Goal: Transaction & Acquisition: Purchase product/service

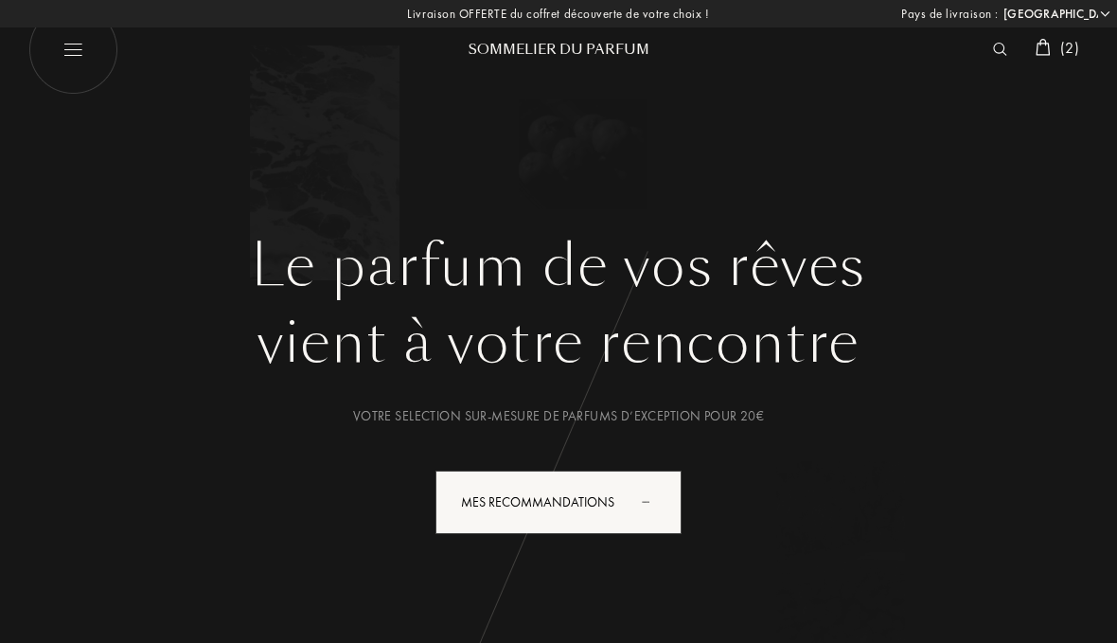
select select "FR"
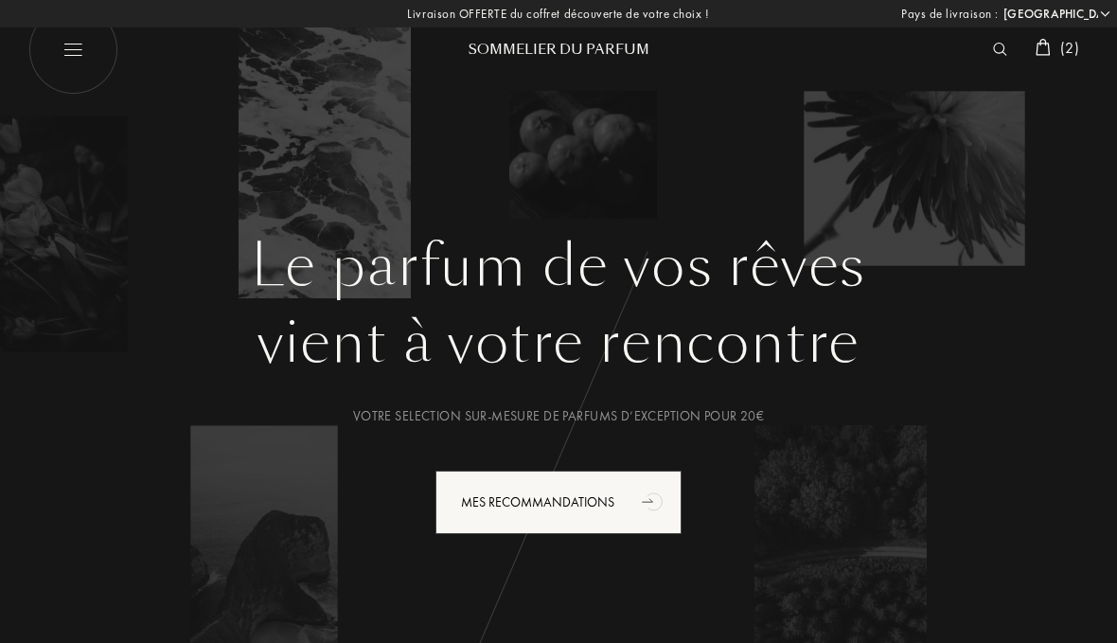
click at [1081, 58] on div "( 2 )" at bounding box center [1057, 49] width 62 height 25
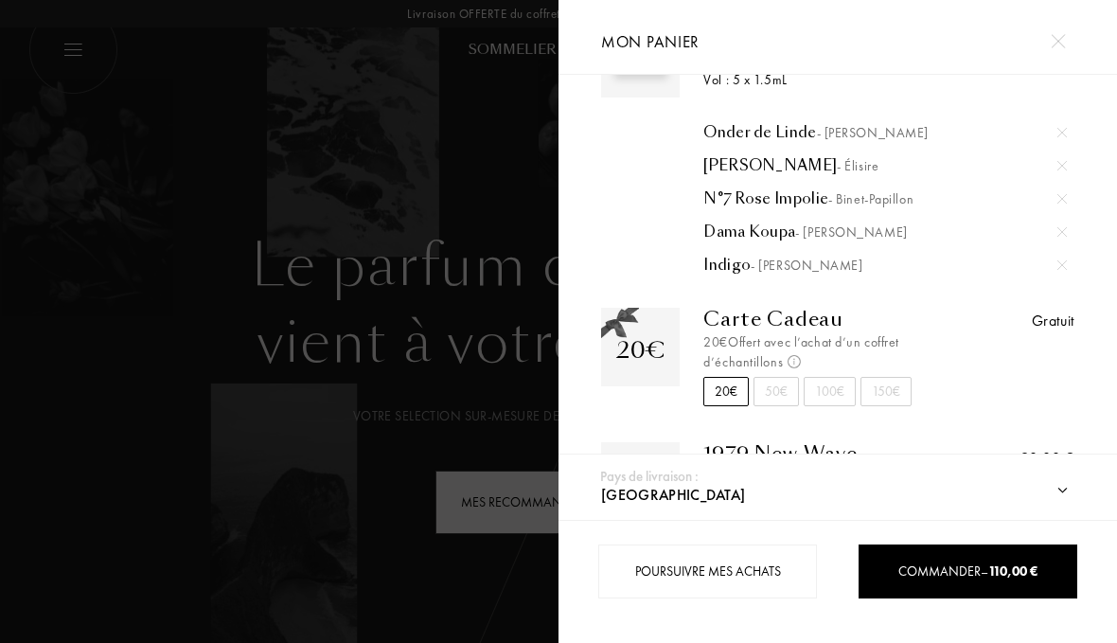
scroll to position [96, 0]
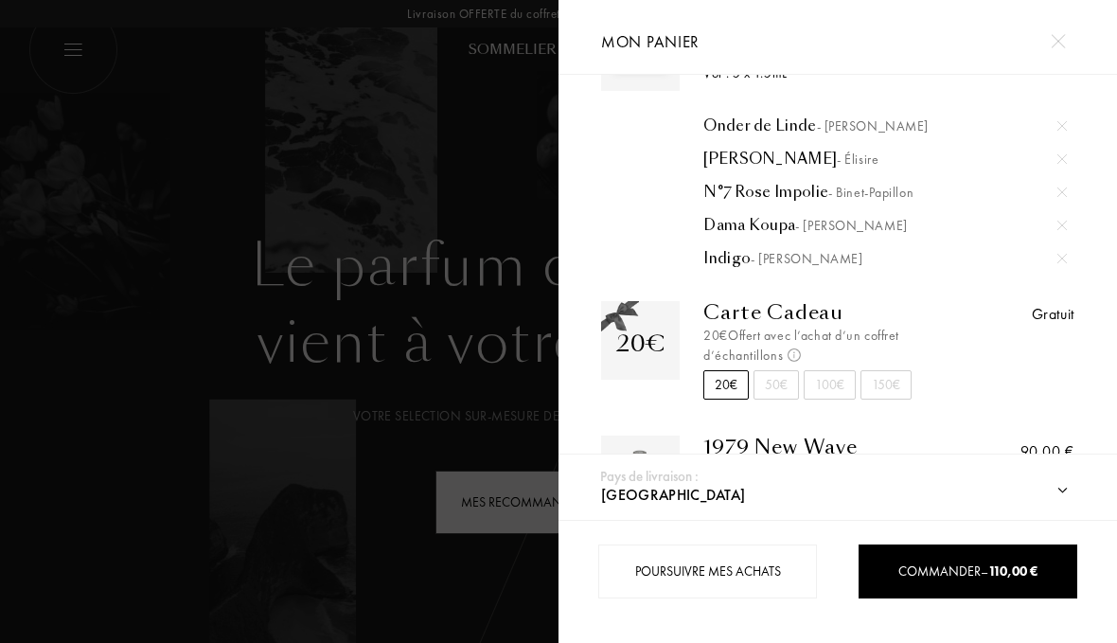
click at [919, 571] on span "Commander – 110,00 €" at bounding box center [968, 570] width 139 height 17
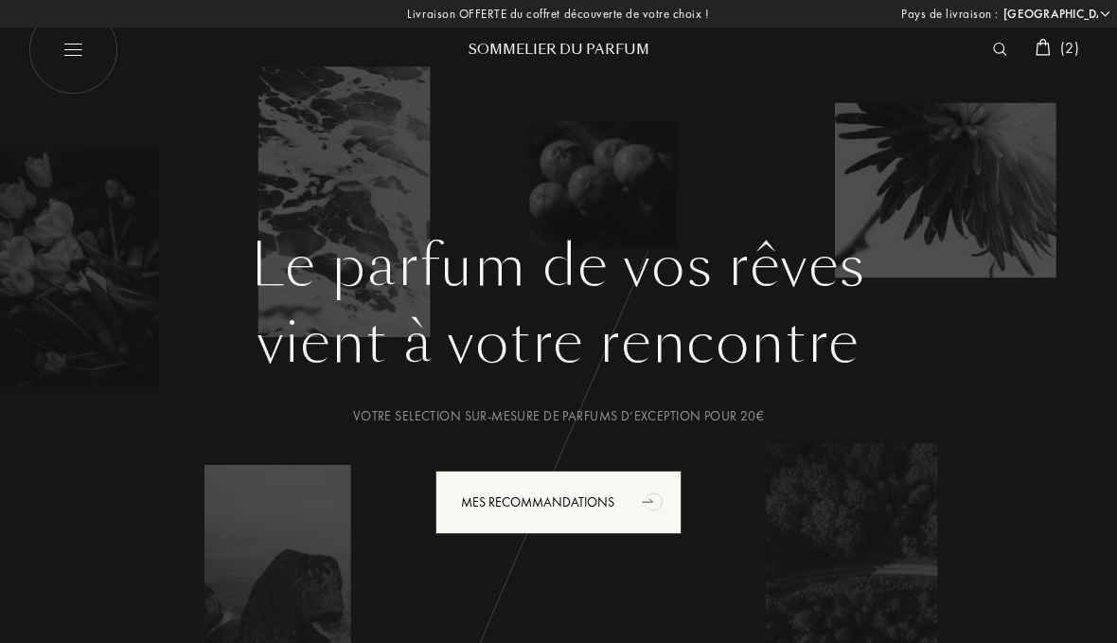
click at [1062, 41] on span "( 2 )" at bounding box center [1070, 48] width 19 height 20
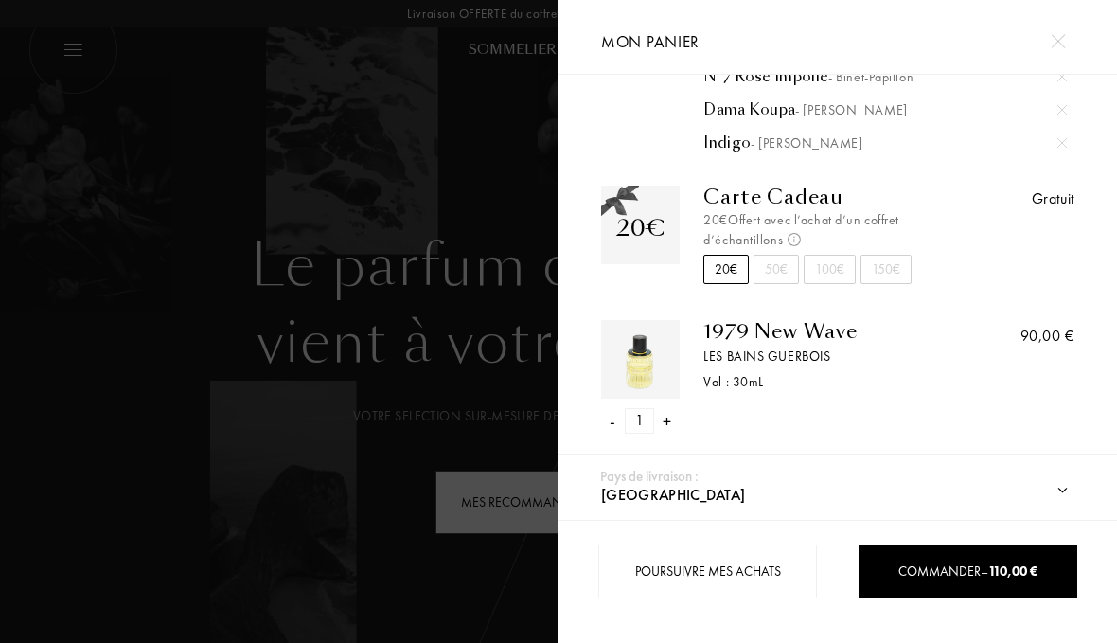
scroll to position [210, 0]
click at [615, 409] on div "-" at bounding box center [613, 422] width 6 height 26
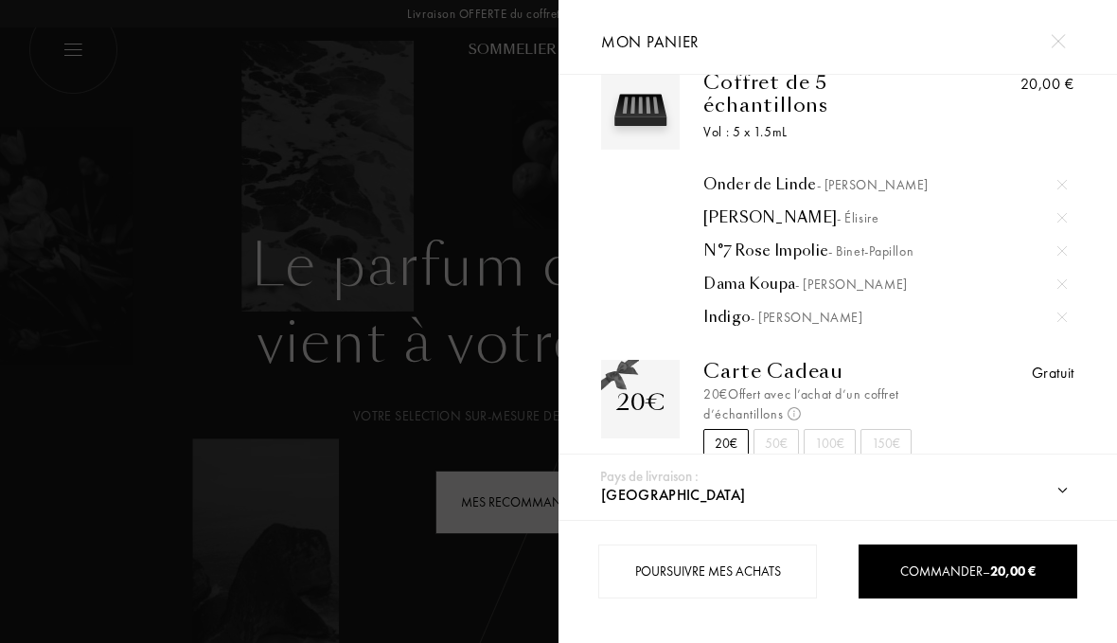
scroll to position [36, 0]
click at [952, 572] on span "Commander – 20,00 €" at bounding box center [968, 570] width 135 height 17
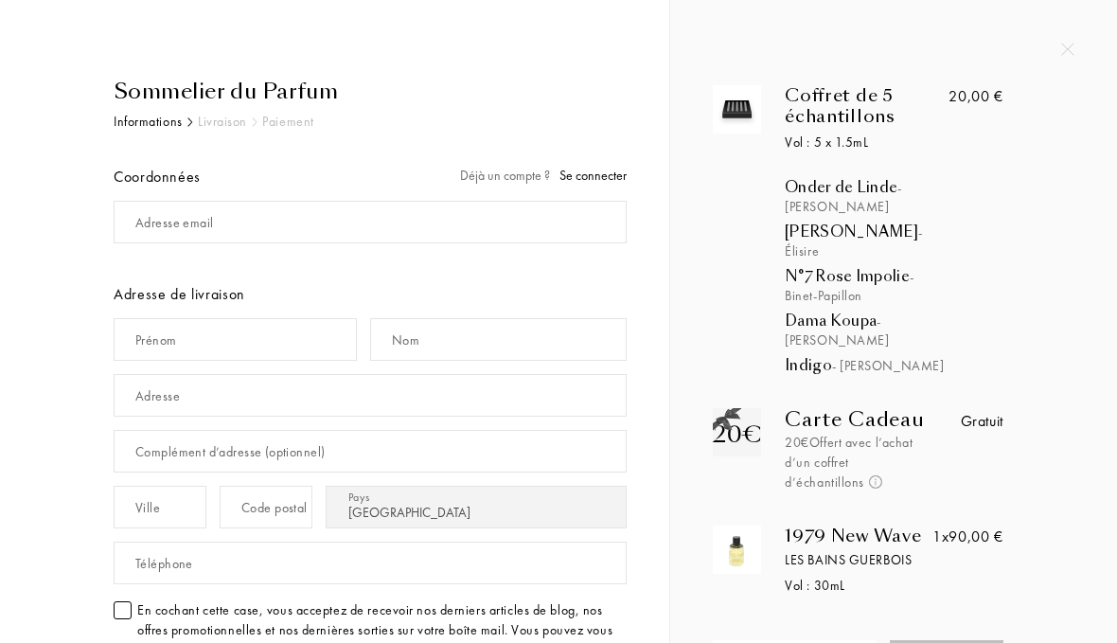
select select "FR"
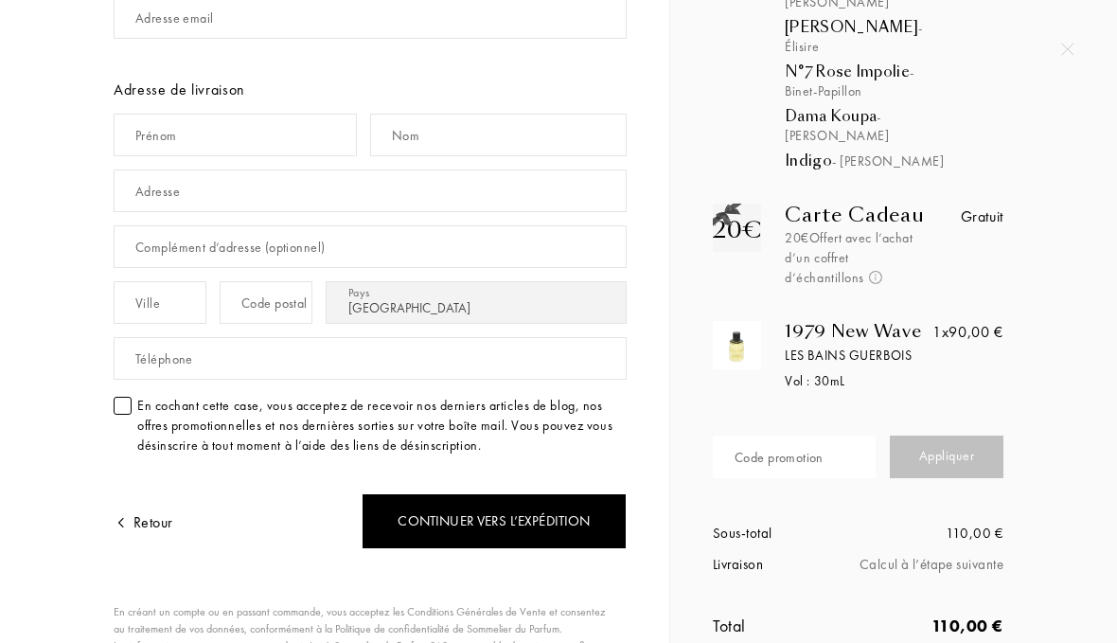
scroll to position [219, 0]
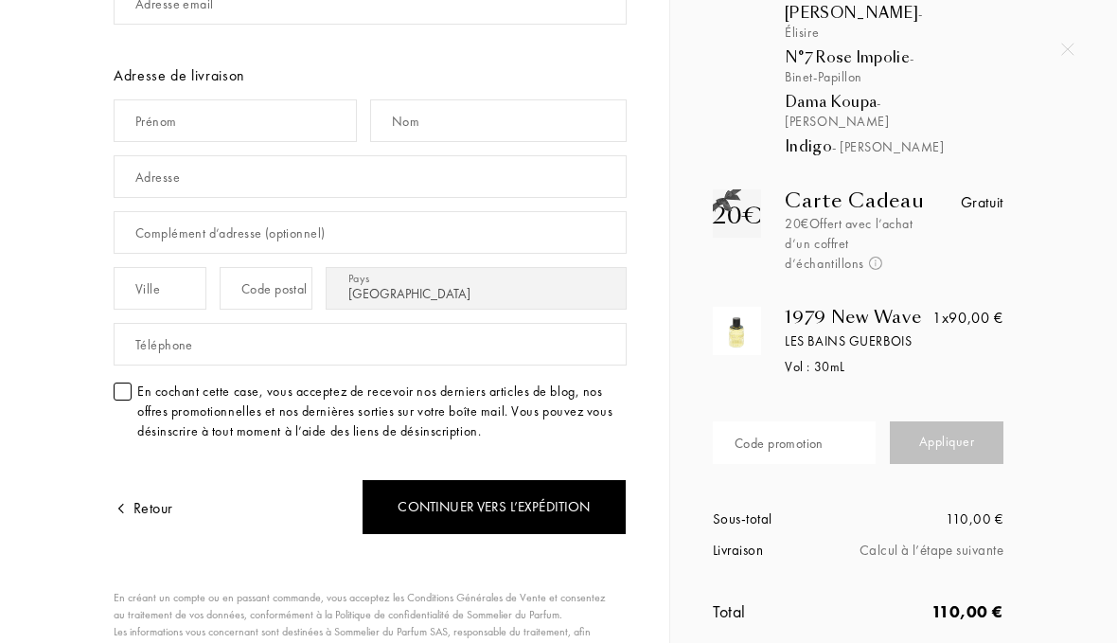
click at [742, 434] on div "Code promotion" at bounding box center [779, 444] width 89 height 20
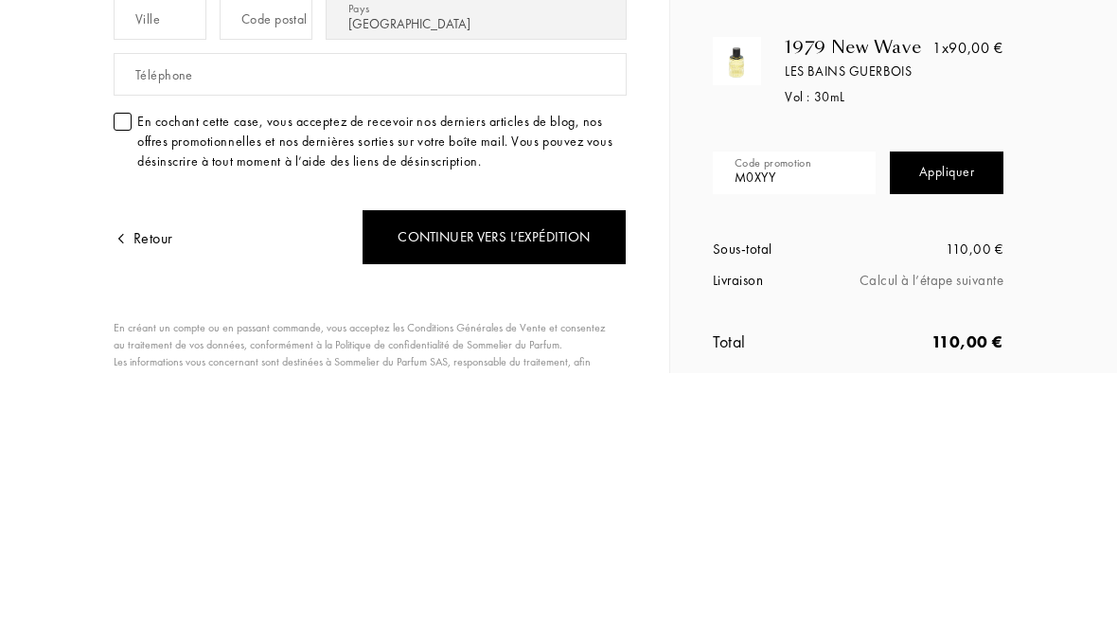
type input "M0XYY-"
type input "U"
type input "M0XYY-UGI9L"
click at [965, 421] on div "Appliquer" at bounding box center [947, 442] width 114 height 43
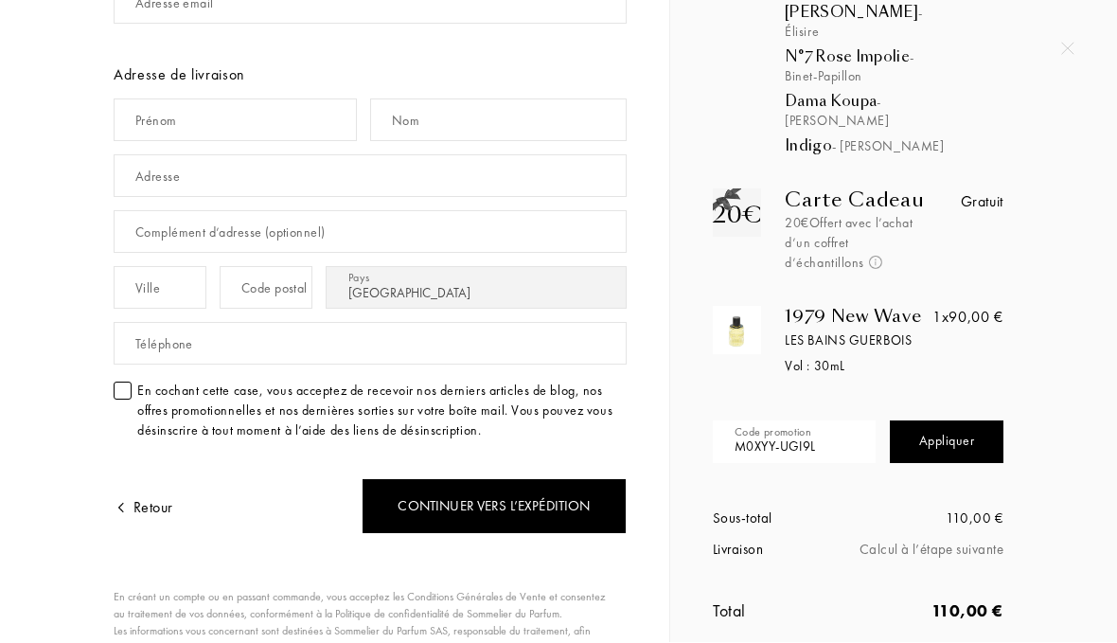
click at [943, 421] on div "Appliquer" at bounding box center [947, 442] width 114 height 43
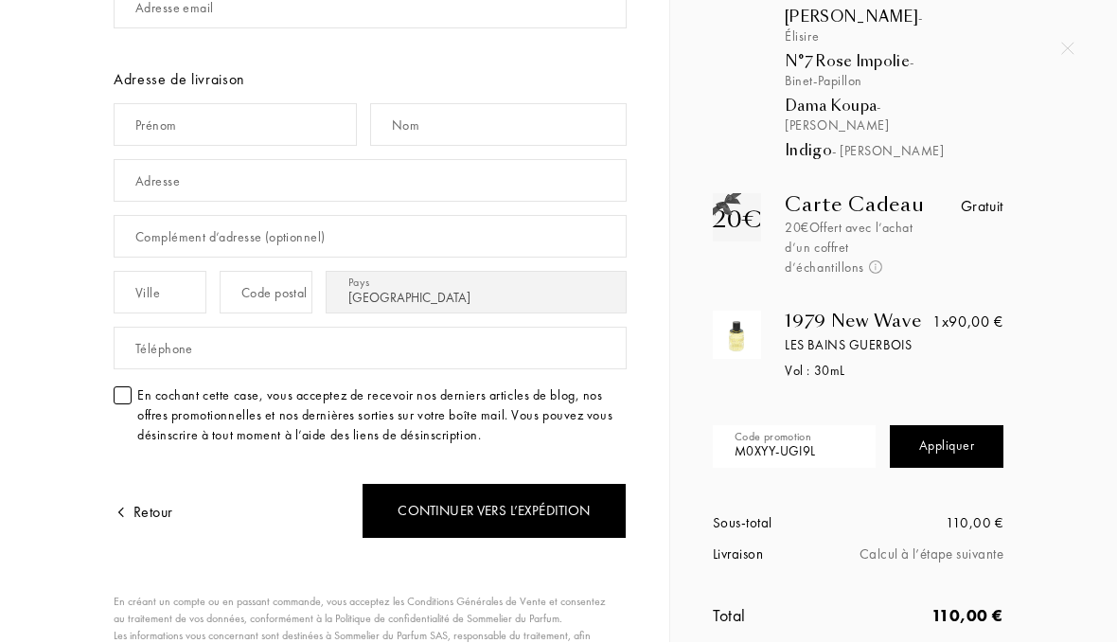
scroll to position [215, 0]
click at [1022, 288] on div "Coffret de 5 échantillons Vol : 5 x 1.5mL Onder de Linde - Baruti Jasmin Paradi…" at bounding box center [865, 267] width 333 height 795
click at [975, 311] on div "1x 90,00 €" at bounding box center [968, 322] width 71 height 23
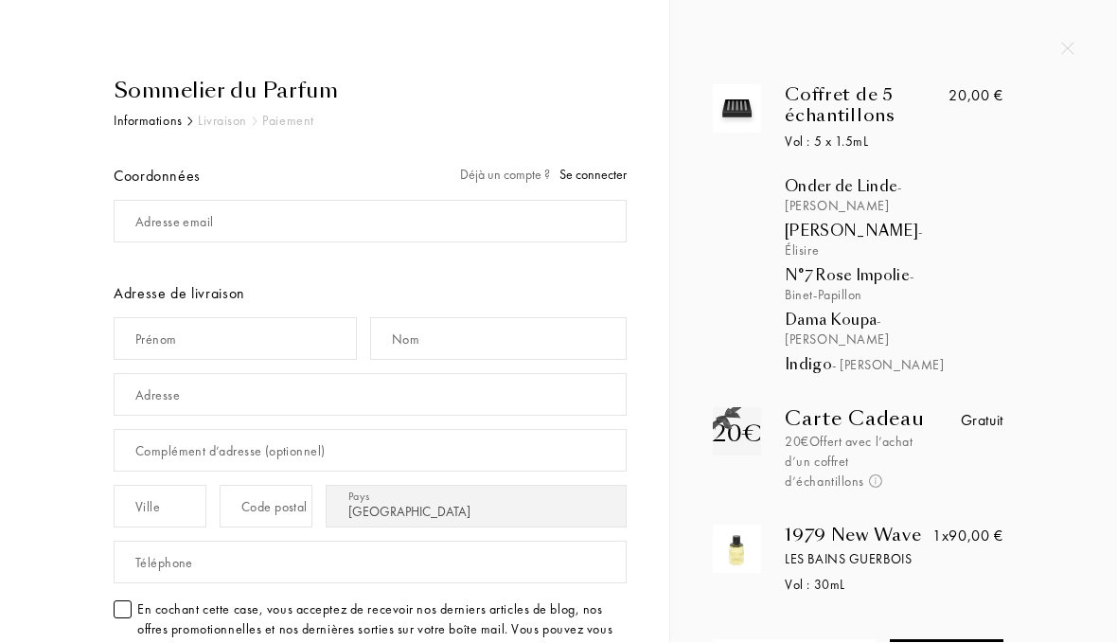
scroll to position [0, 0]
click at [1074, 41] on div "Coffret de 5 échantillons Vol : 5 x 1.5mL Onder de Linde - Baruti Jasmin Paradi…" at bounding box center [893, 440] width 447 height 881
click at [1075, 64] on div "Coffret de 5 échantillons Vol : 5 x 1.5mL Onder de Linde - Baruti Jasmin Paradi…" at bounding box center [893, 440] width 447 height 881
click at [1069, 63] on div "Coffret de 5 échantillons Vol : 5 x 1.5mL Onder de Linde - Baruti Jasmin Paradi…" at bounding box center [893, 440] width 447 height 881
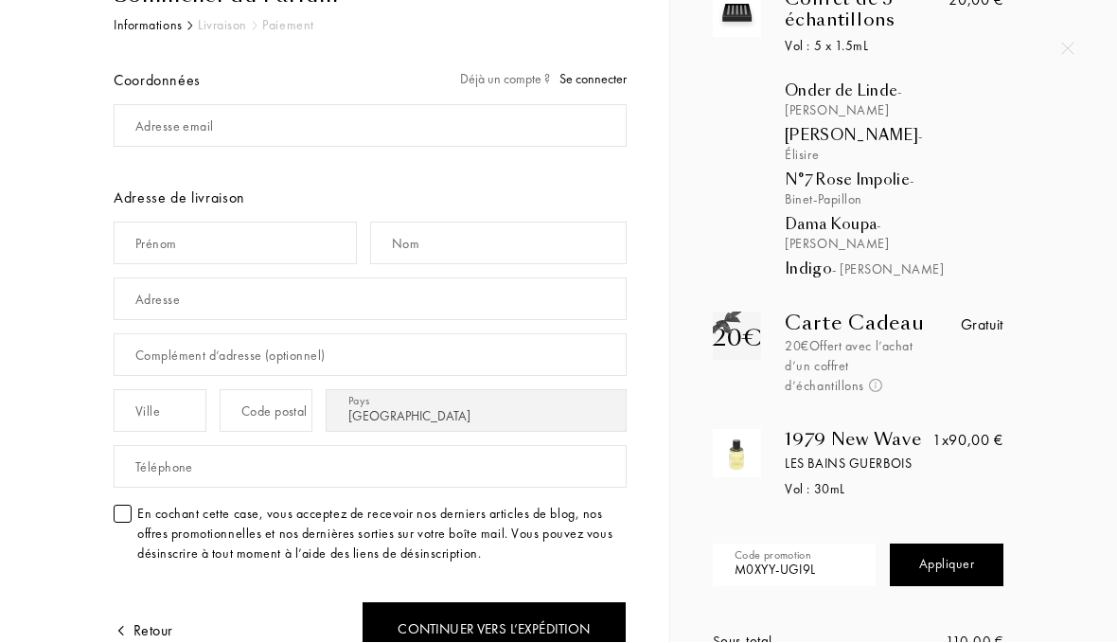
scroll to position [189, 0]
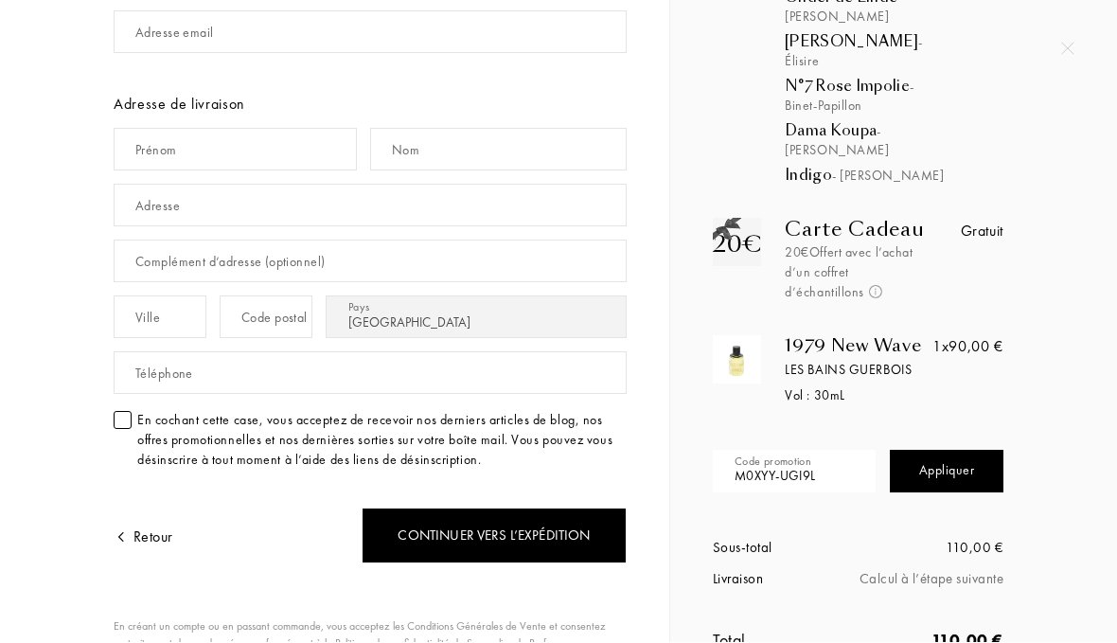
click at [946, 336] on div "1979 New Wave Les Bains Guerbois Vol : 30 mL" at bounding box center [858, 371] width 194 height 70
click at [901, 361] on div "Les Bains Guerbois" at bounding box center [870, 371] width 170 height 20
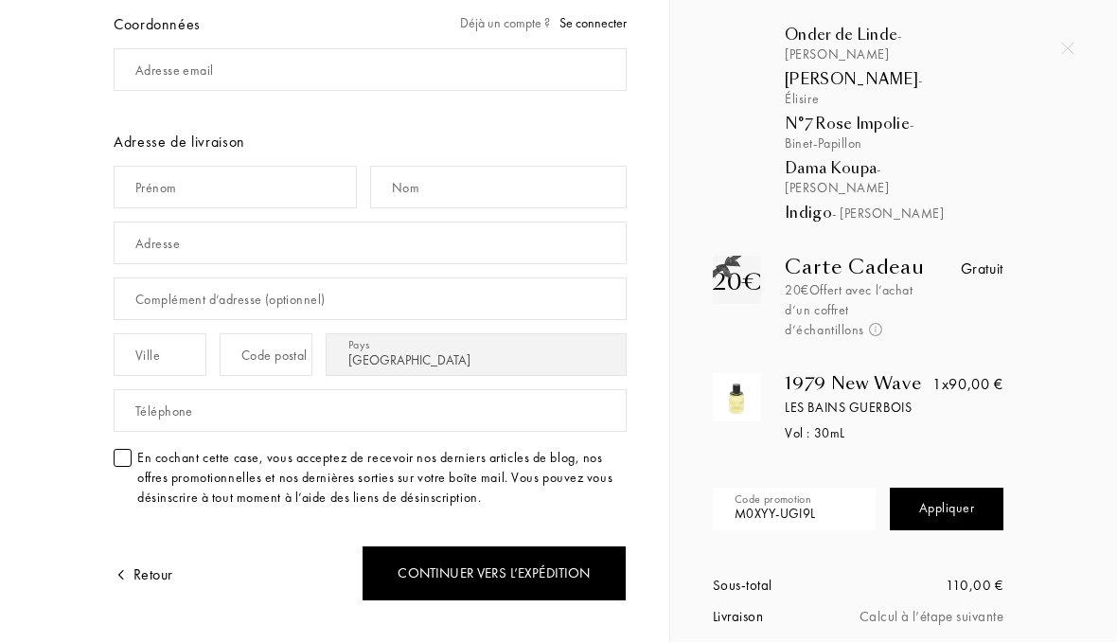
click at [767, 374] on div "1979 New Wave Les Bains Guerbois Vol : 30 mL" at bounding box center [858, 409] width 194 height 70
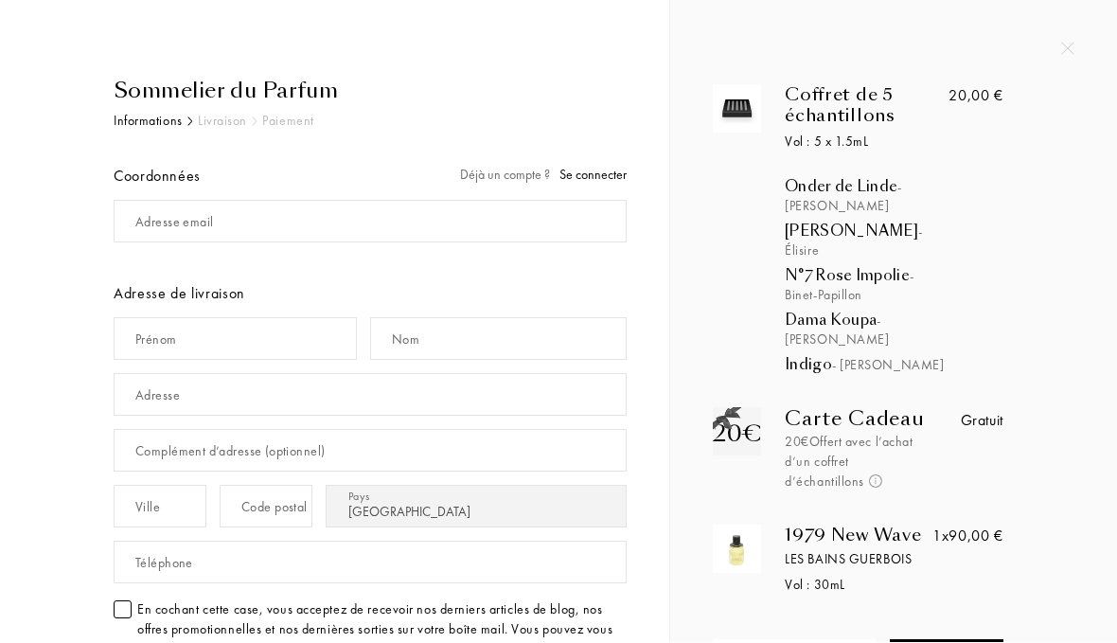
scroll to position [0, 0]
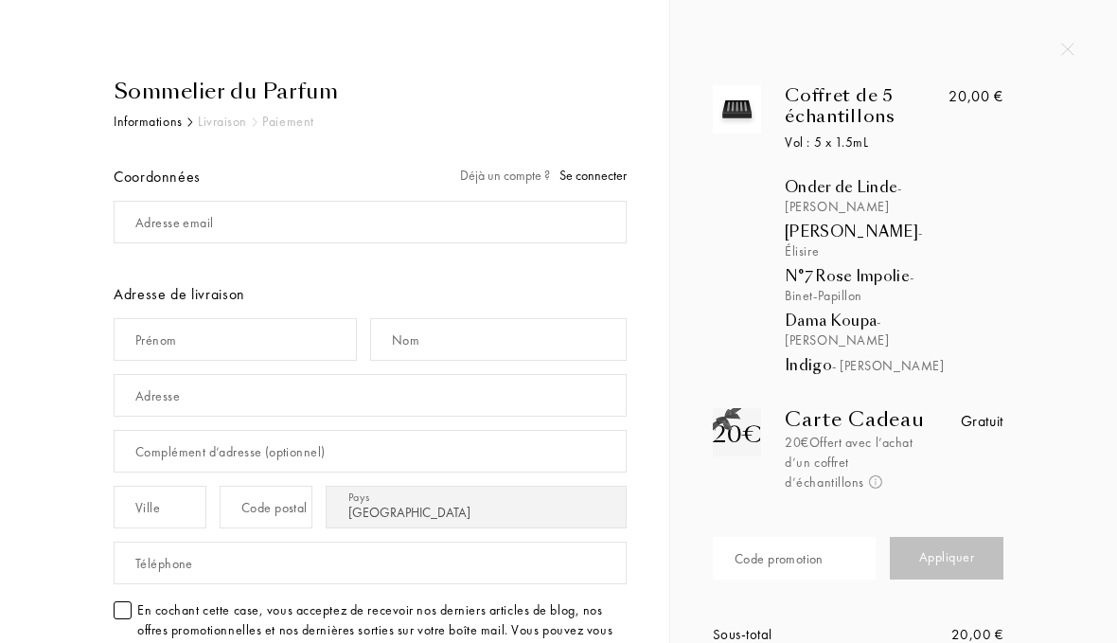
select select "FR"
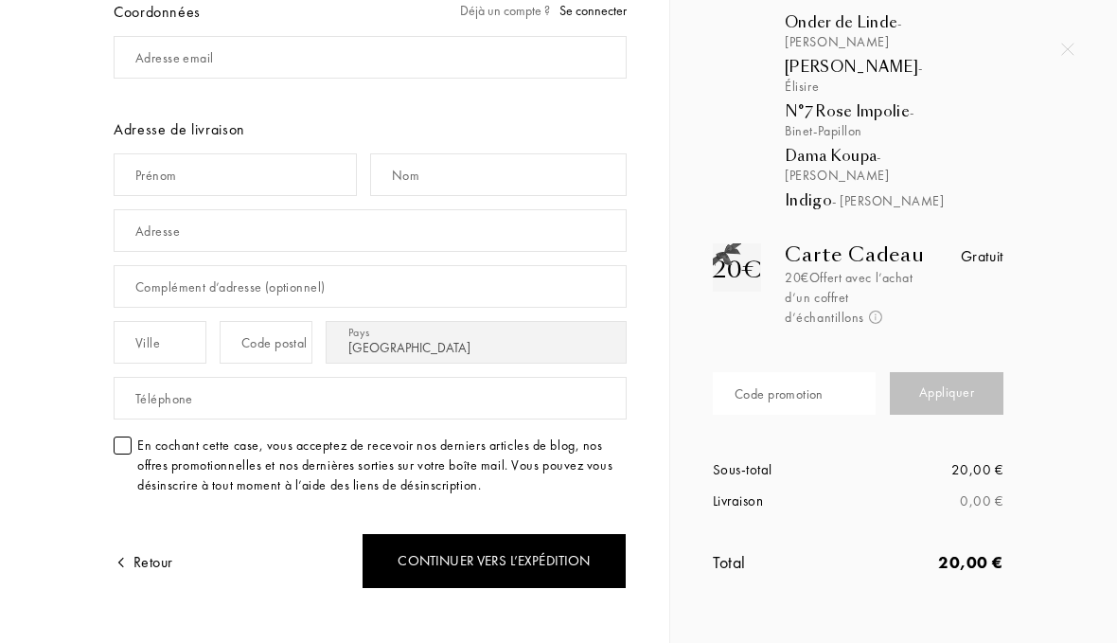
scroll to position [174, 0]
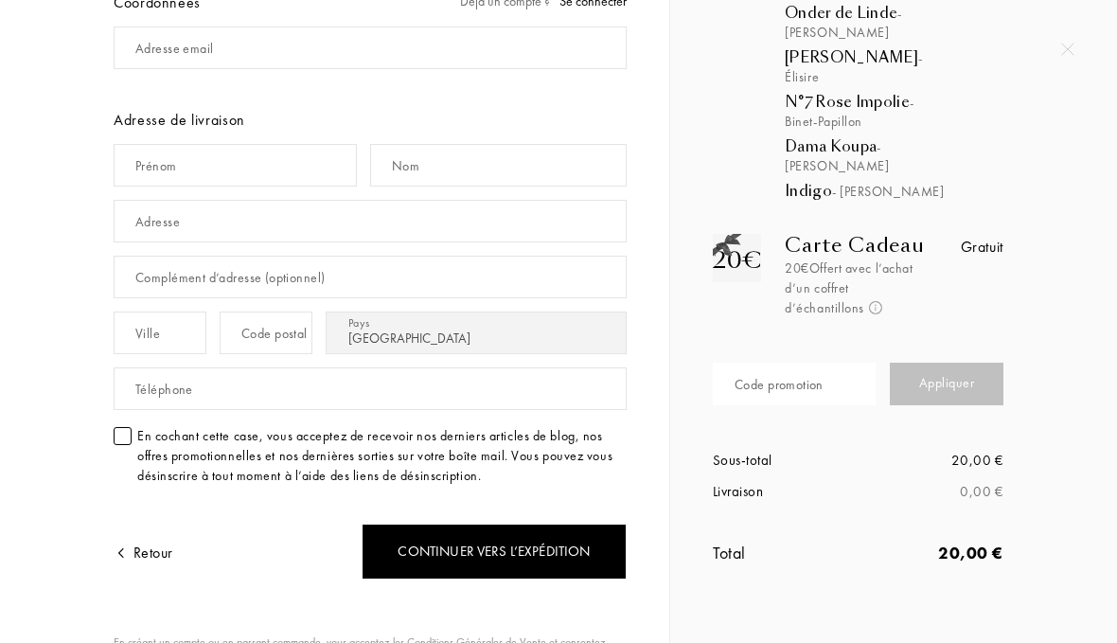
click at [747, 363] on input "text" at bounding box center [794, 384] width 163 height 43
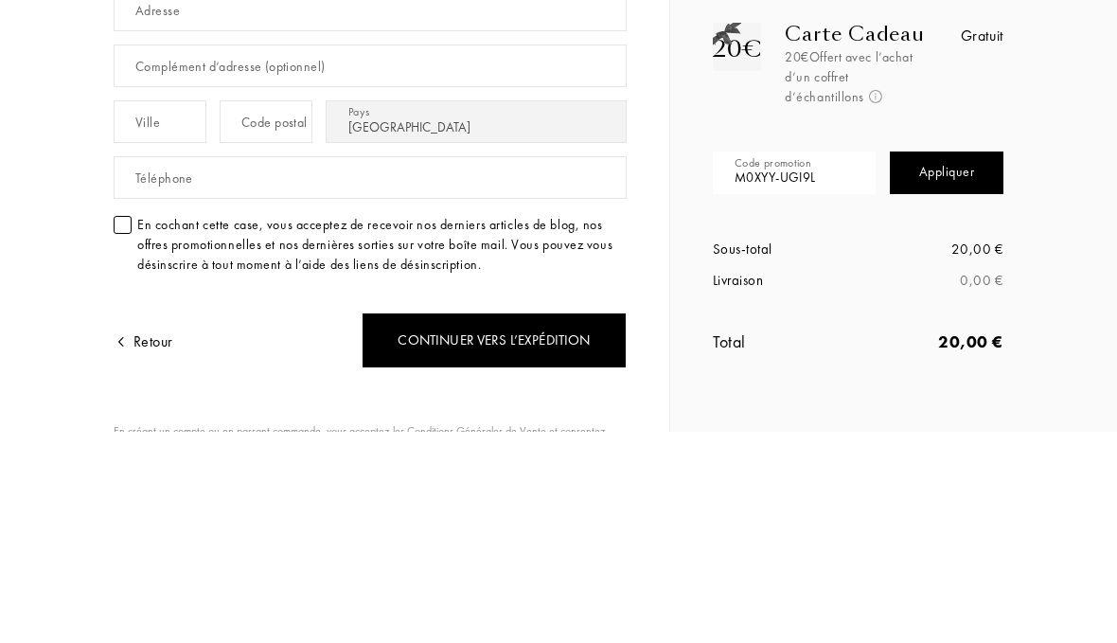
type input "M0XYY-UGI9L"
click at [974, 363] on div "Appliquer" at bounding box center [947, 384] width 114 height 43
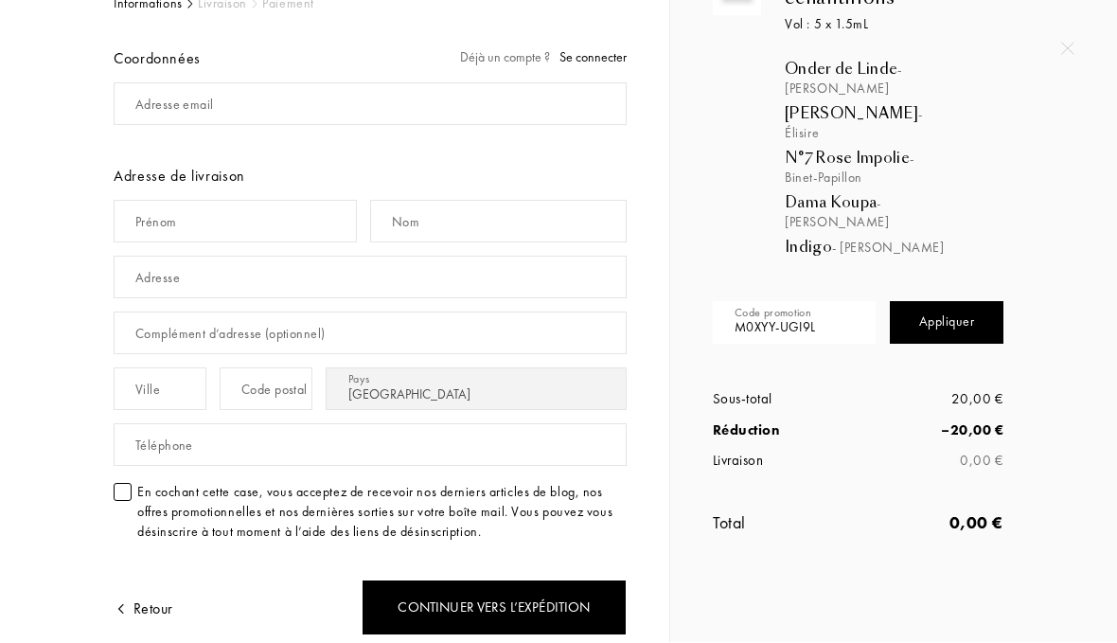
scroll to position [116, 0]
click at [985, 303] on div "Appliquer" at bounding box center [947, 324] width 114 height 43
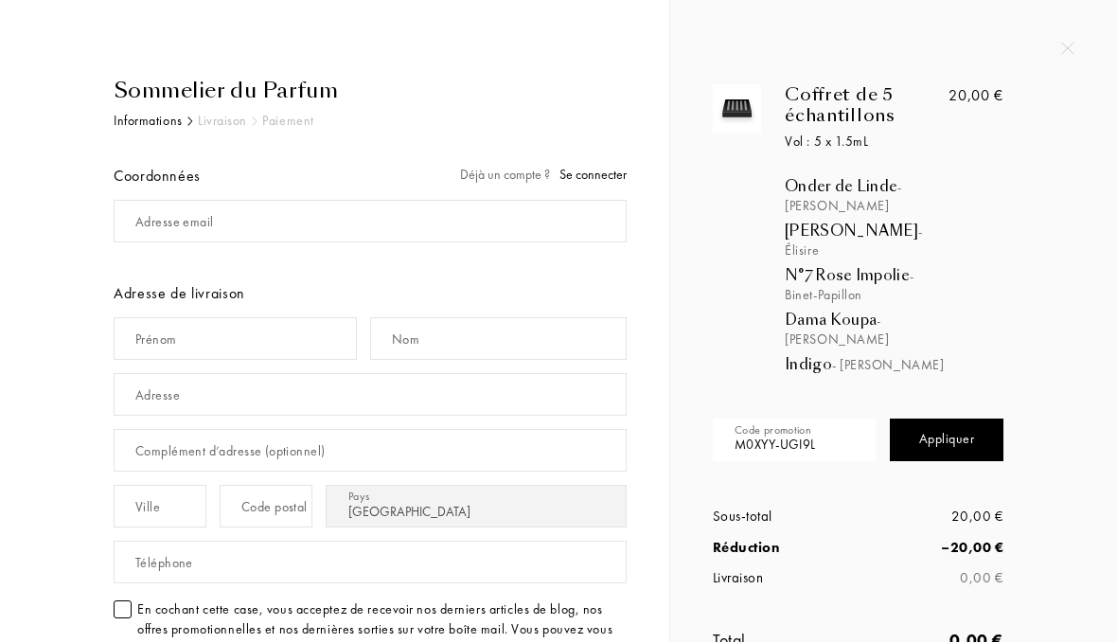
scroll to position [0, 0]
click at [591, 175] on span "Se connecter" at bounding box center [593, 175] width 67 height 17
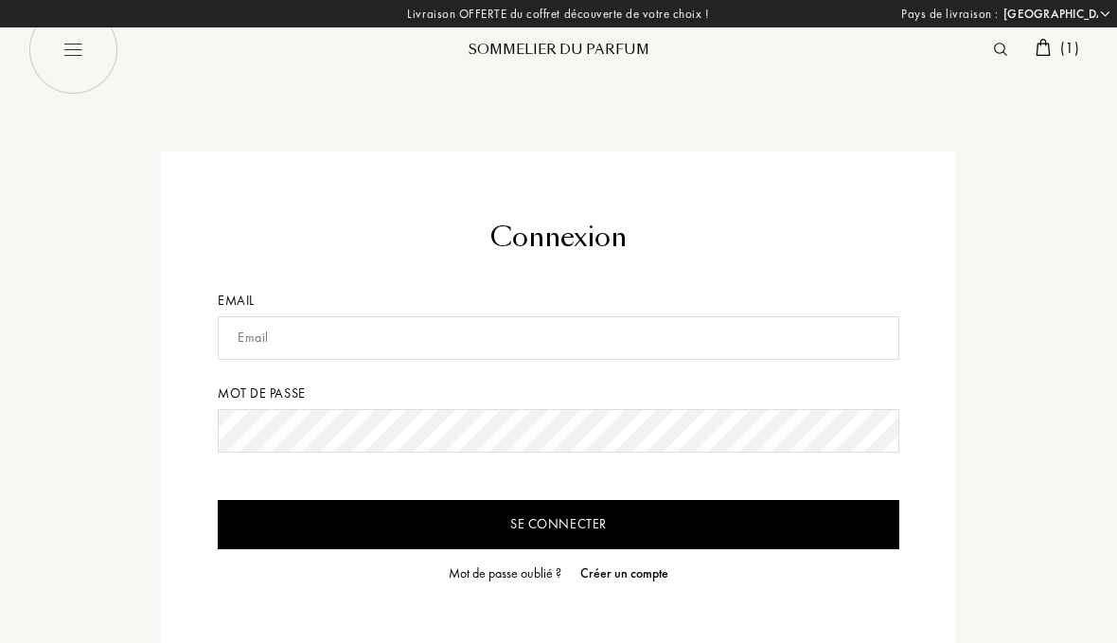
select select "FR"
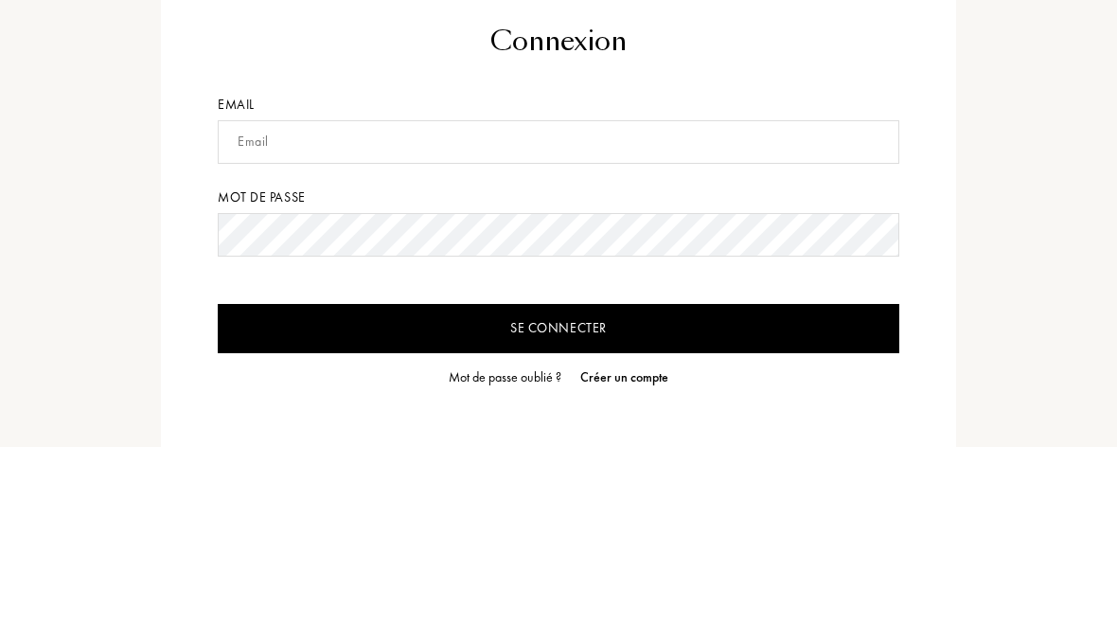
scroll to position [196, 0]
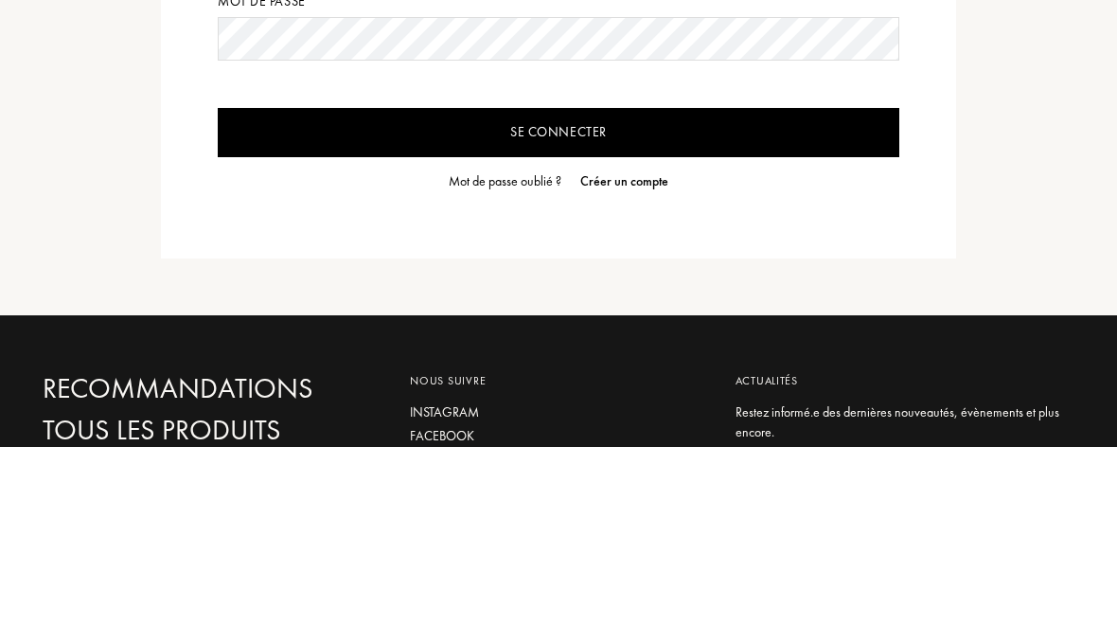
type input "florencemorice78@gmail.com"
click at [559, 329] on input "Se connecter" at bounding box center [559, 328] width 682 height 49
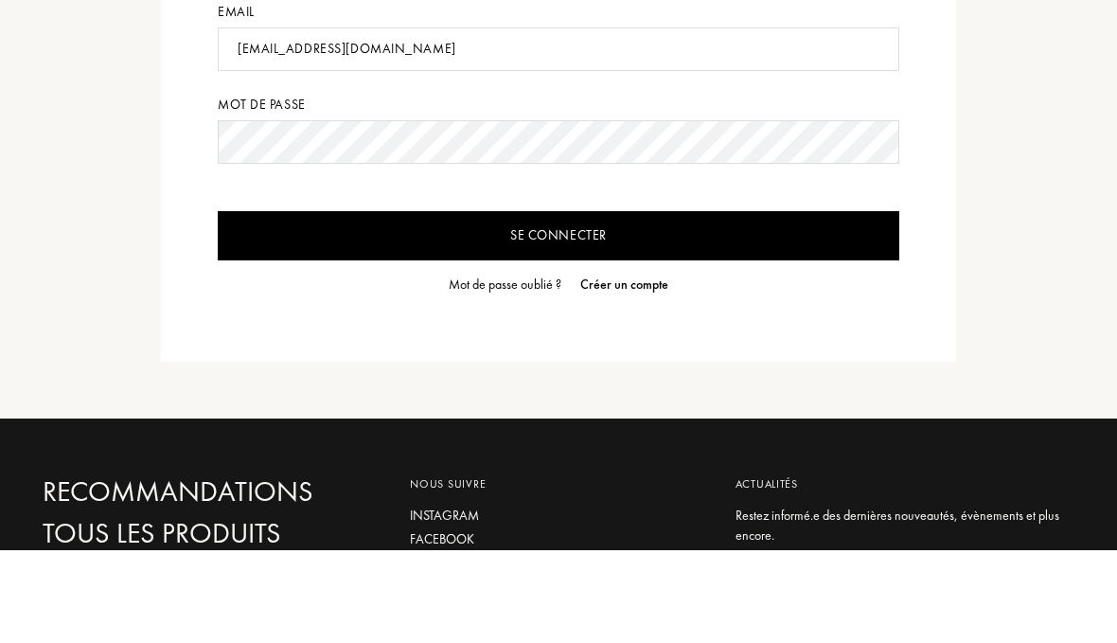
scroll to position [289, 0]
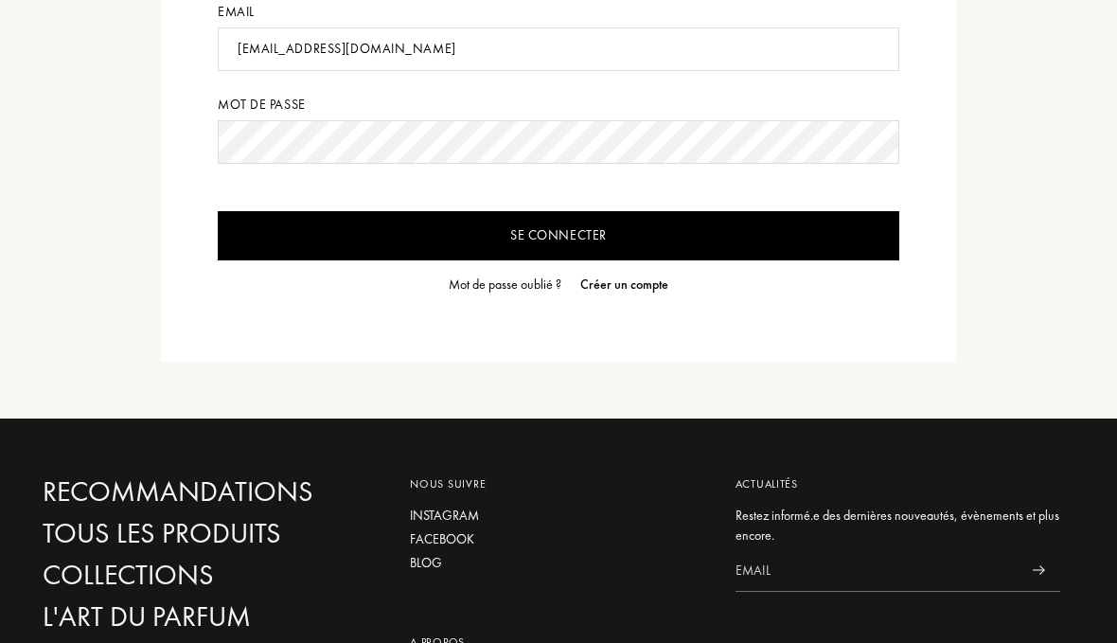
click at [237, 235] on input "Se connecter" at bounding box center [559, 235] width 682 height 49
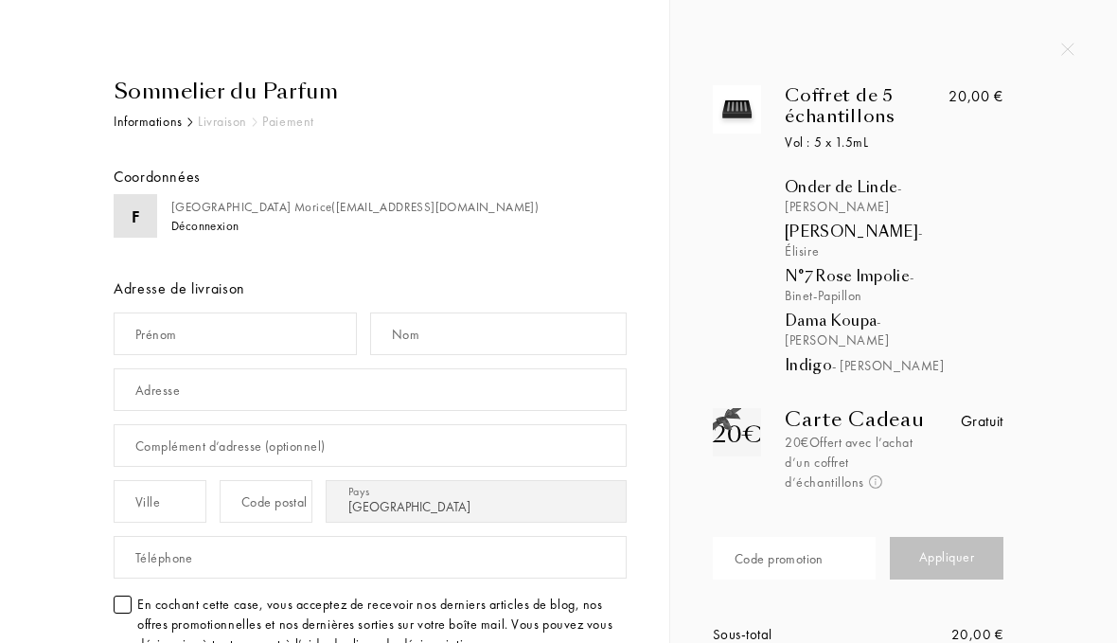
select select "FR"
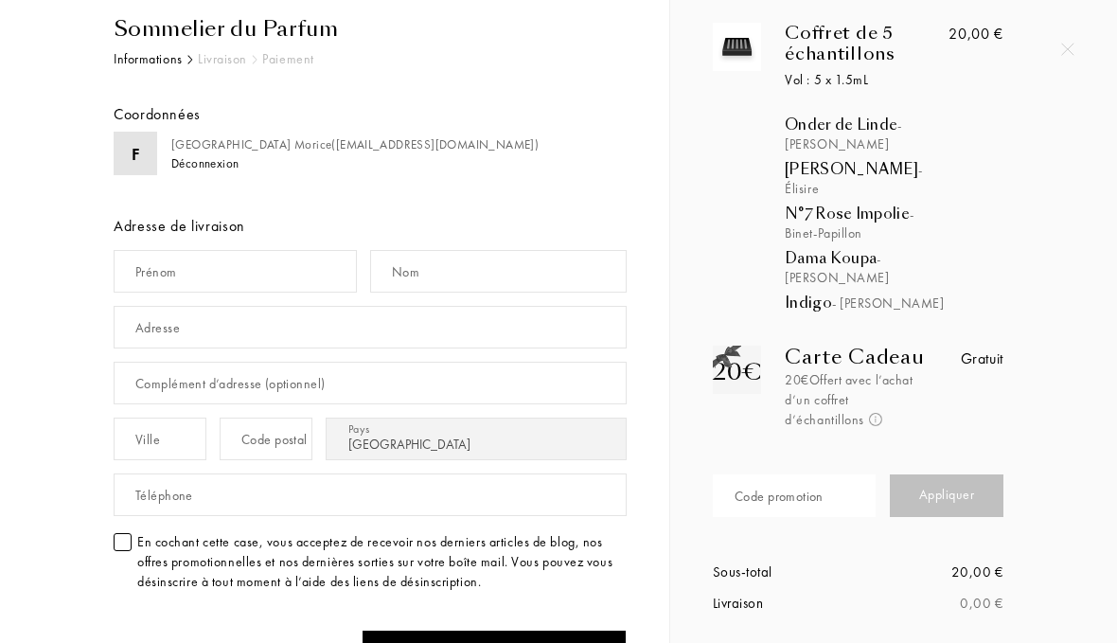
scroll to position [63, 0]
click at [139, 277] on div "Prénom" at bounding box center [156, 271] width 42 height 20
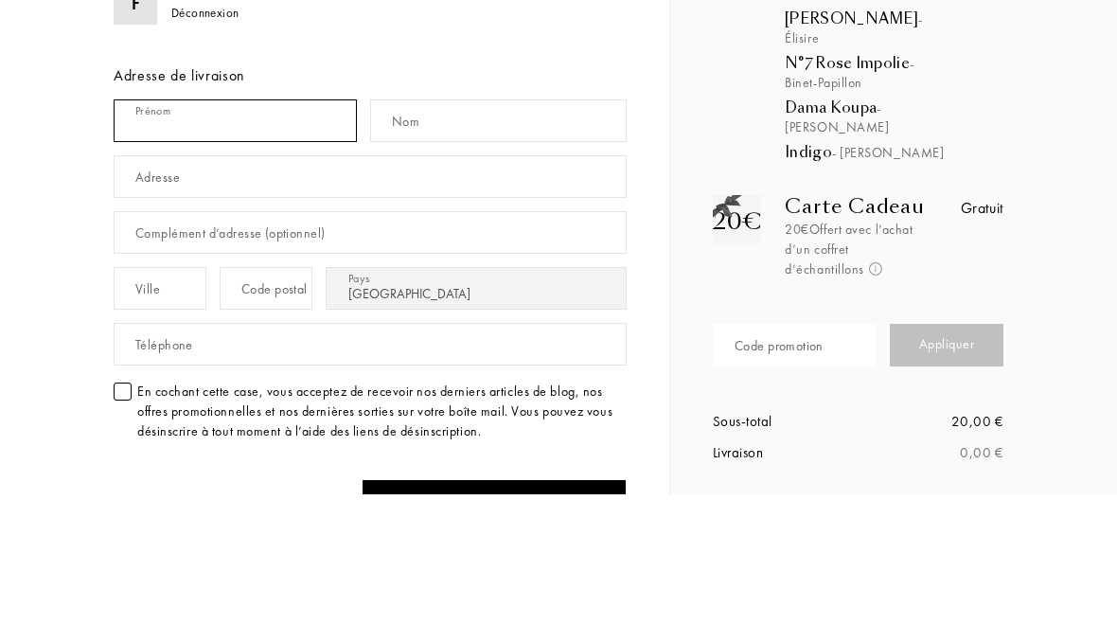
type input "Florence"
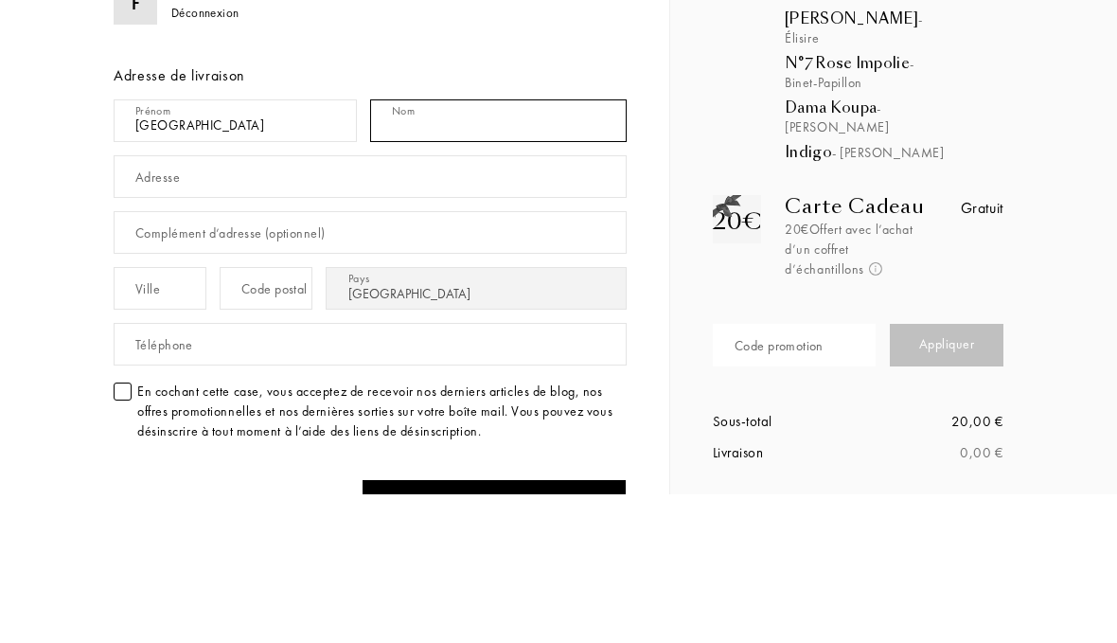
type input "Morice"
type input "[STREET_ADDRESS][PERSON_NAME]"
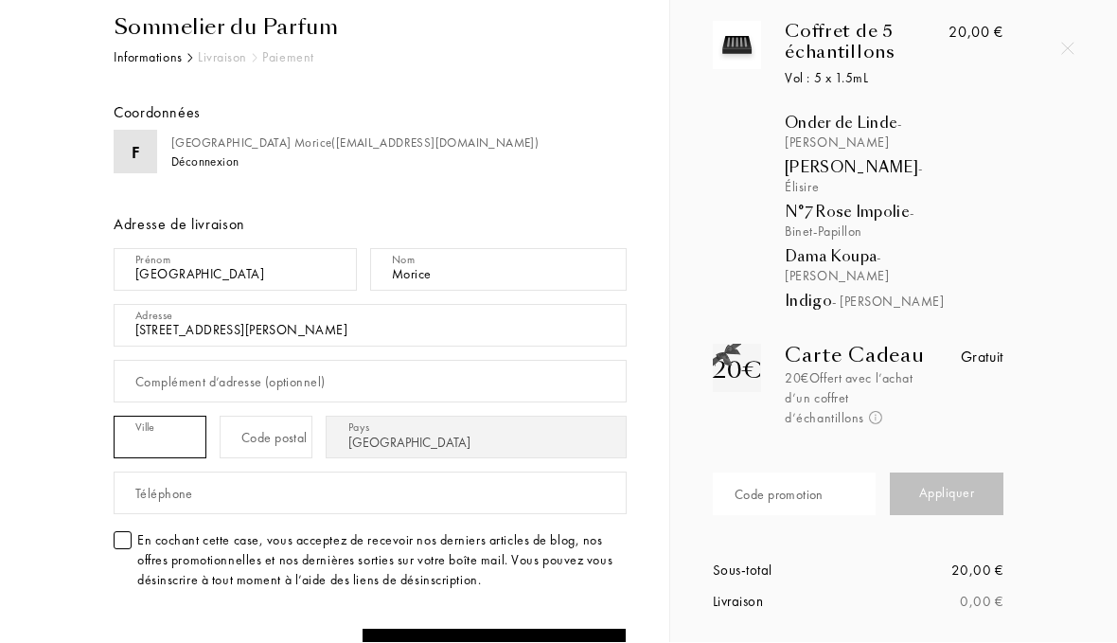
type input "Marly le roi"
type input "78160"
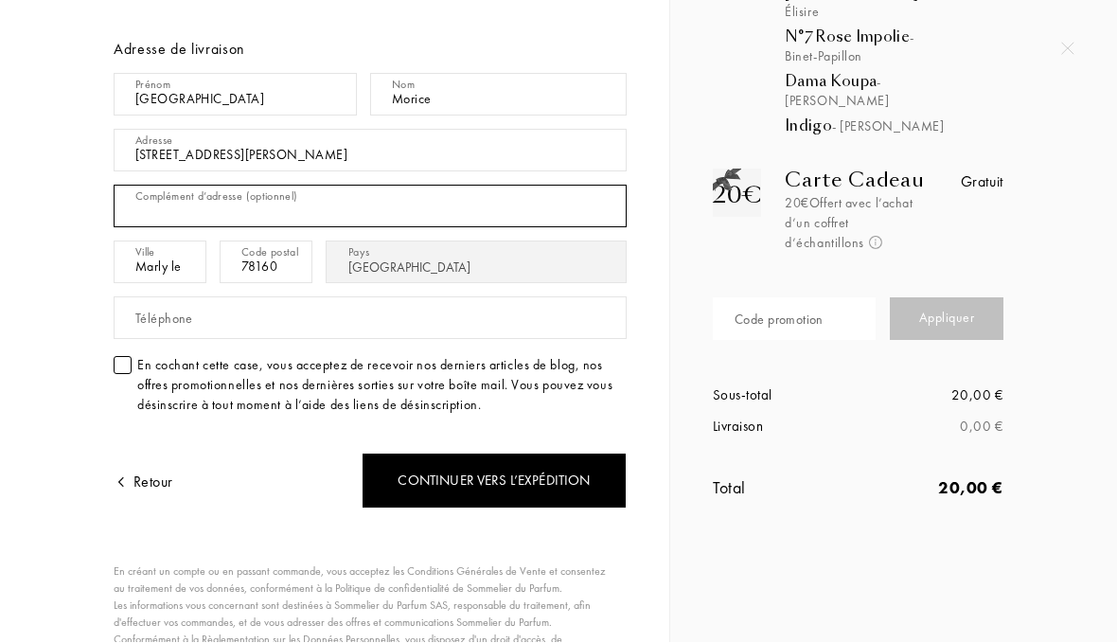
scroll to position [240, 0]
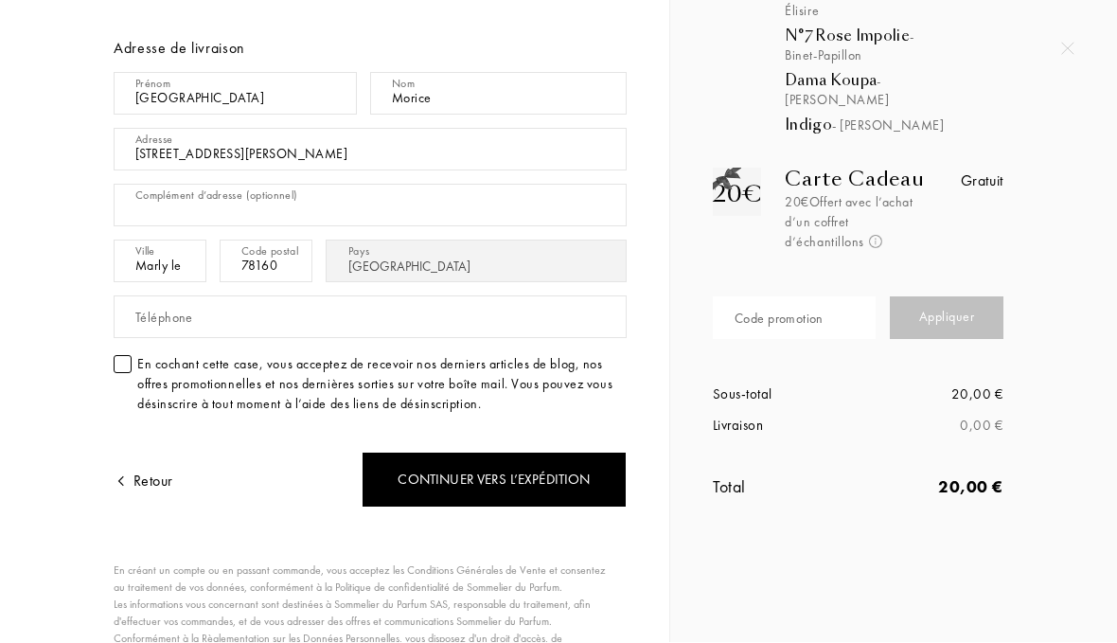
click at [118, 368] on div at bounding box center [123, 365] width 18 height 18
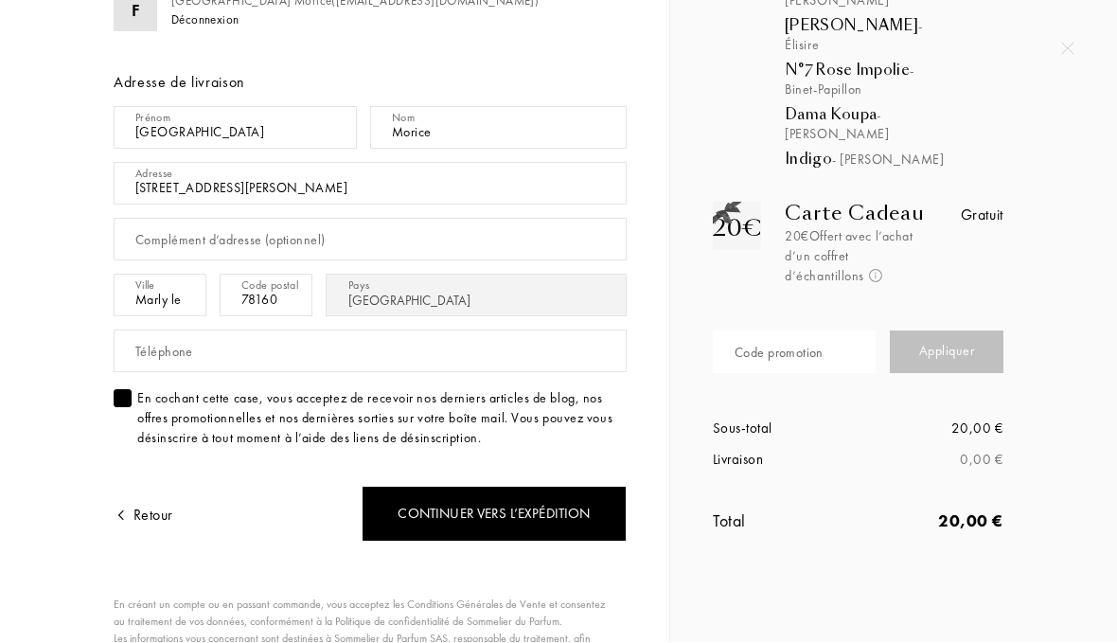
scroll to position [234, 0]
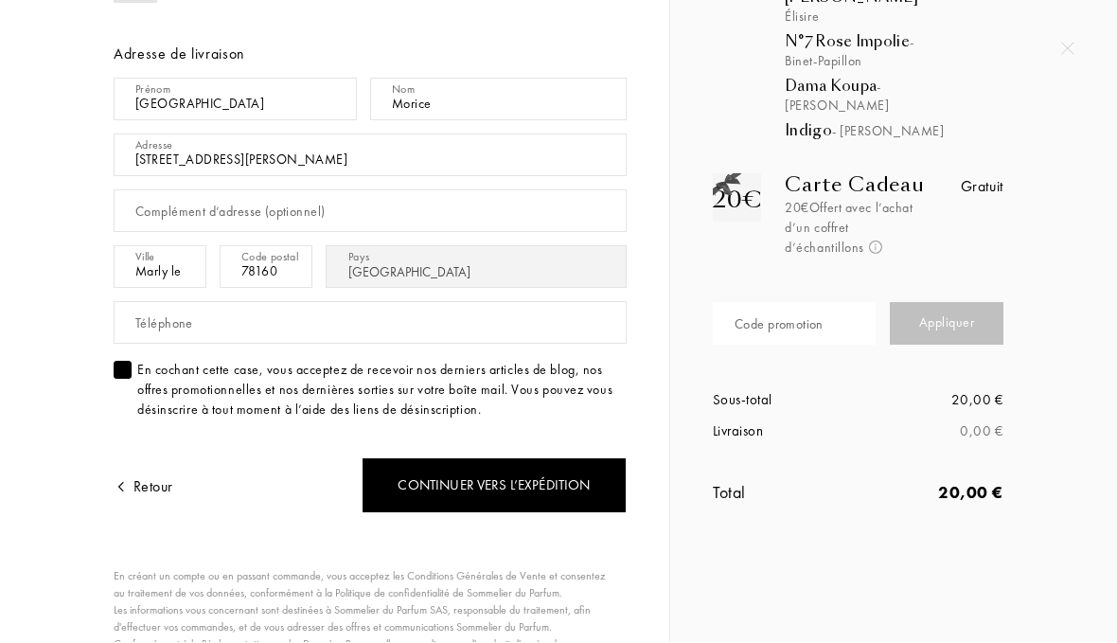
click at [144, 491] on div "Retour" at bounding box center [144, 487] width 60 height 23
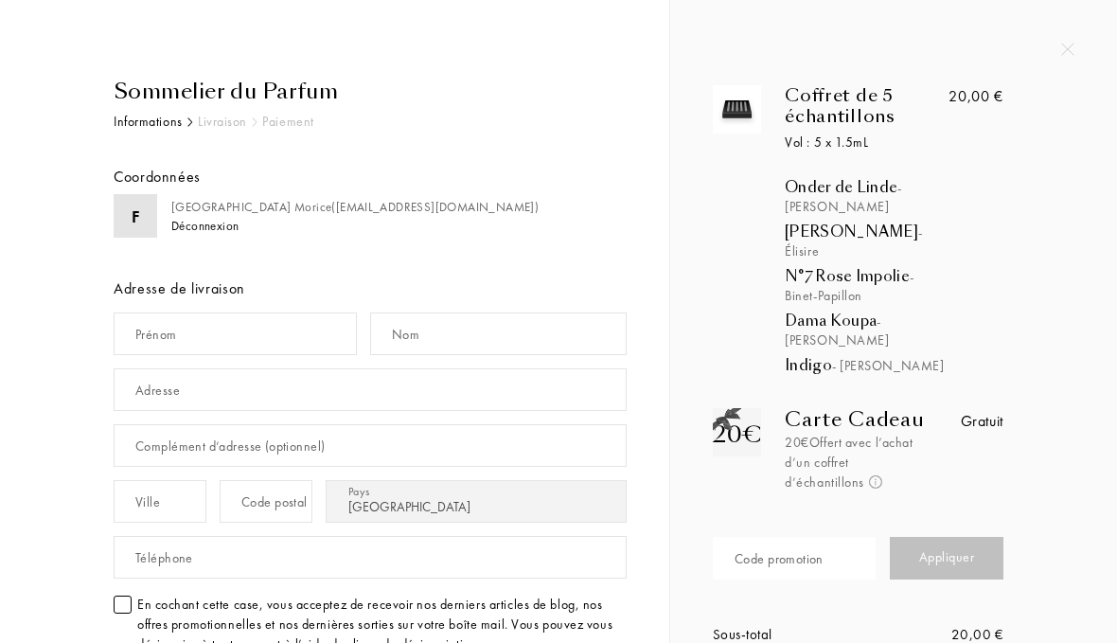
select select "FR"
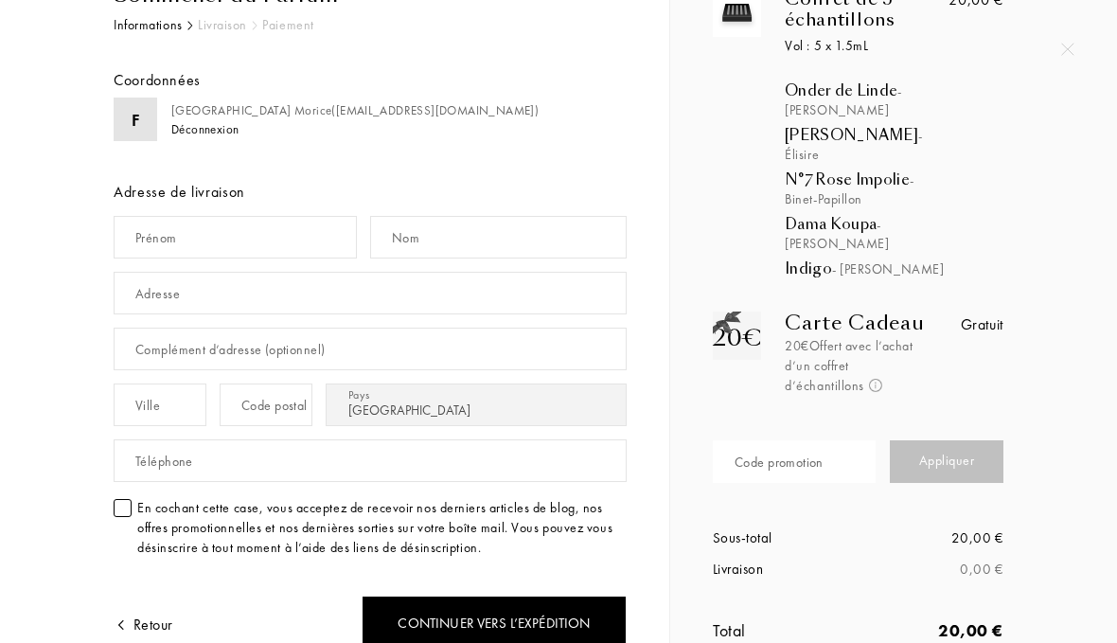
scroll to position [113, 0]
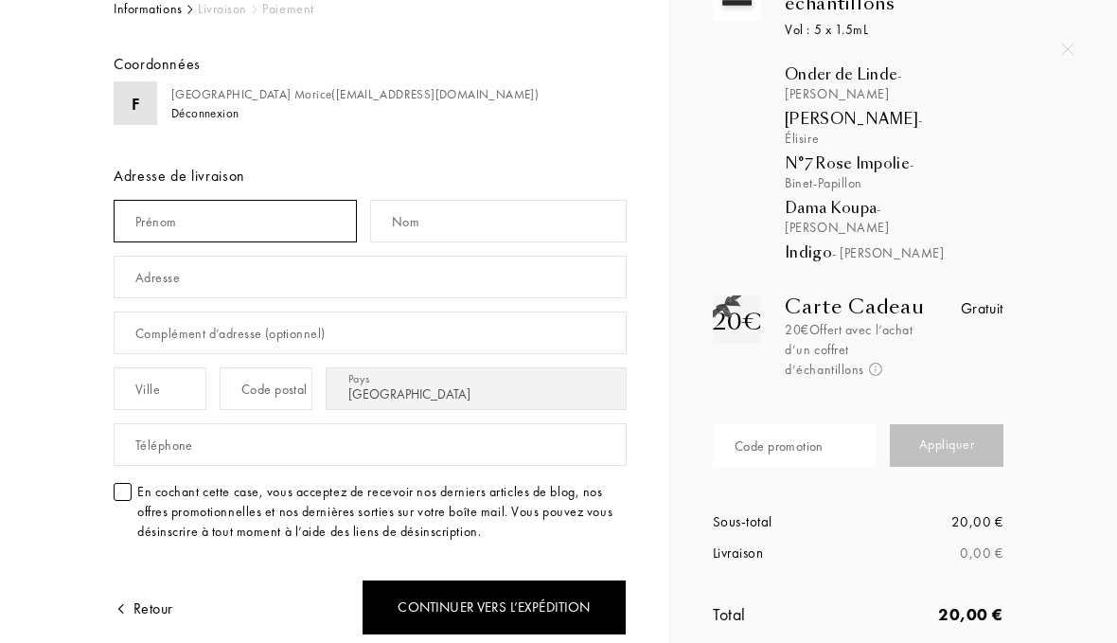
click at [134, 226] on input "text" at bounding box center [235, 221] width 243 height 43
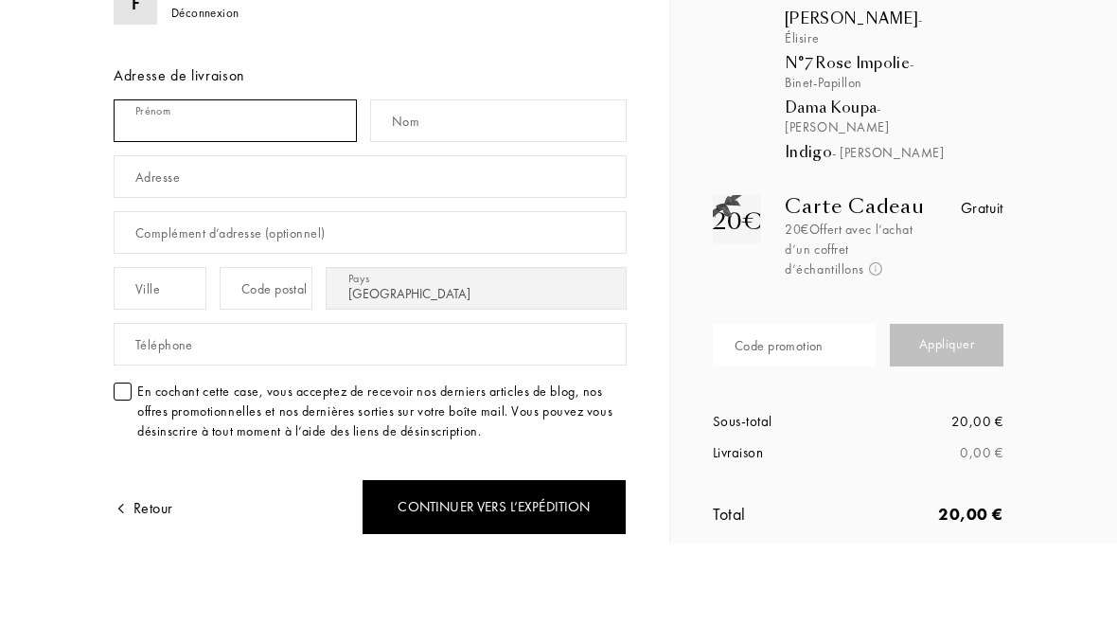
type input "[GEOGRAPHIC_DATA]"
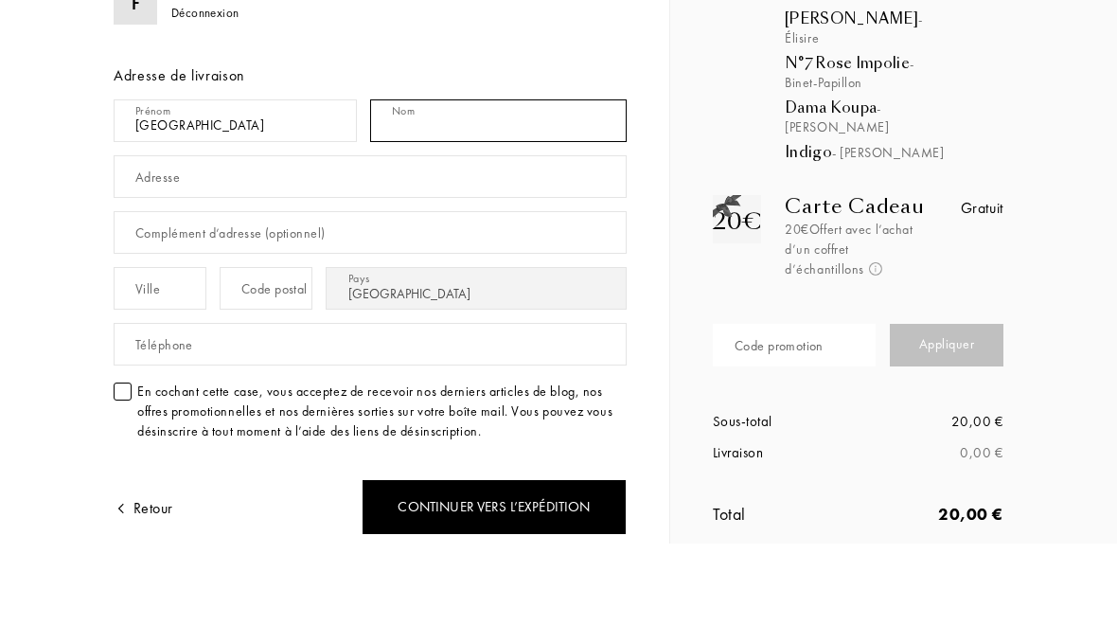
type input "Morice"
type input "24 avenue Auguste Renoir"
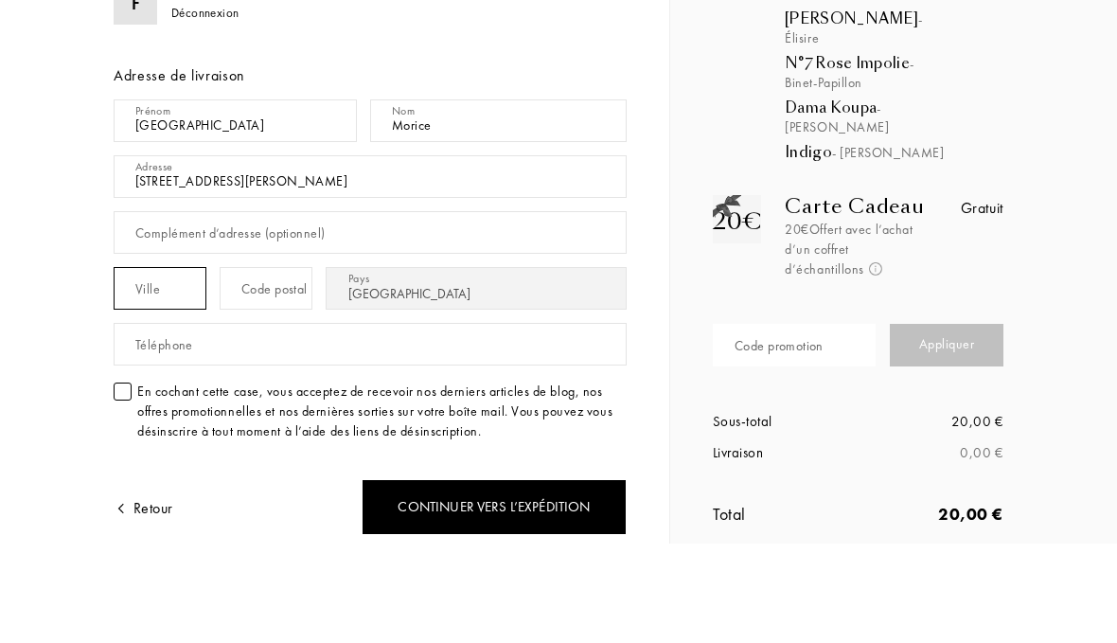
type input "Marly le roi"
type input "78160"
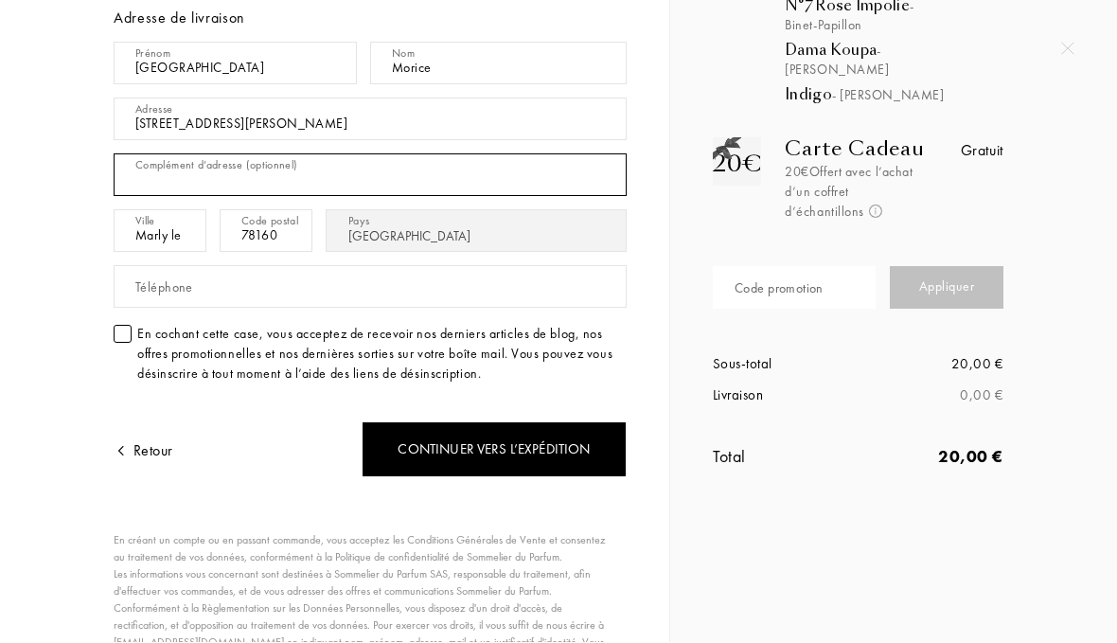
scroll to position [271, 0]
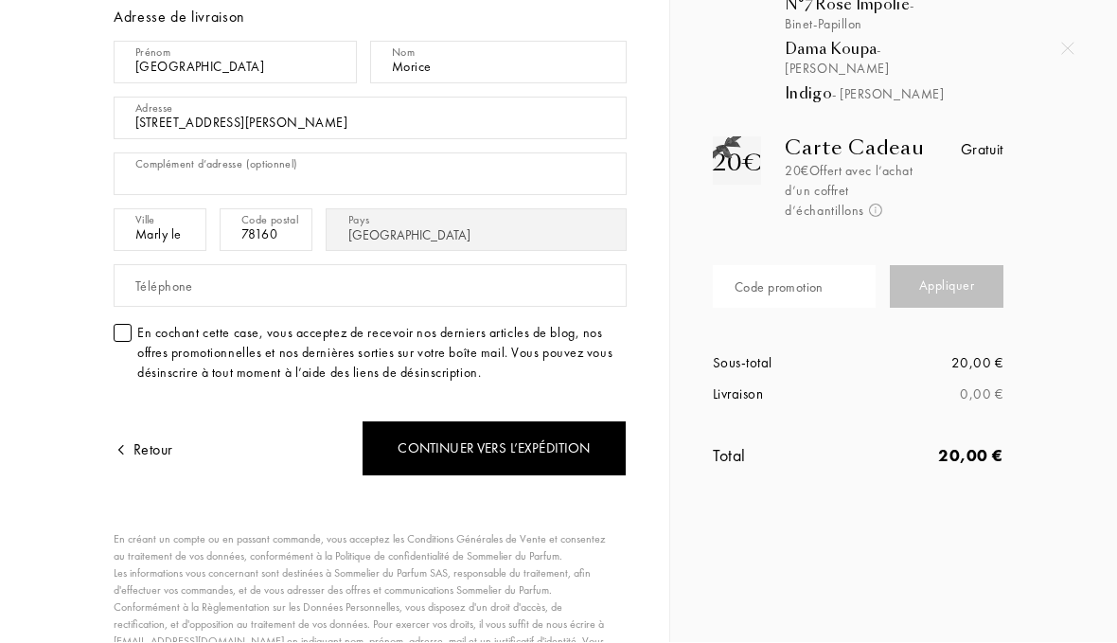
click at [129, 343] on div "En cochant cette case, vous acceptez de recevoir nos derniers articles de blog,…" at bounding box center [370, 354] width 513 height 60
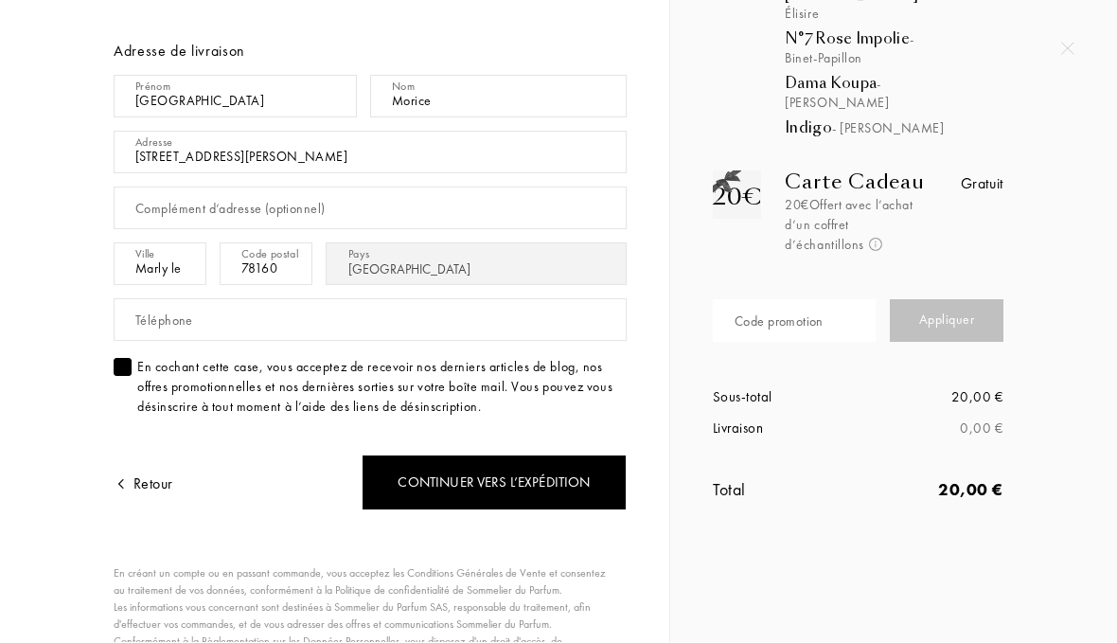
scroll to position [235, 0]
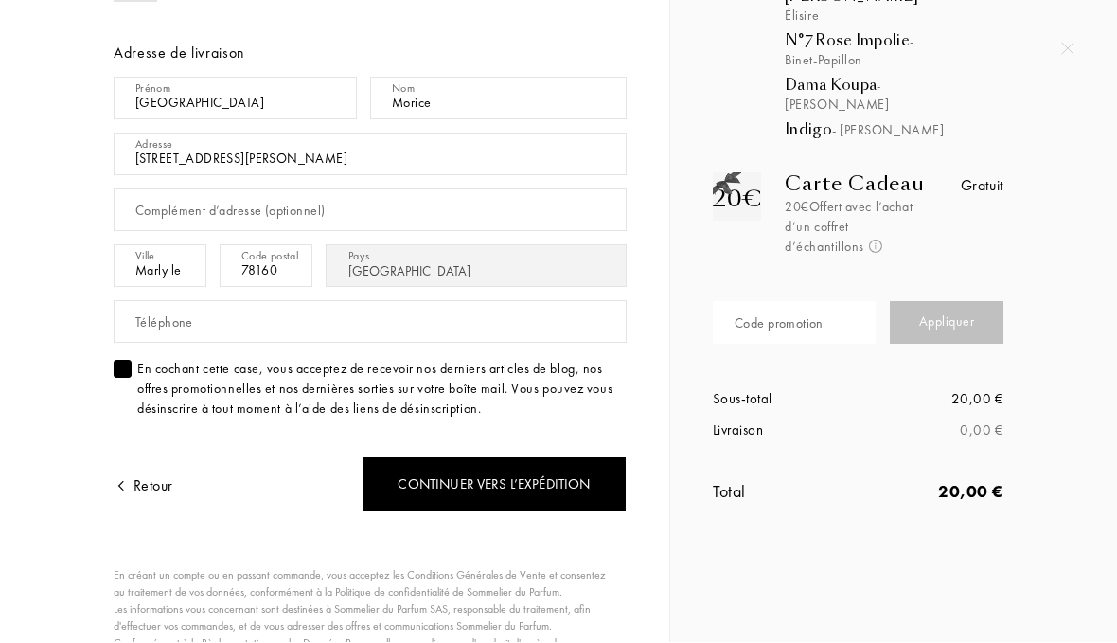
click at [419, 471] on div "Continuer vers l’expédition" at bounding box center [494, 485] width 265 height 56
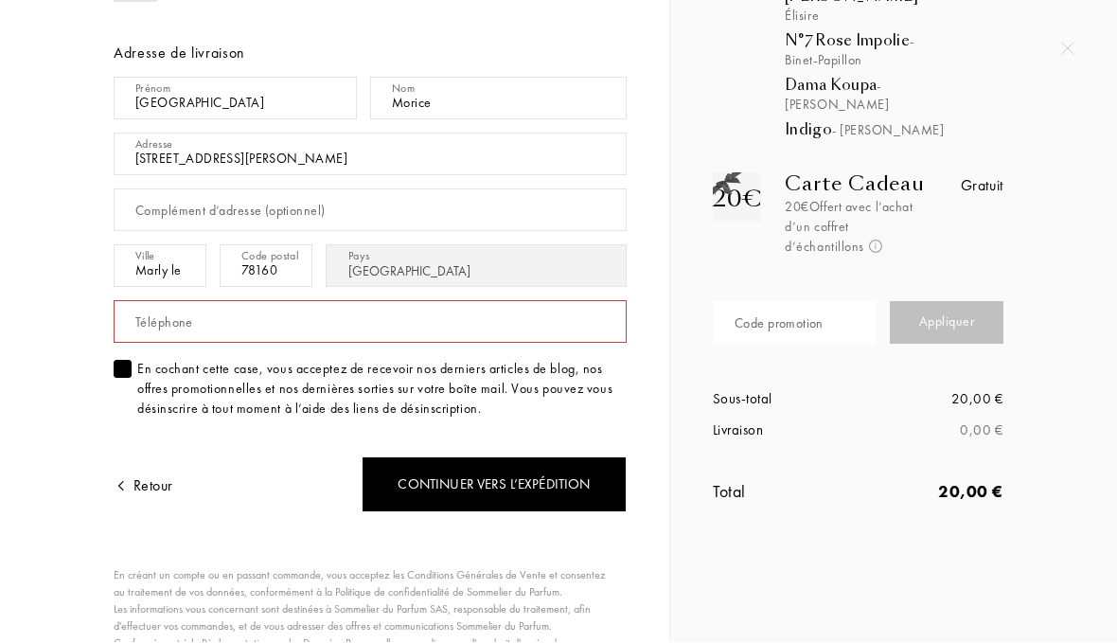
click at [182, 318] on div "Téléphone" at bounding box center [164, 323] width 58 height 20
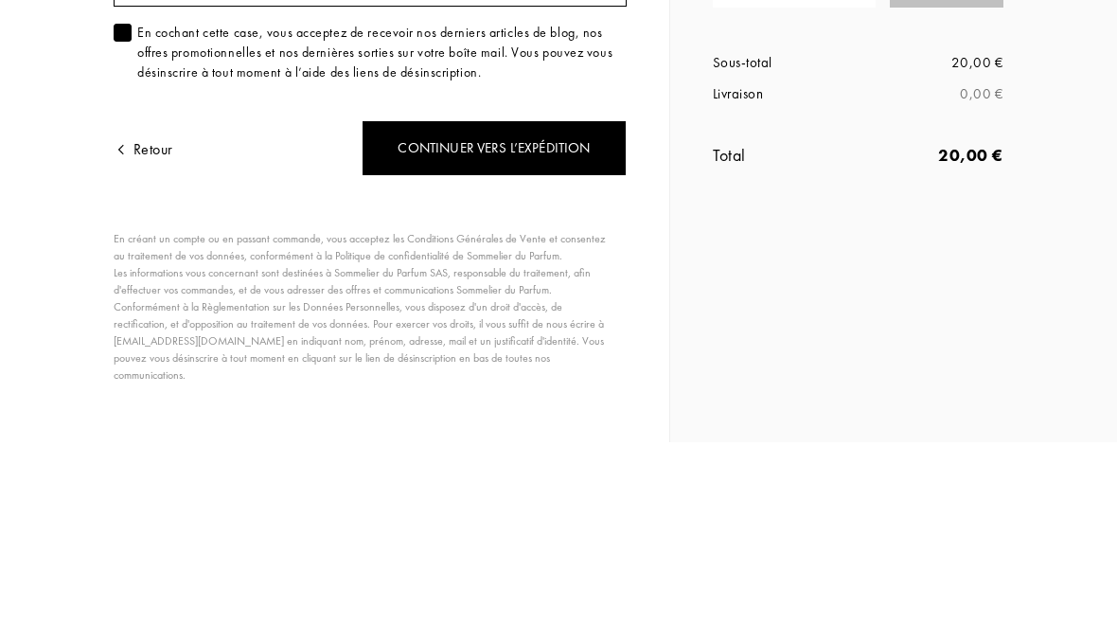
scroll to position [370, 0]
type input "0662093634"
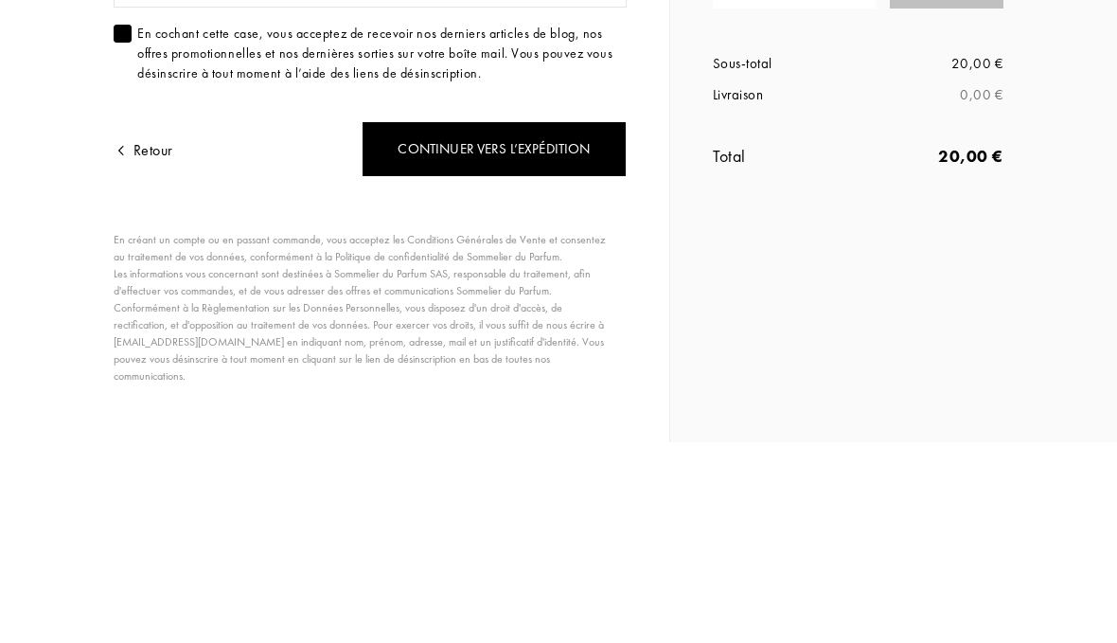
click at [417, 322] on div "Continuer vers l’expédition" at bounding box center [494, 350] width 265 height 56
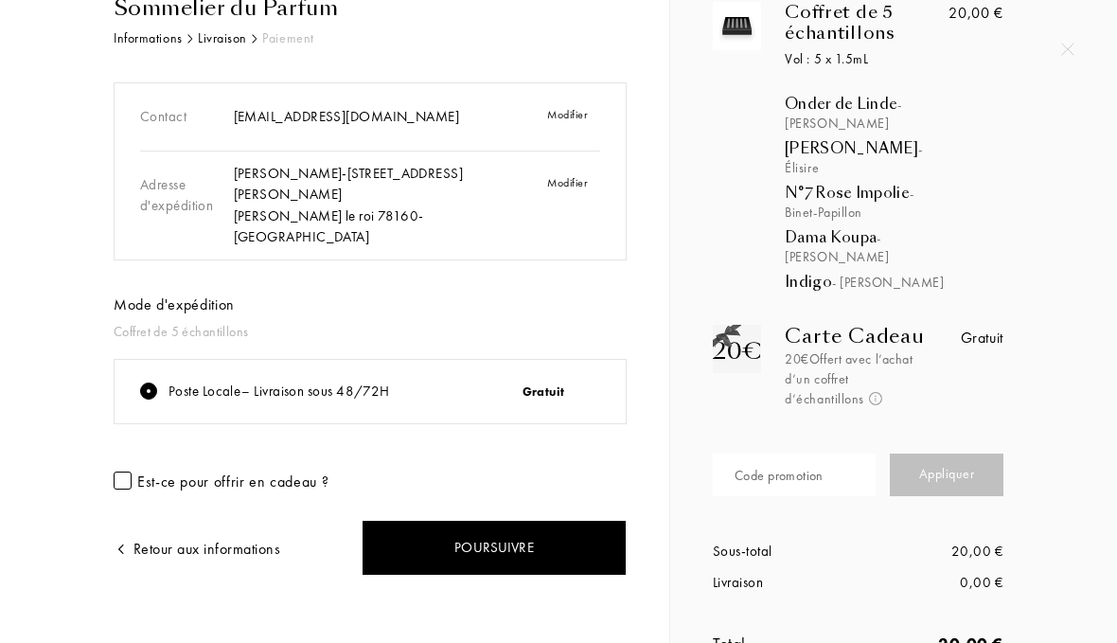
scroll to position [82, 0]
click at [777, 467] on div "Code promotion" at bounding box center [779, 477] width 89 height 20
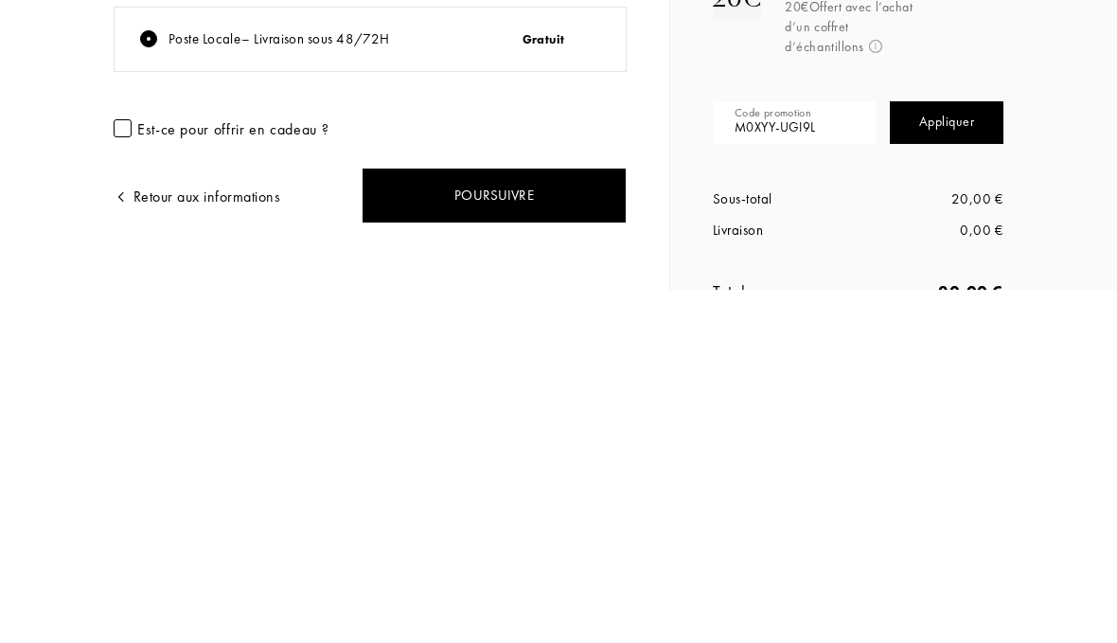
type input "M0XYY-UGI9L"
click at [959, 455] on div "Appliquer" at bounding box center [947, 476] width 114 height 43
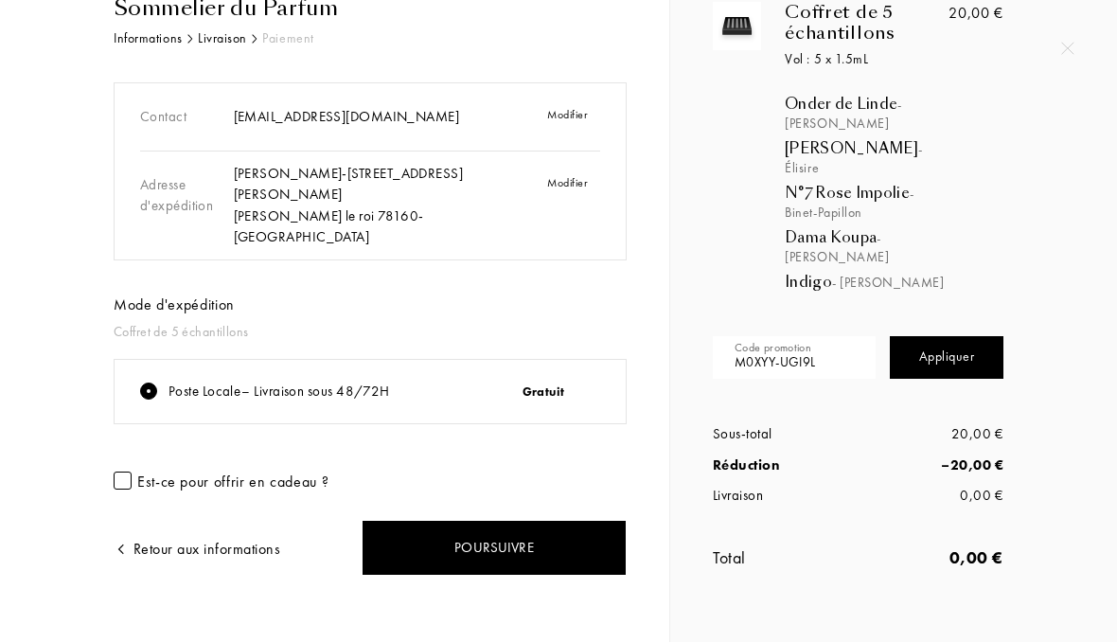
scroll to position [76, 0]
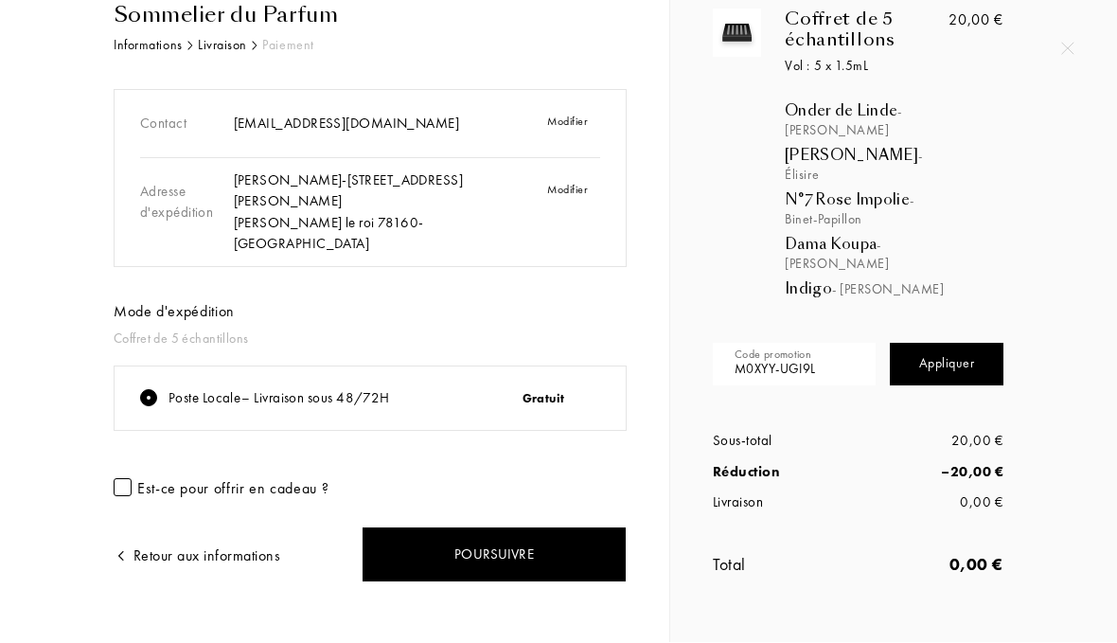
click at [455, 533] on div "Poursuivre" at bounding box center [494, 555] width 265 height 56
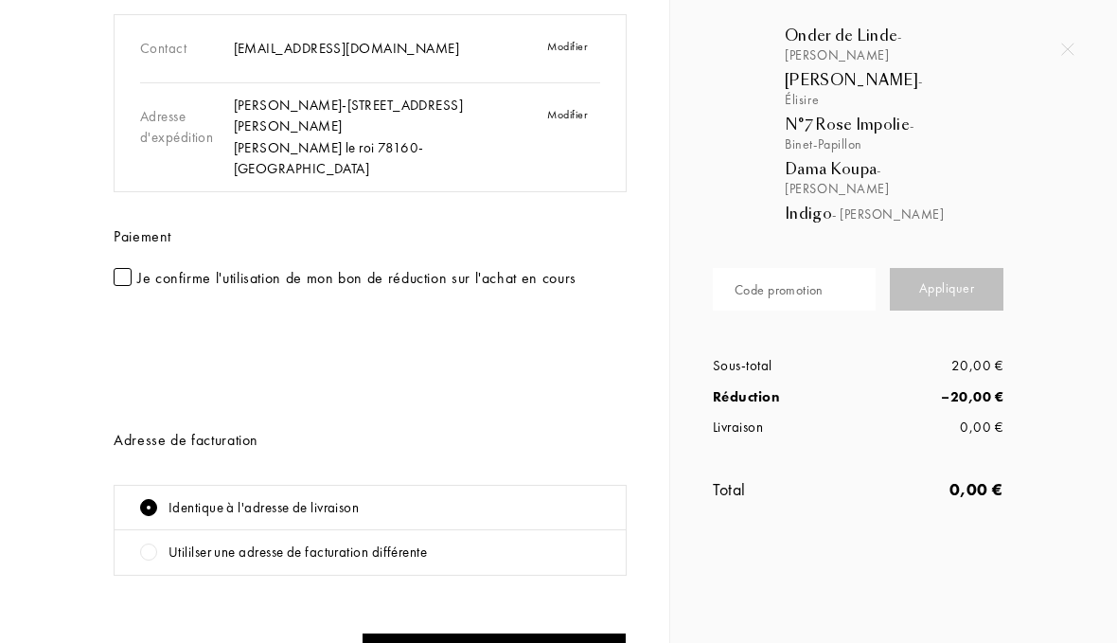
scroll to position [158, 0]
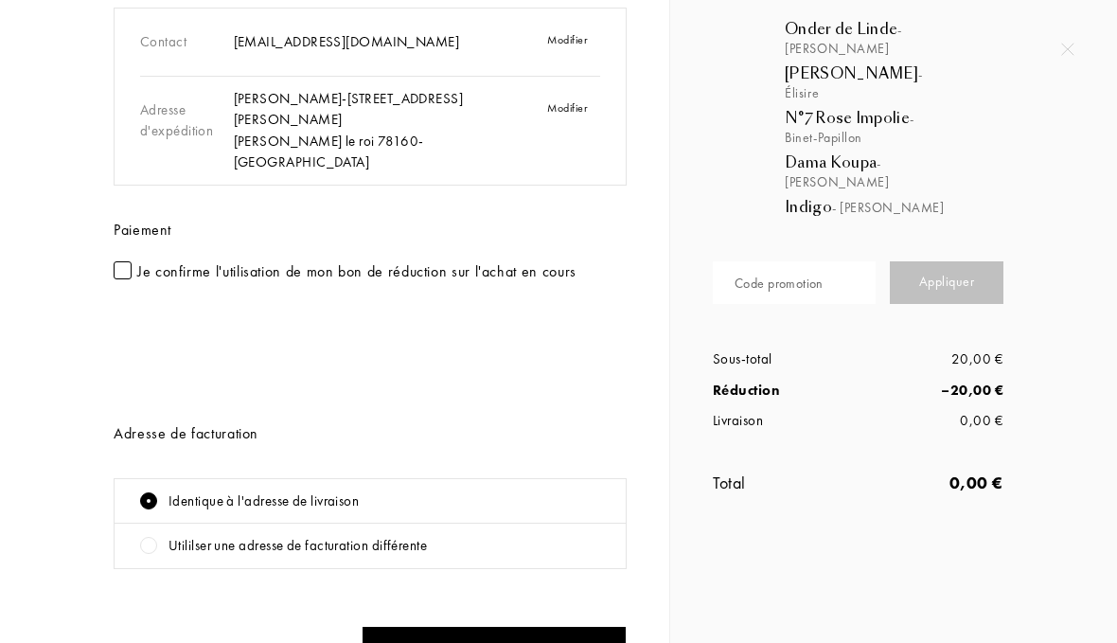
click at [116, 261] on div at bounding box center [123, 270] width 18 height 18
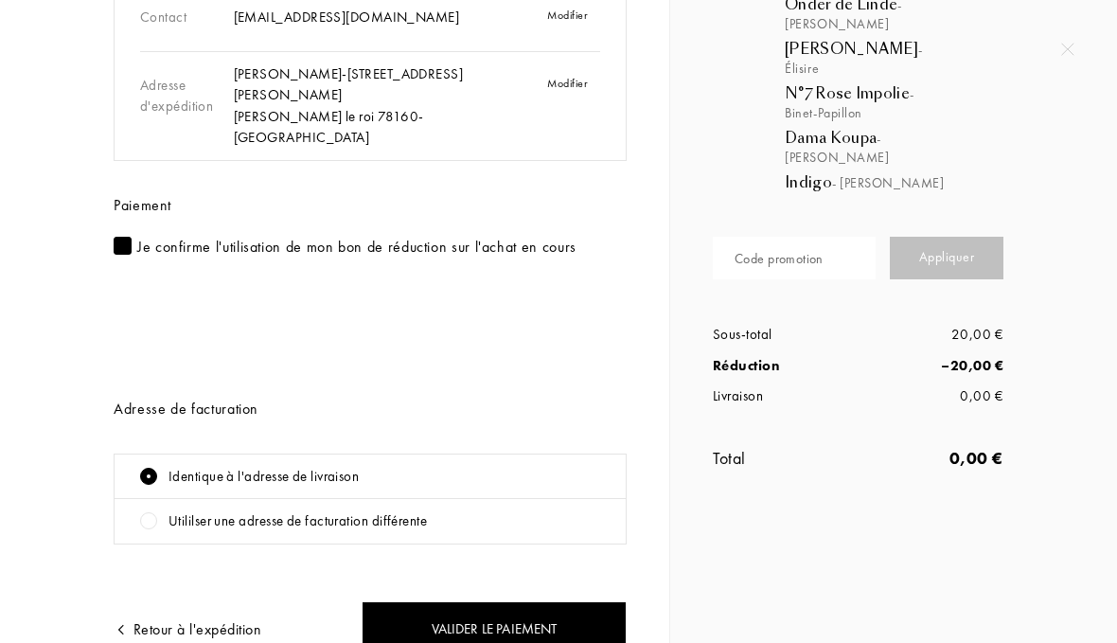
scroll to position [182, 0]
click at [490, 617] on div "Valider le paiement" at bounding box center [494, 630] width 265 height 56
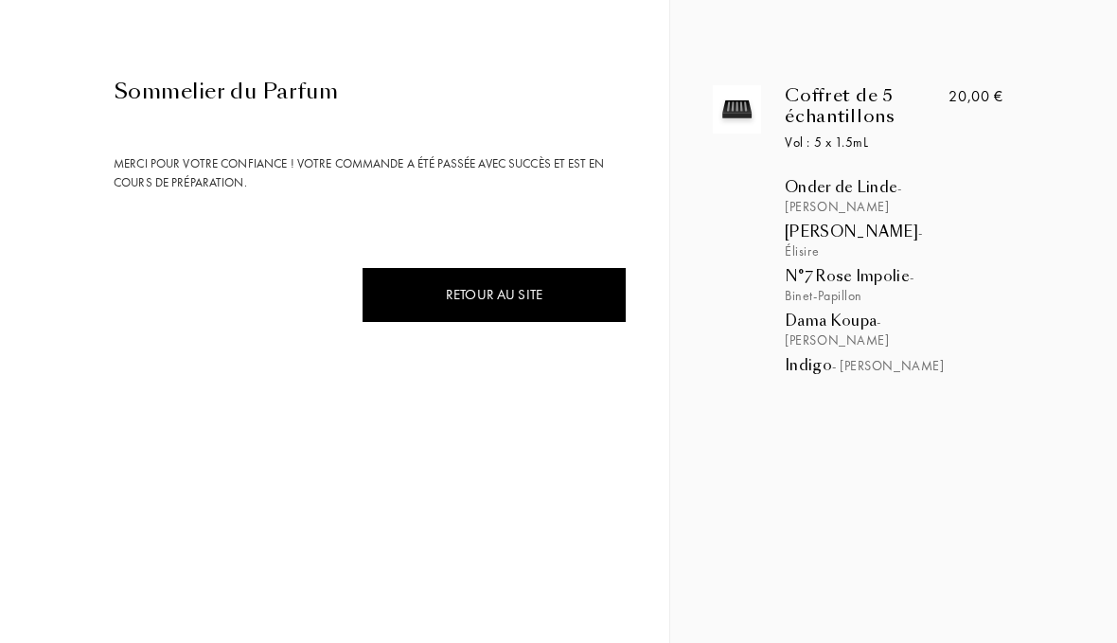
click at [441, 285] on div "Retour au site" at bounding box center [494, 295] width 265 height 56
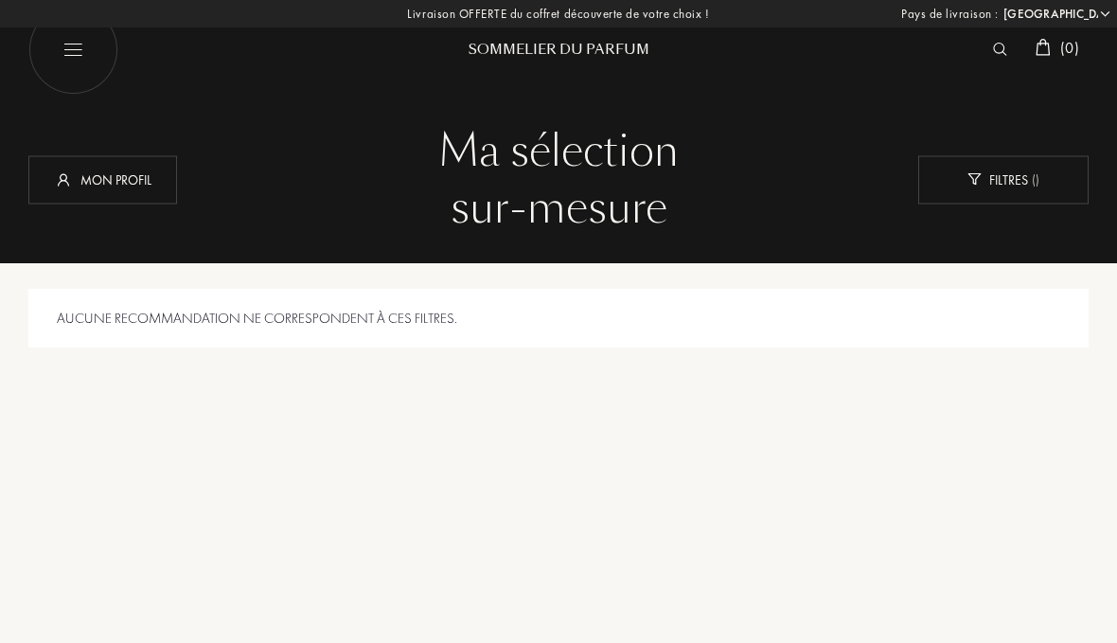
select select "FR"
click at [74, 72] on img at bounding box center [73, 50] width 90 height 90
select select "FR"
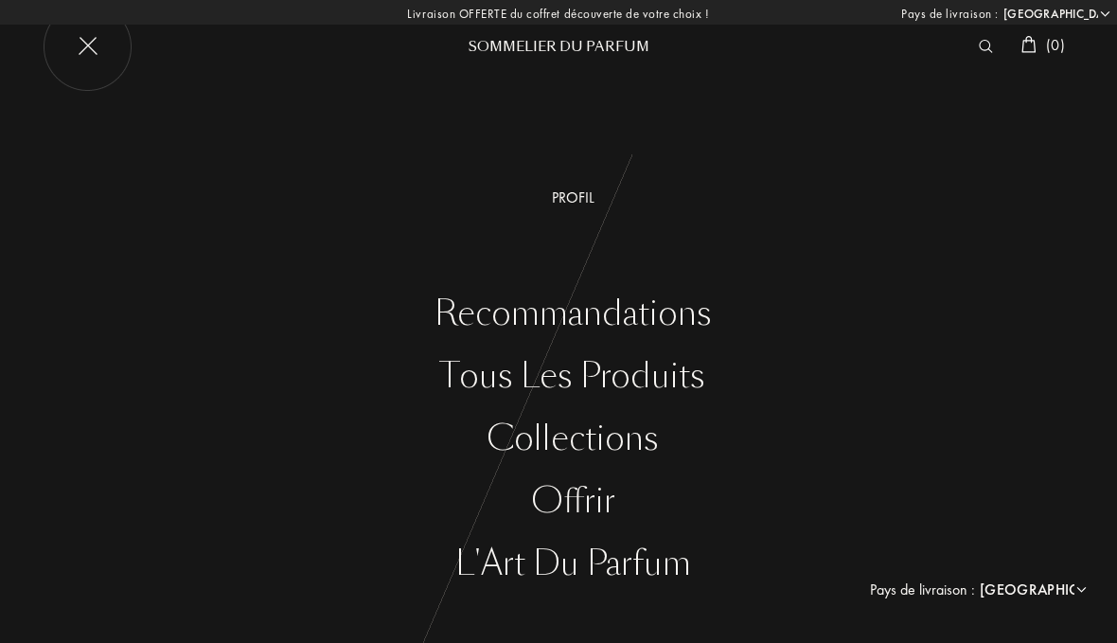
click at [437, 288] on div "Profil Recommandations Tous les produits Collections Offrir L'Art du Parfum Pay…" at bounding box center [558, 342] width 1117 height 482
click at [472, 314] on div "Recommandations" at bounding box center [572, 314] width 1089 height 39
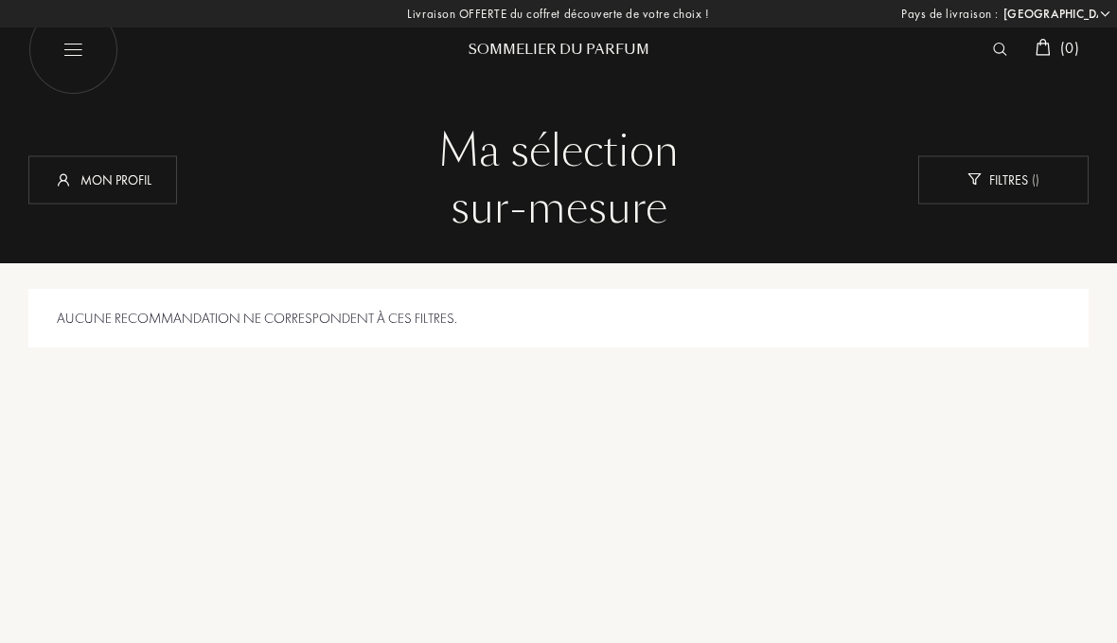
select select "FR"
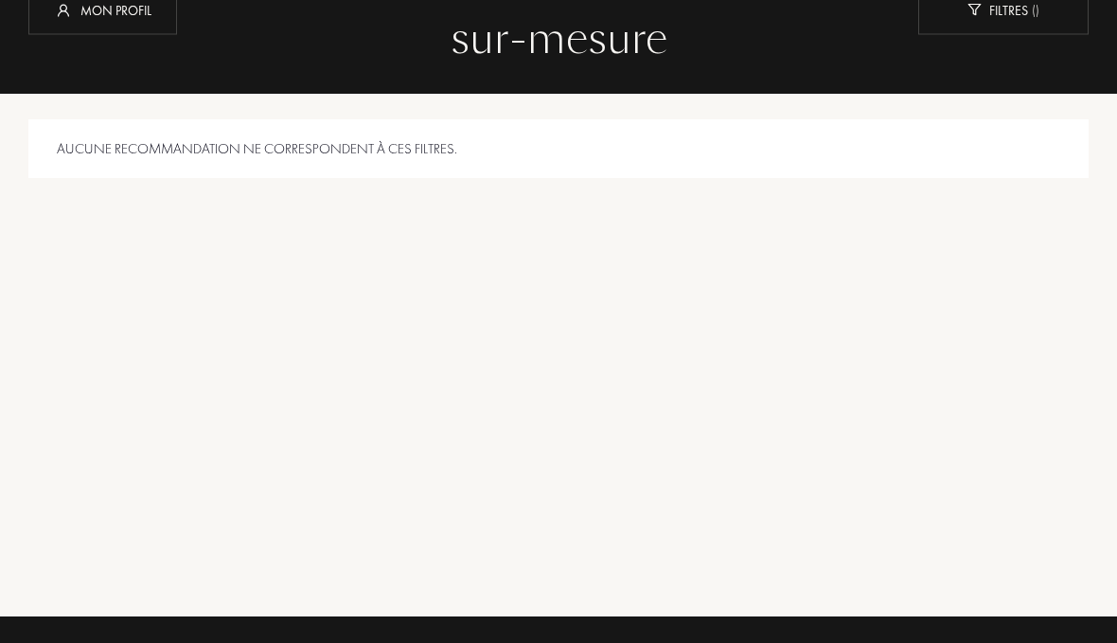
scroll to position [168, 0]
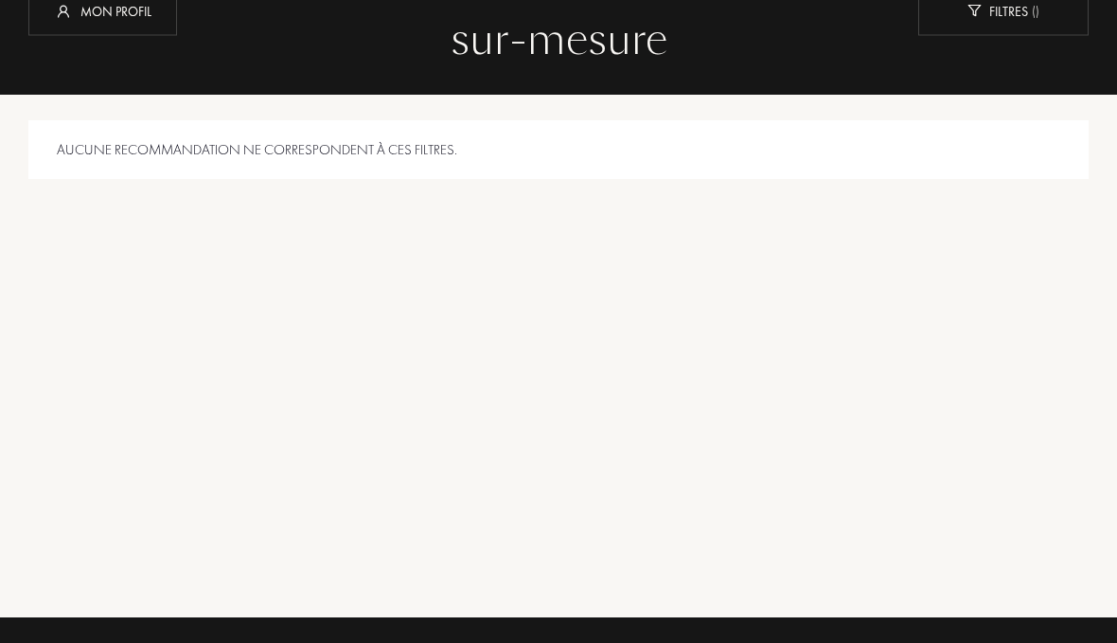
click at [71, 166] on div "Aucune recommandation ne correspondent à ces filtres." at bounding box center [558, 151] width 1061 height 60
click at [181, 141] on div "Aucune recommandation ne correspondent à ces filtres." at bounding box center [558, 151] width 1061 height 60
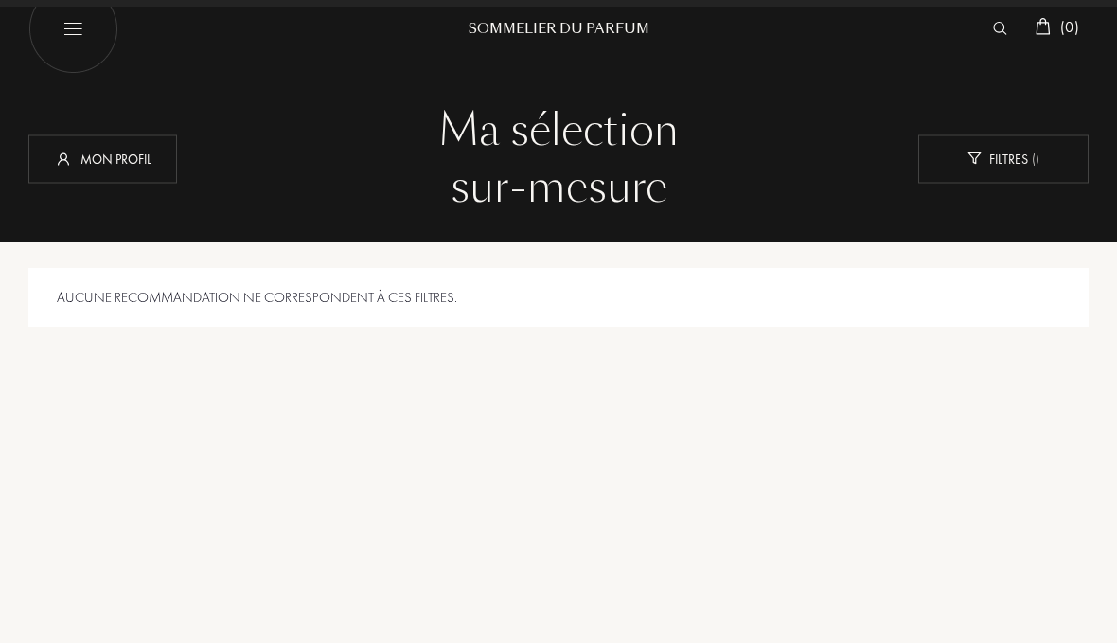
scroll to position [24, 0]
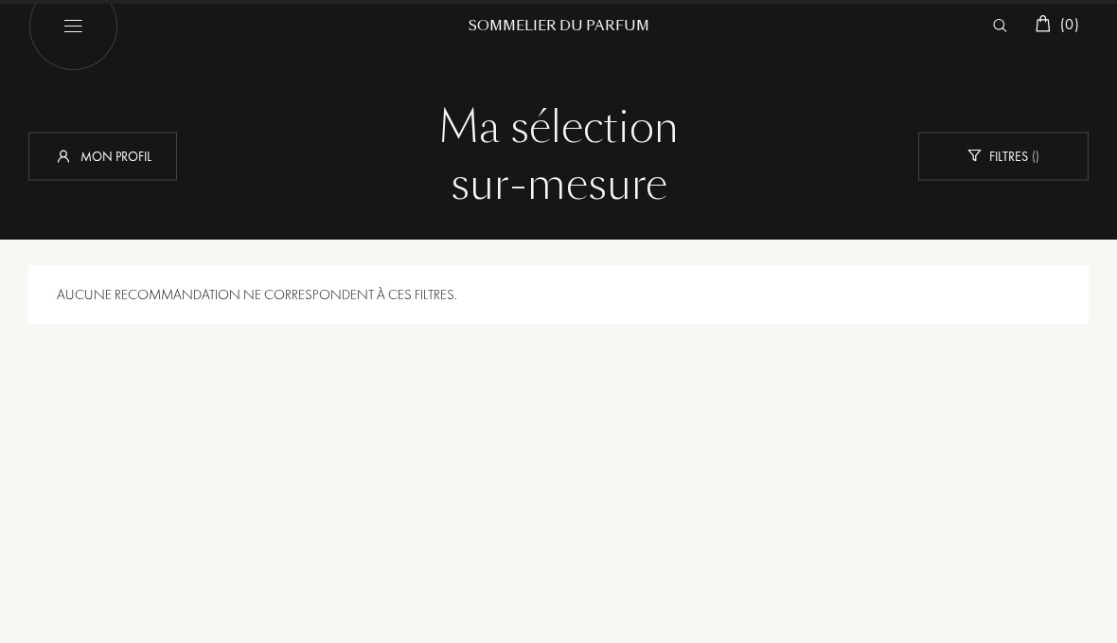
click at [72, 43] on img at bounding box center [73, 26] width 90 height 90
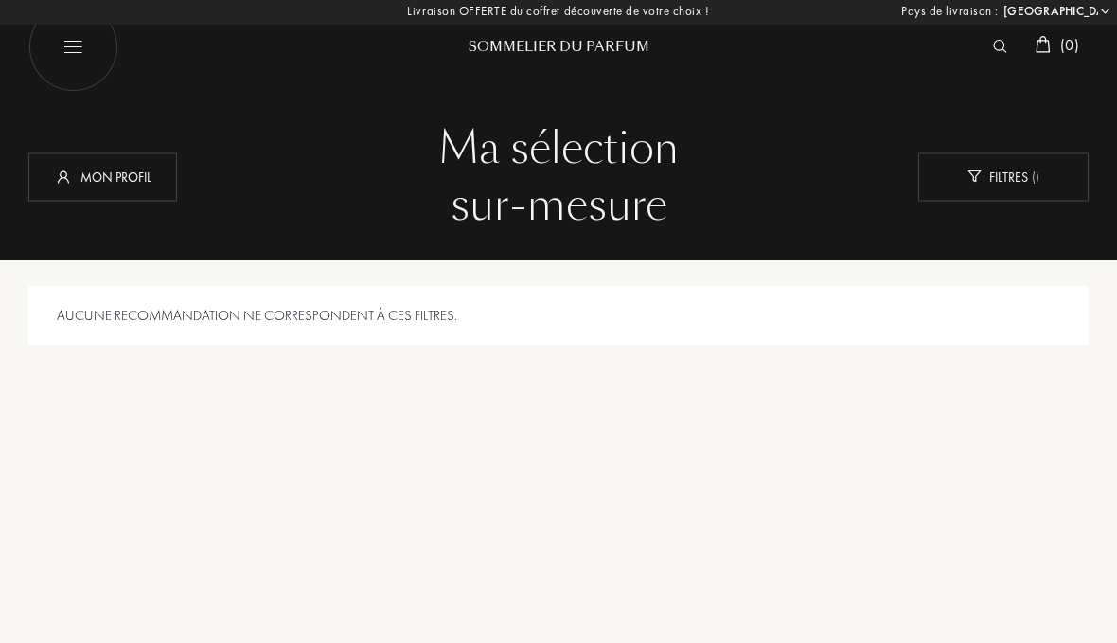
select select "FR"
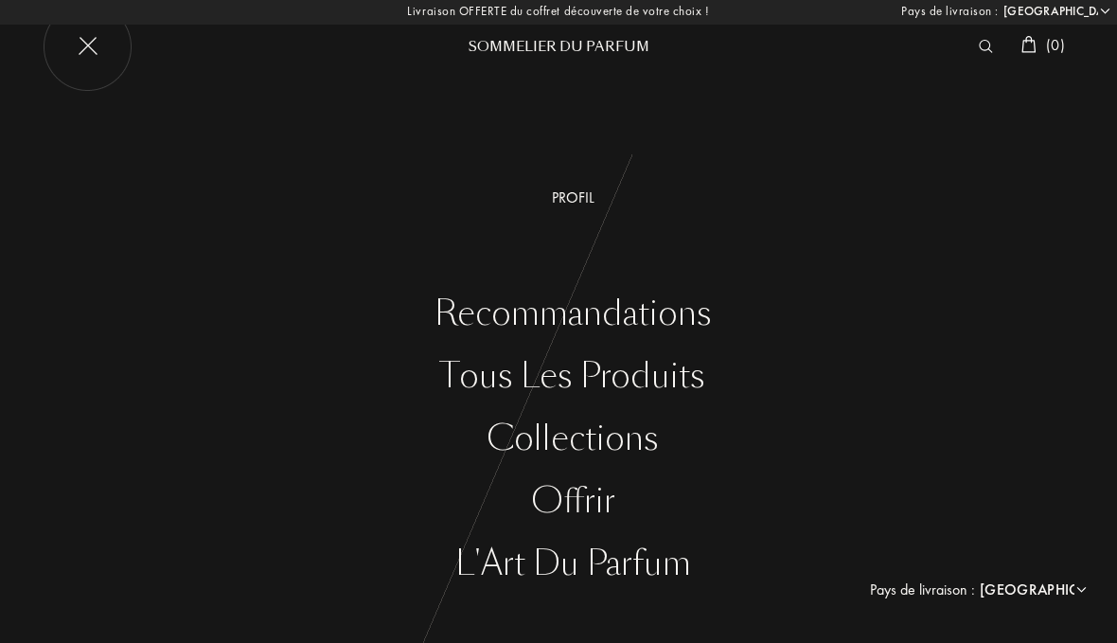
scroll to position [0, 0]
click at [486, 562] on div "L'Art du Parfum" at bounding box center [572, 563] width 1089 height 39
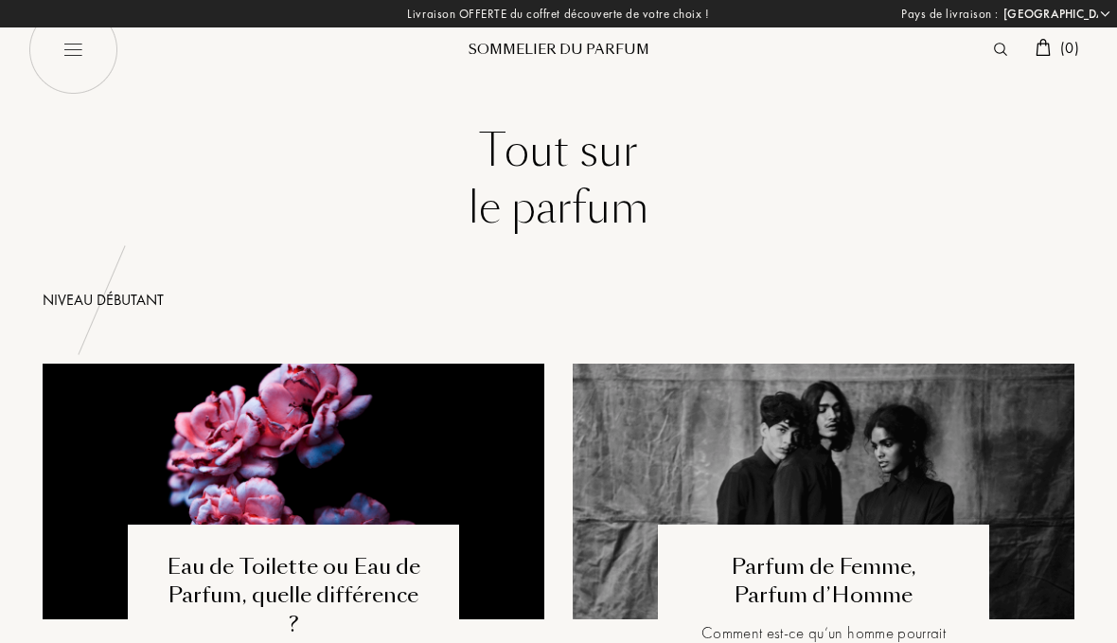
select select "FR"
click at [73, 67] on img at bounding box center [73, 50] width 90 height 90
select select "FR"
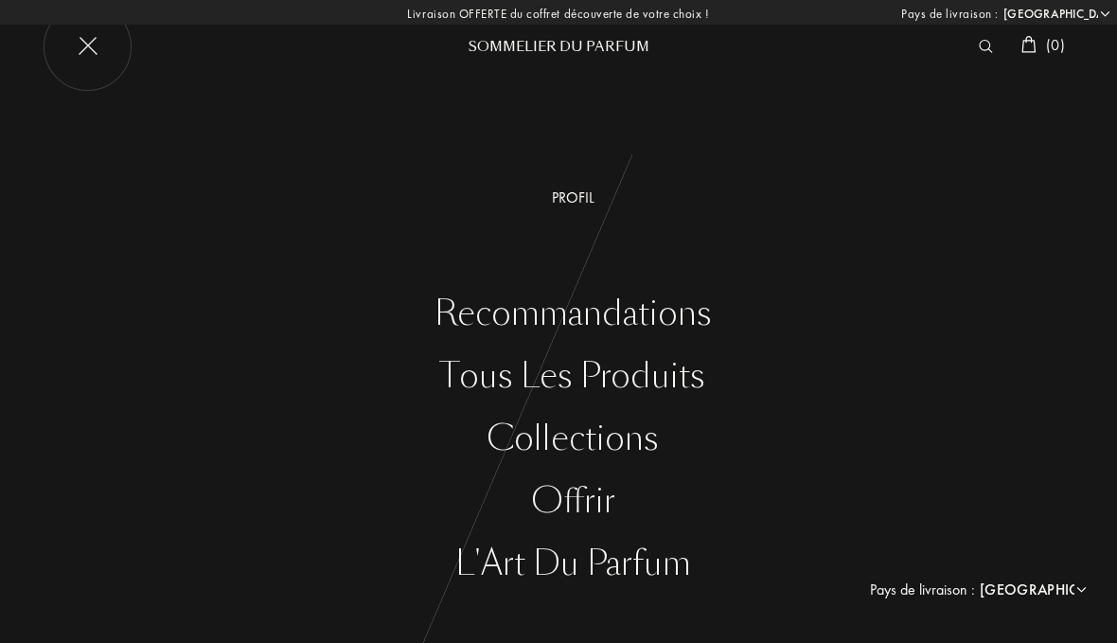
click at [567, 199] on div "Profil" at bounding box center [572, 198] width 1089 height 23
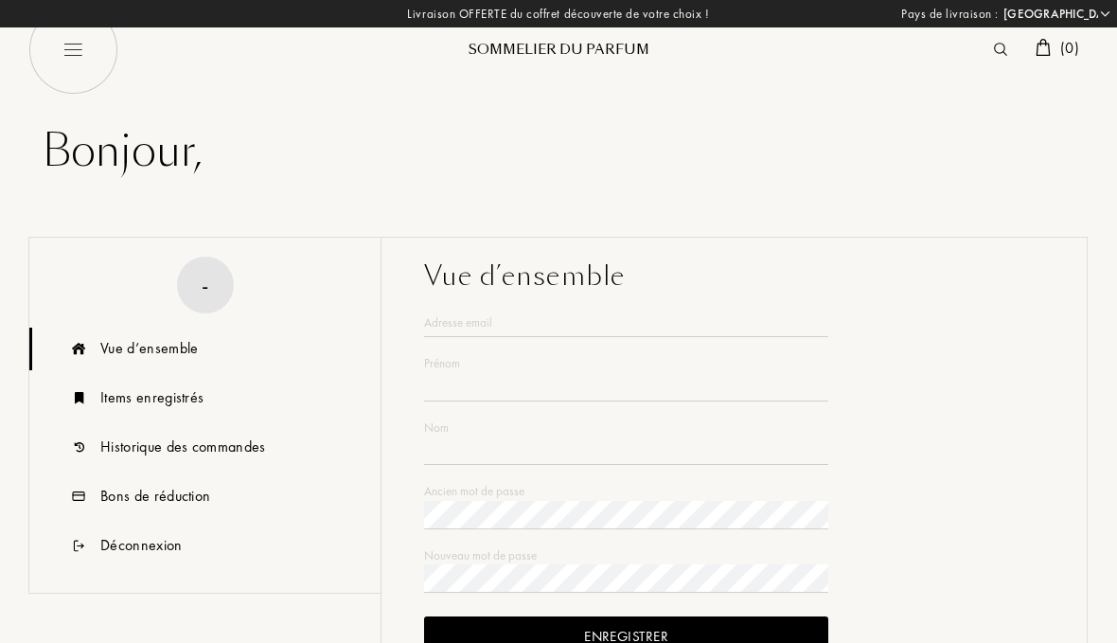
select select "FR"
type input "[GEOGRAPHIC_DATA]"
type input "Morice"
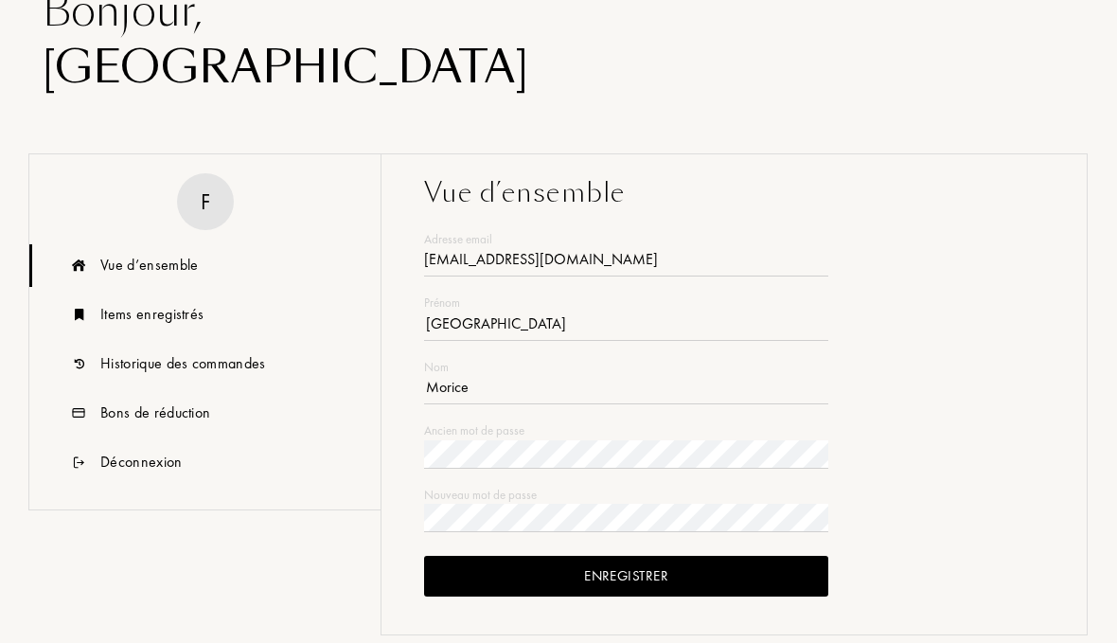
scroll to position [140, 0]
click at [109, 332] on div "Items enregistrés" at bounding box center [204, 315] width 351 height 43
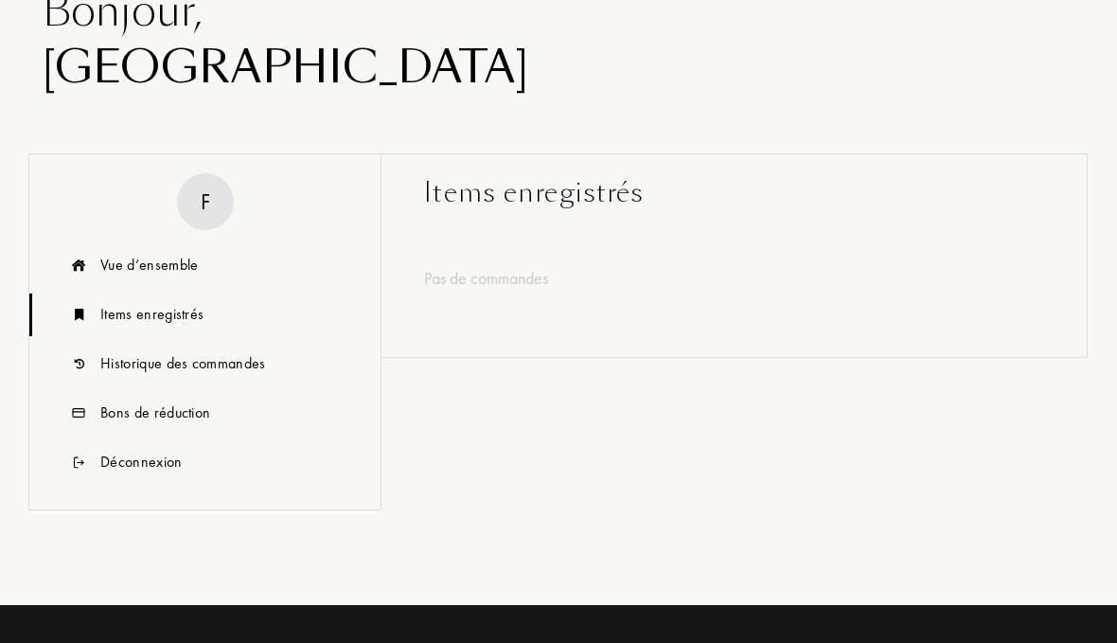
click at [132, 368] on div "Historique des commandes" at bounding box center [183, 363] width 166 height 23
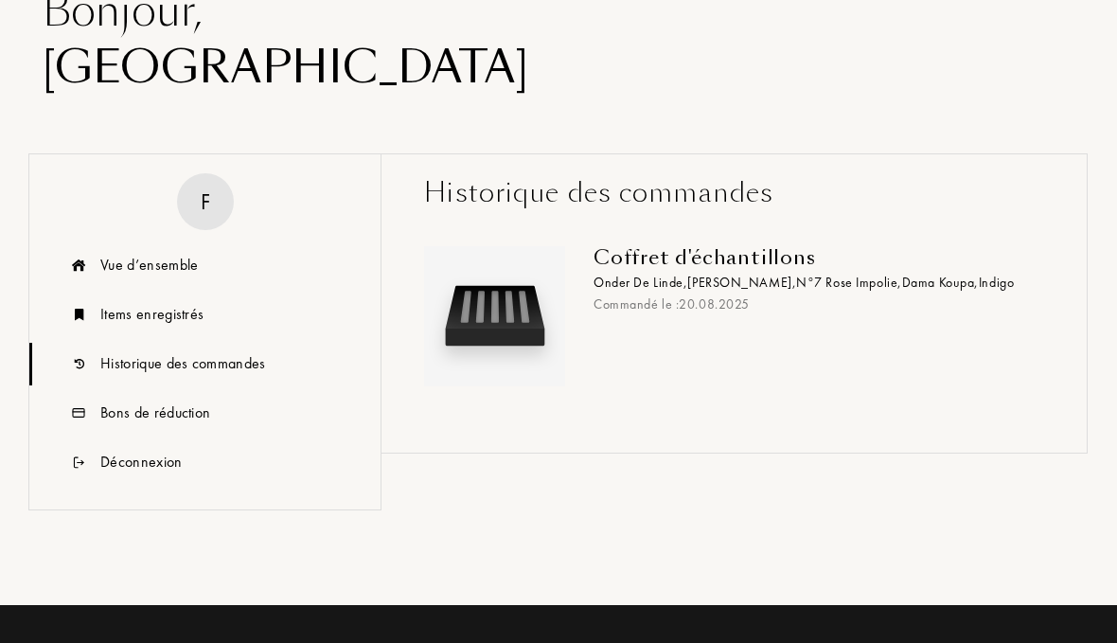
click at [132, 420] on div "Bons de réduction" at bounding box center [155, 413] width 110 height 23
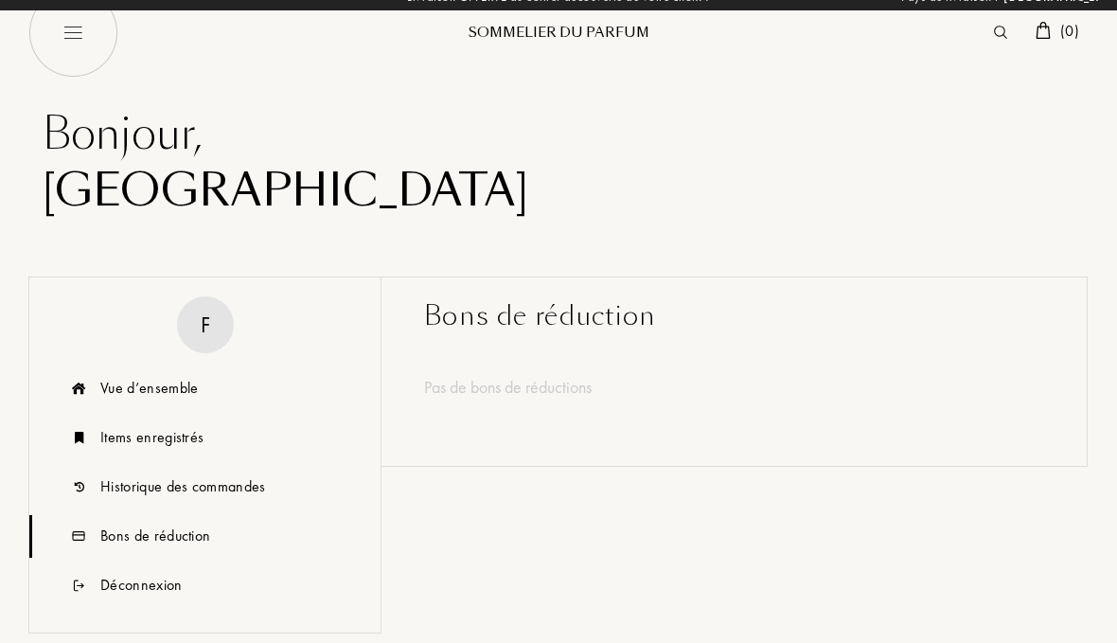
scroll to position [0, 0]
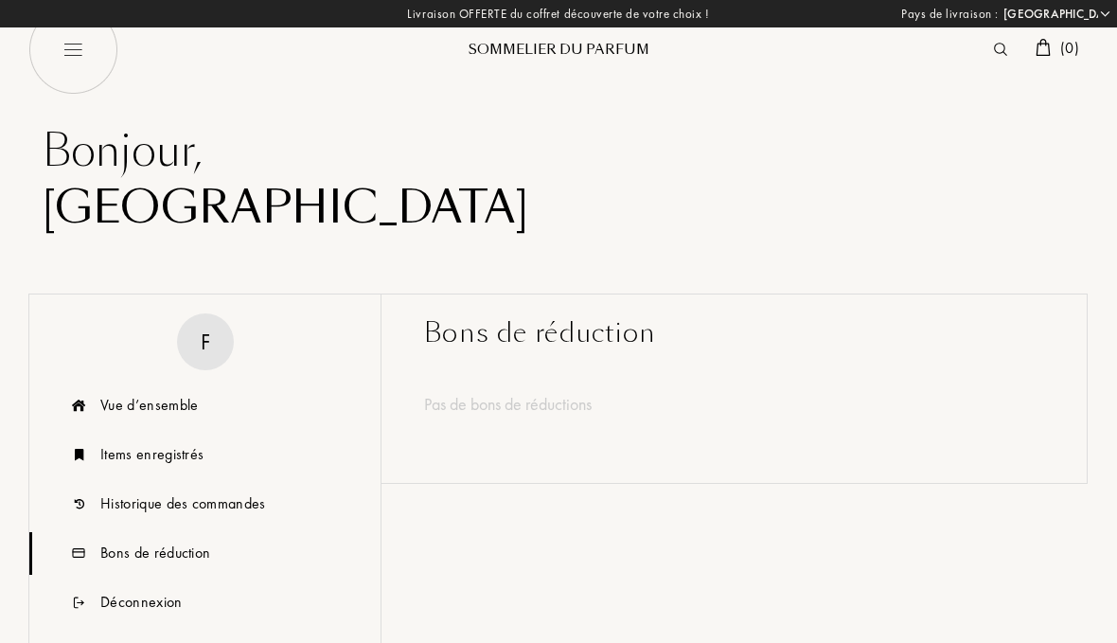
click at [77, 57] on img at bounding box center [73, 50] width 90 height 90
select select "FR"
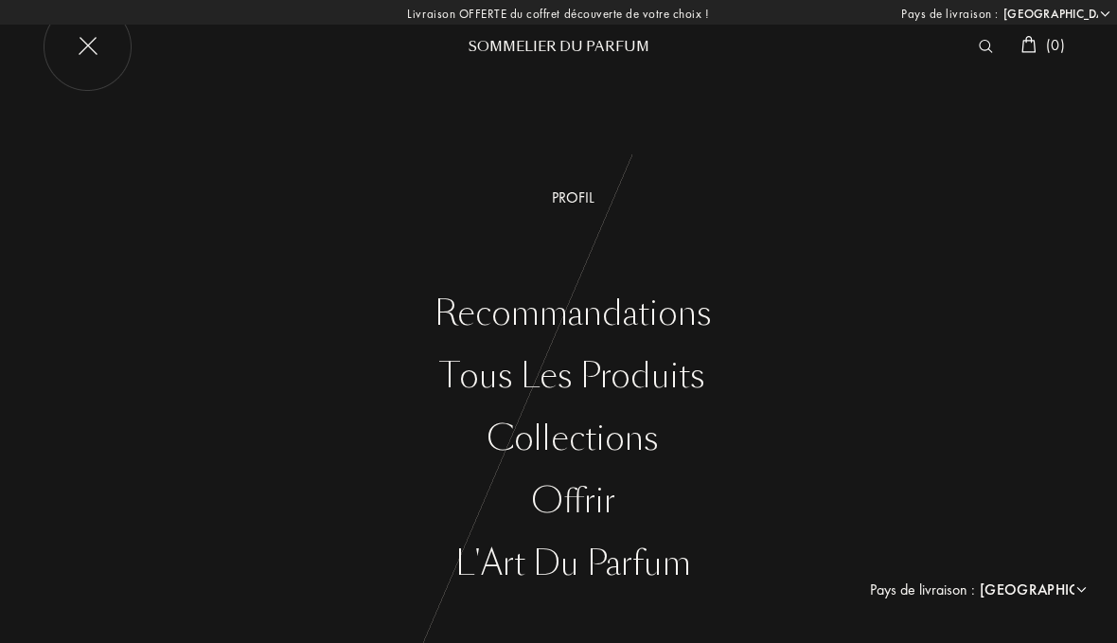
click at [460, 379] on div "Tous les produits" at bounding box center [572, 376] width 1089 height 39
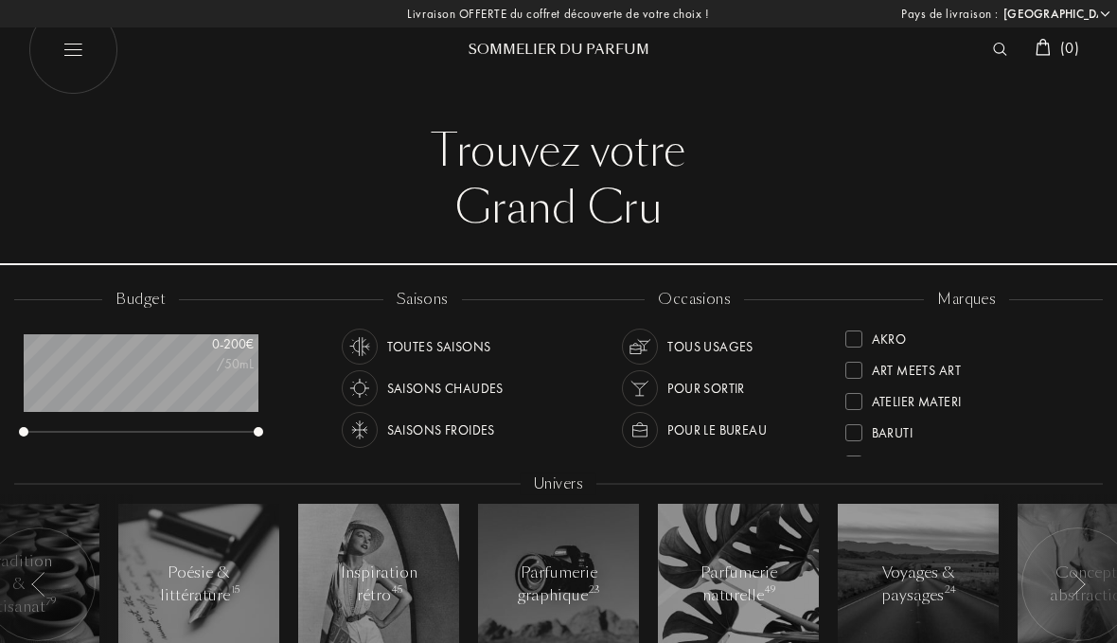
select select "FR"
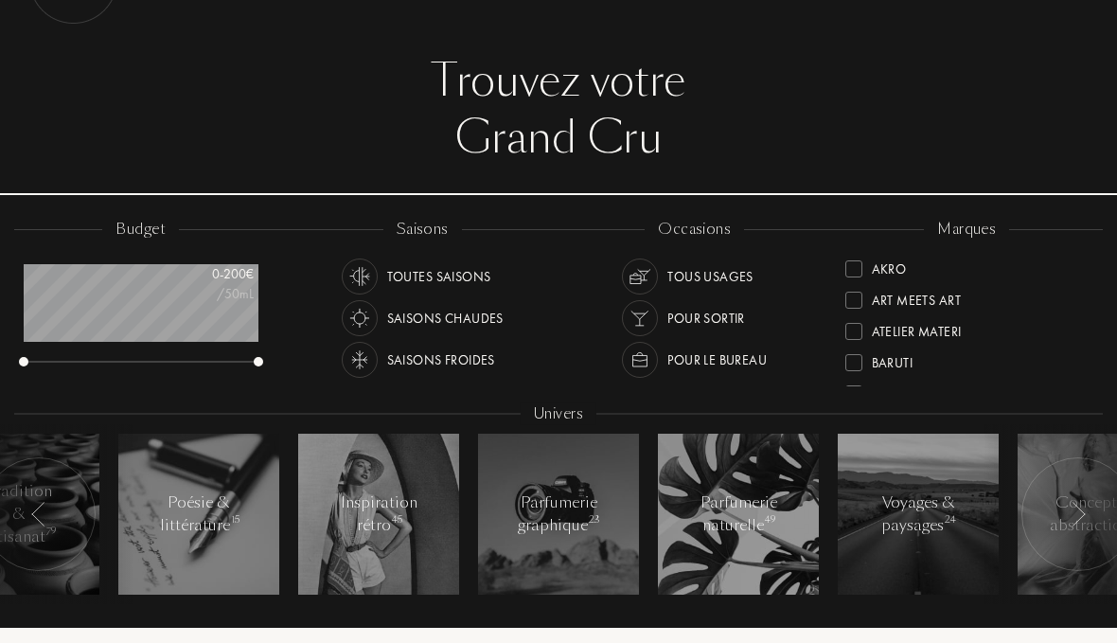
scroll to position [71, 0]
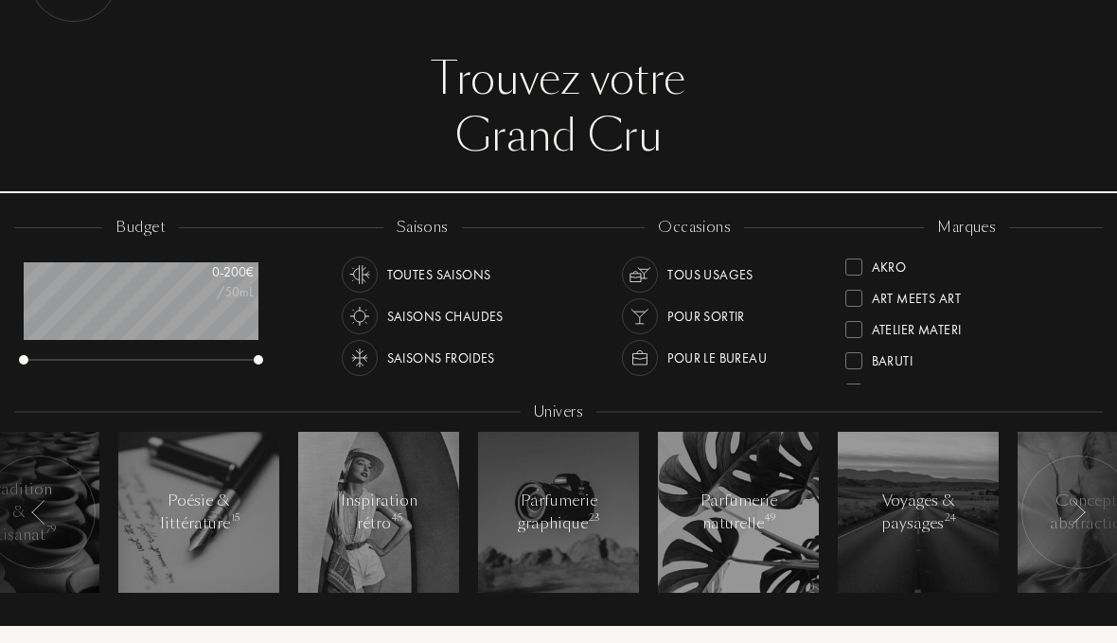
click at [359, 277] on img at bounding box center [360, 275] width 27 height 27
click at [644, 281] on img at bounding box center [640, 274] width 27 height 27
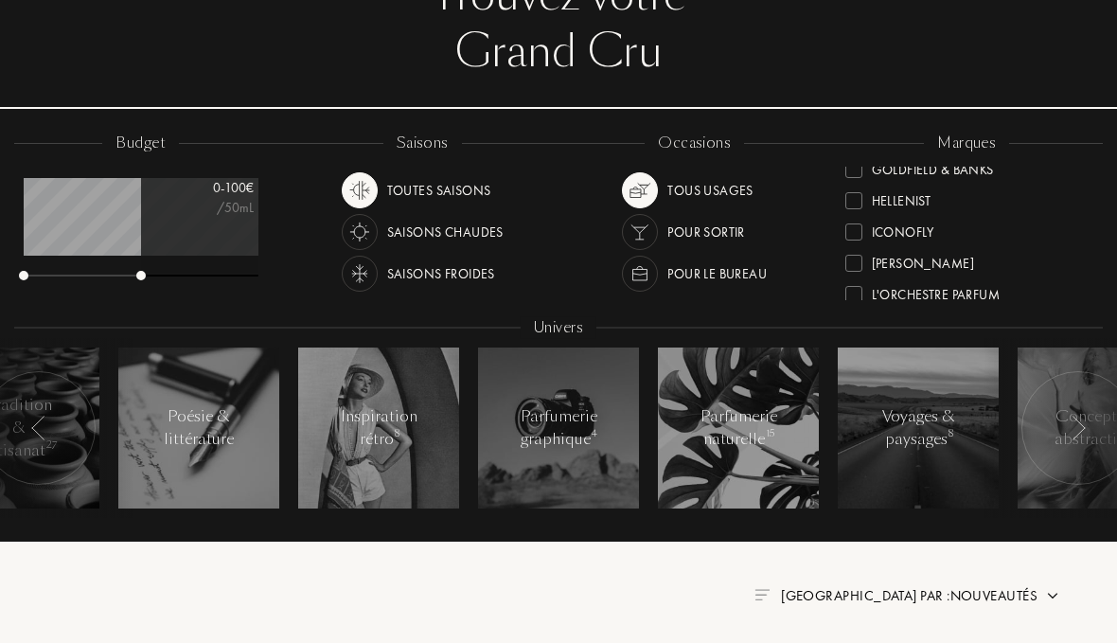
scroll to position [328, 0]
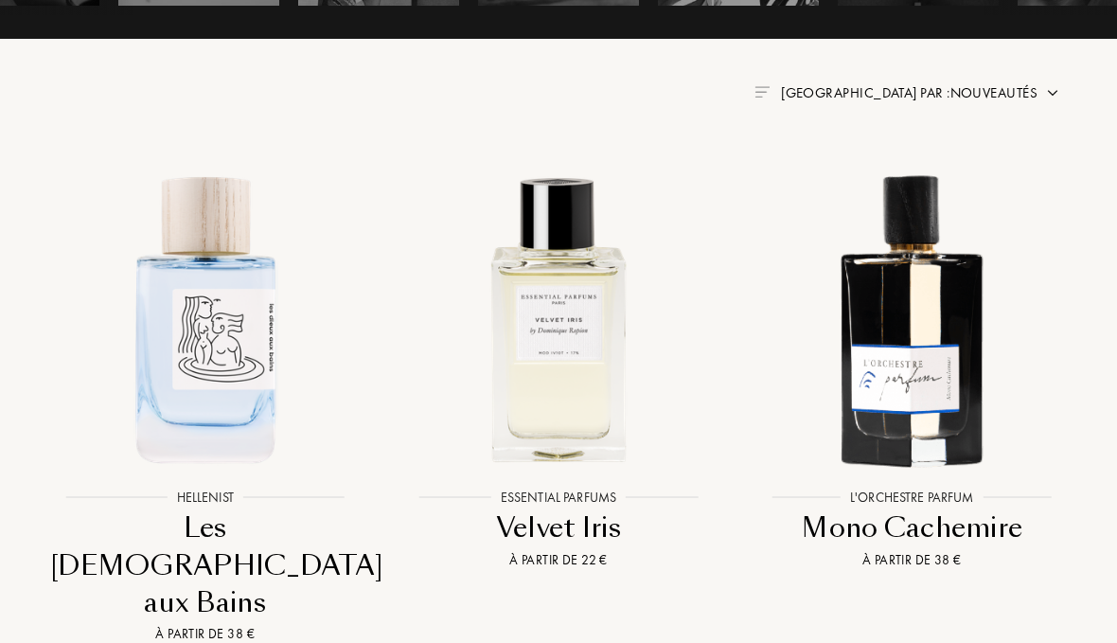
click at [1014, 84] on span "Trier par : Nouveautés" at bounding box center [909, 93] width 257 height 19
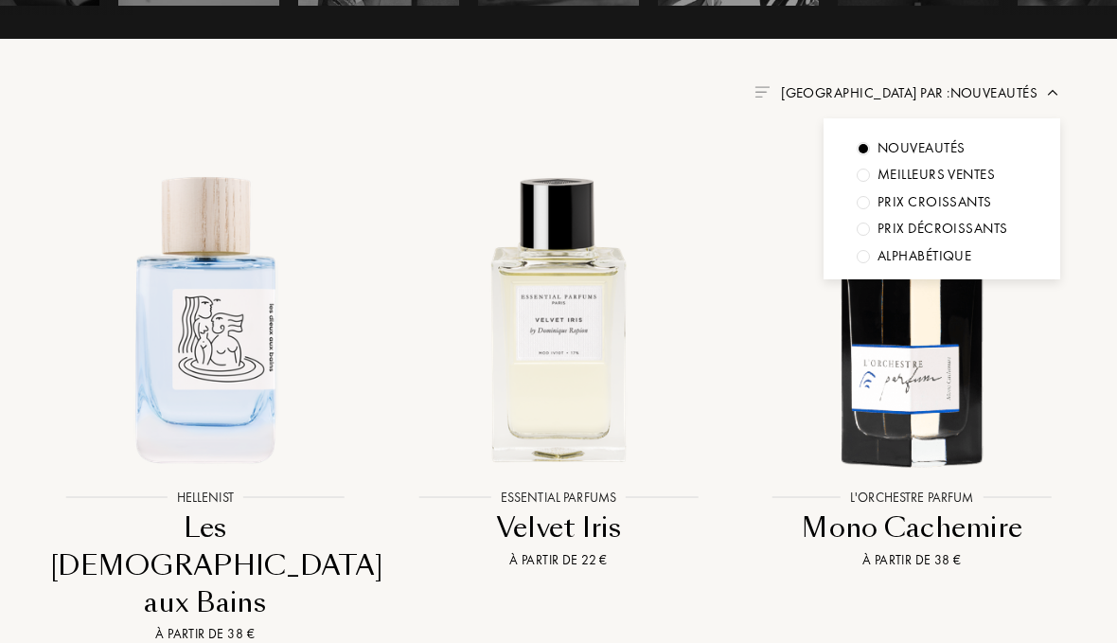
click at [864, 233] on div "Prix décroissants" at bounding box center [942, 229] width 170 height 22
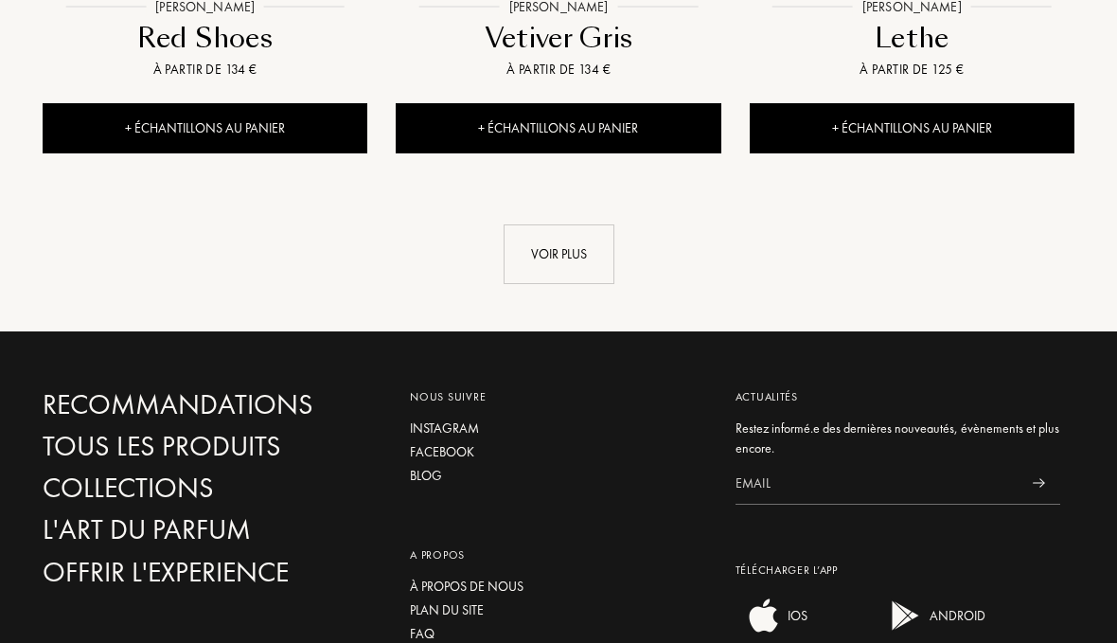
scroll to position [2946, 0]
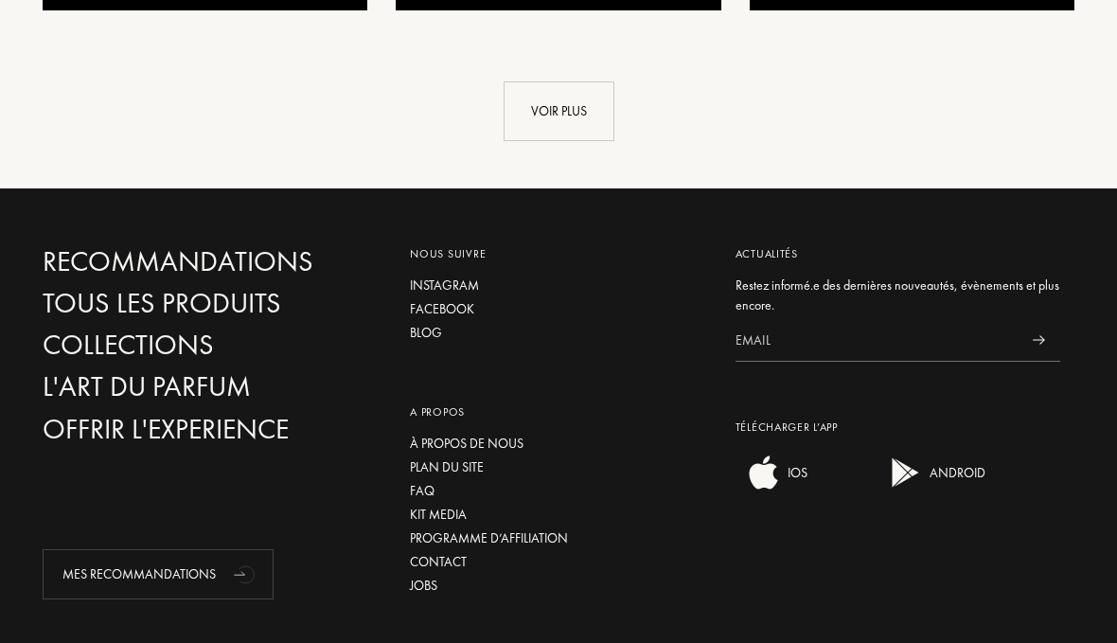
click at [514, 81] on div "Voir plus" at bounding box center [559, 111] width 111 height 60
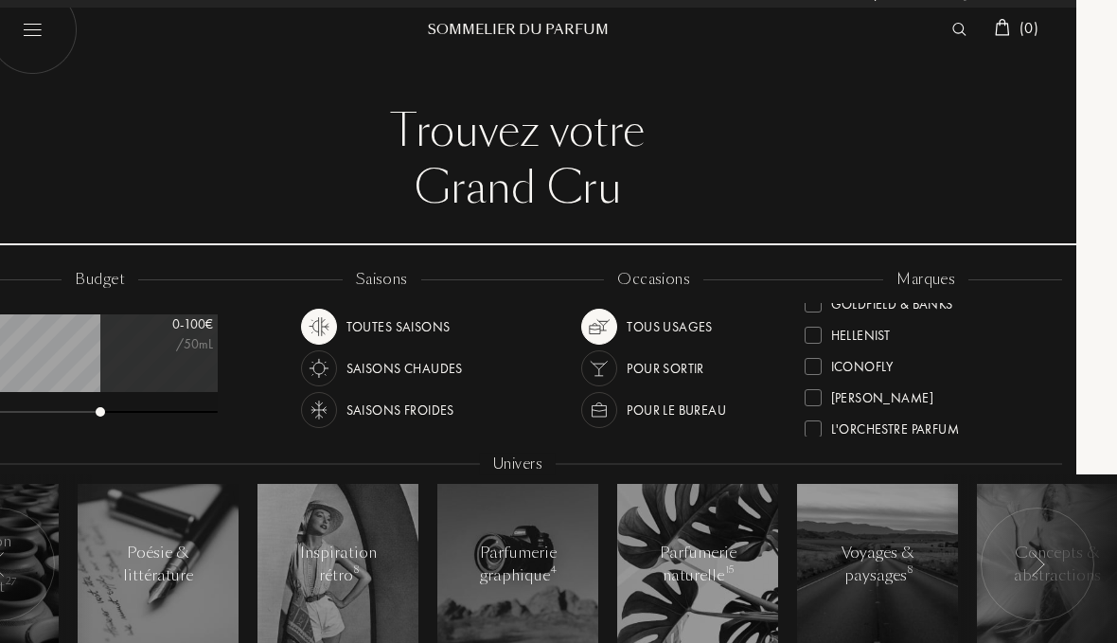
scroll to position [0, 41]
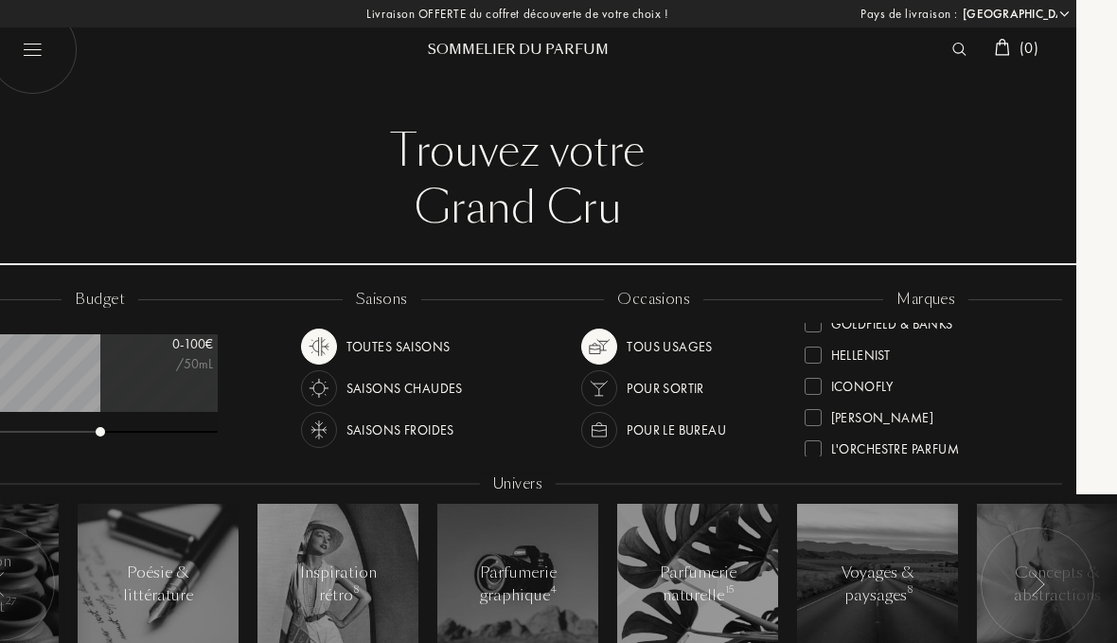
click at [13, 43] on img at bounding box center [33, 50] width 90 height 90
select select "FR"
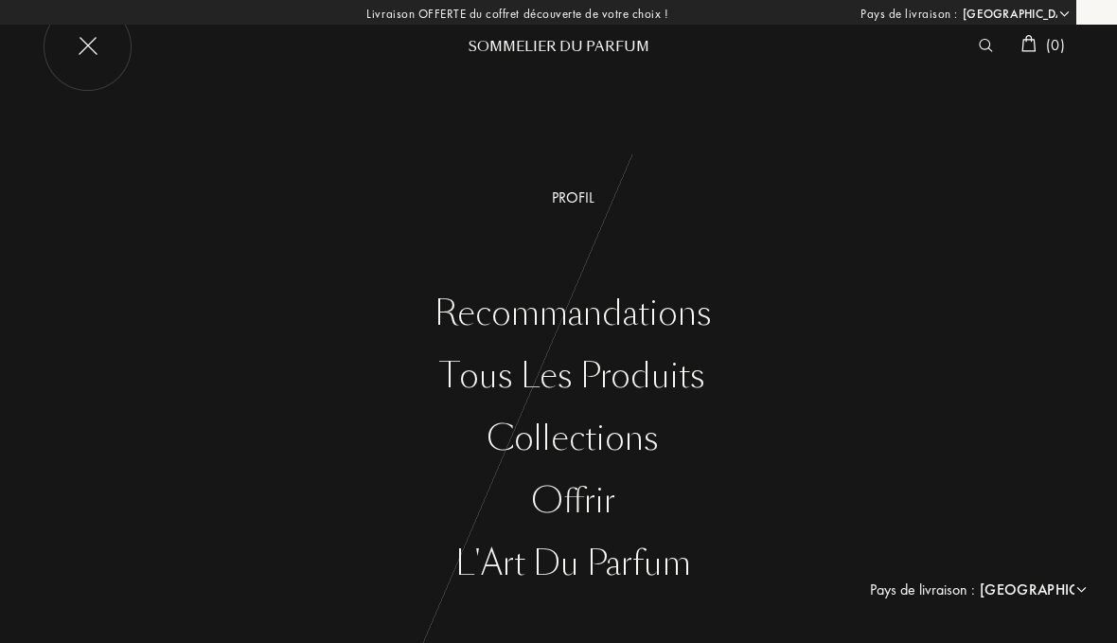
click at [444, 318] on div "Recommandations" at bounding box center [572, 314] width 1089 height 39
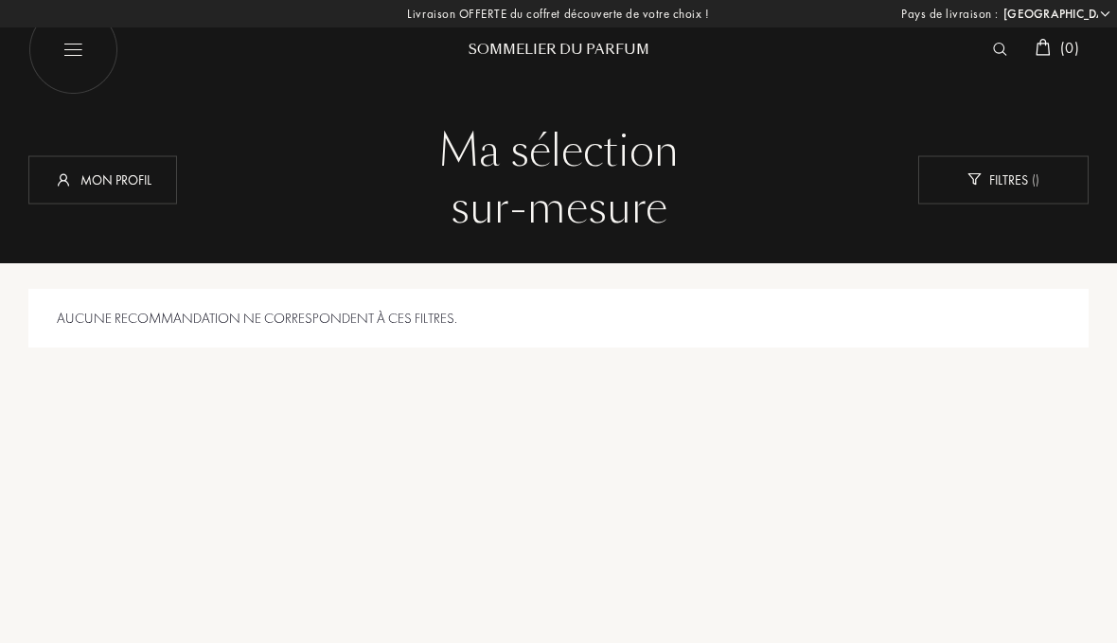
select select "FR"
click at [77, 50] on img at bounding box center [73, 50] width 90 height 90
select select "FR"
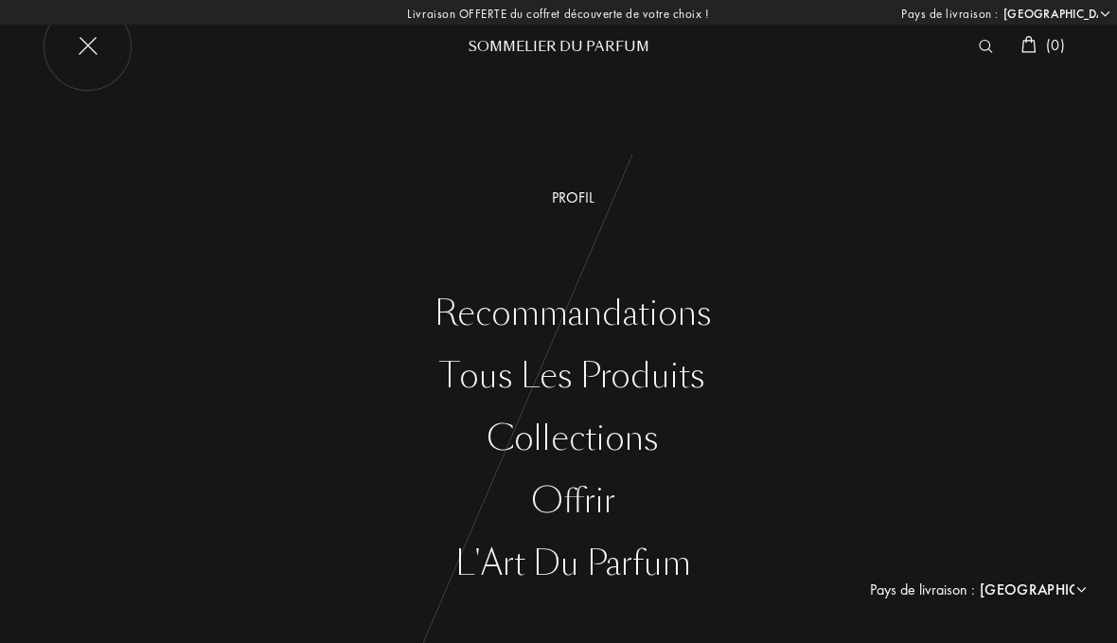
click at [451, 374] on div "Tous les produits" at bounding box center [572, 376] width 1089 height 39
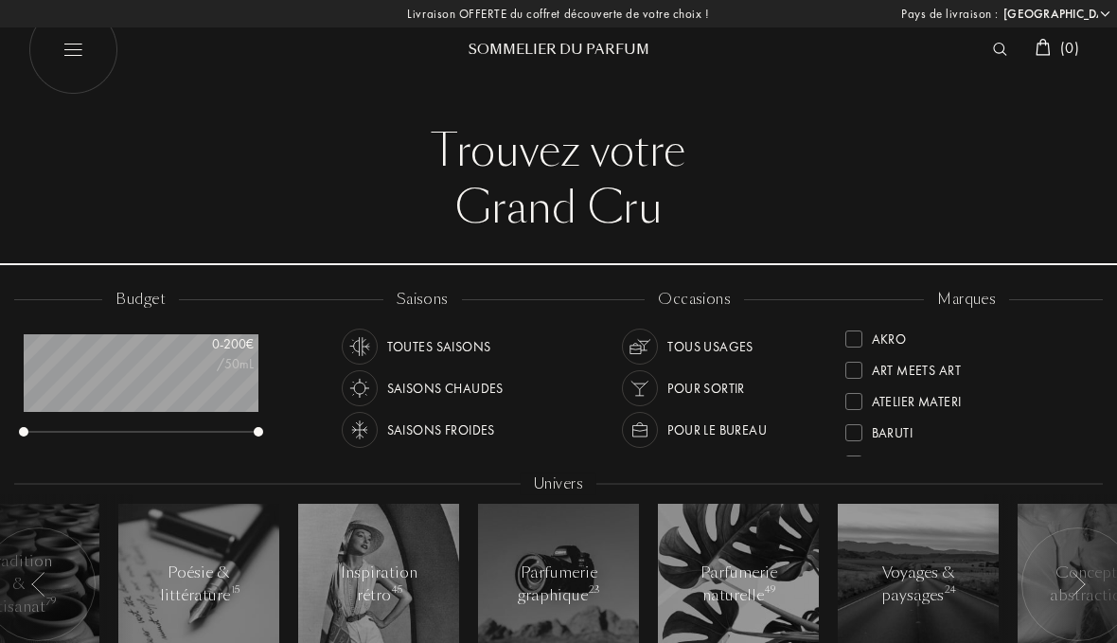
select select "FR"
click at [66, 56] on img at bounding box center [73, 50] width 90 height 90
select select "FR"
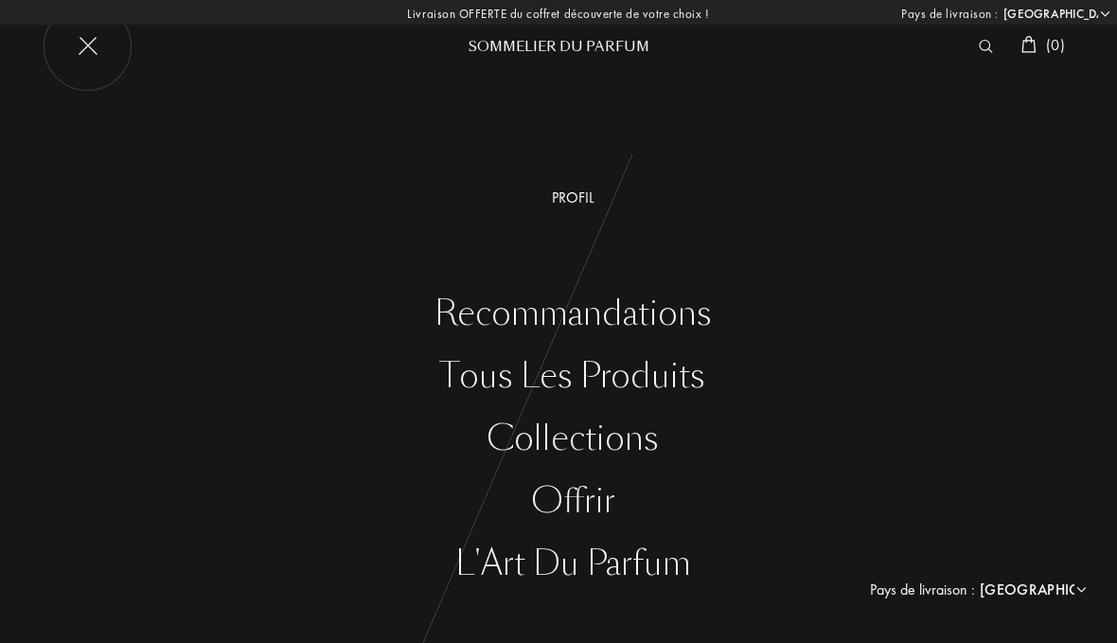
click at [524, 438] on div "Collections" at bounding box center [572, 438] width 1089 height 39
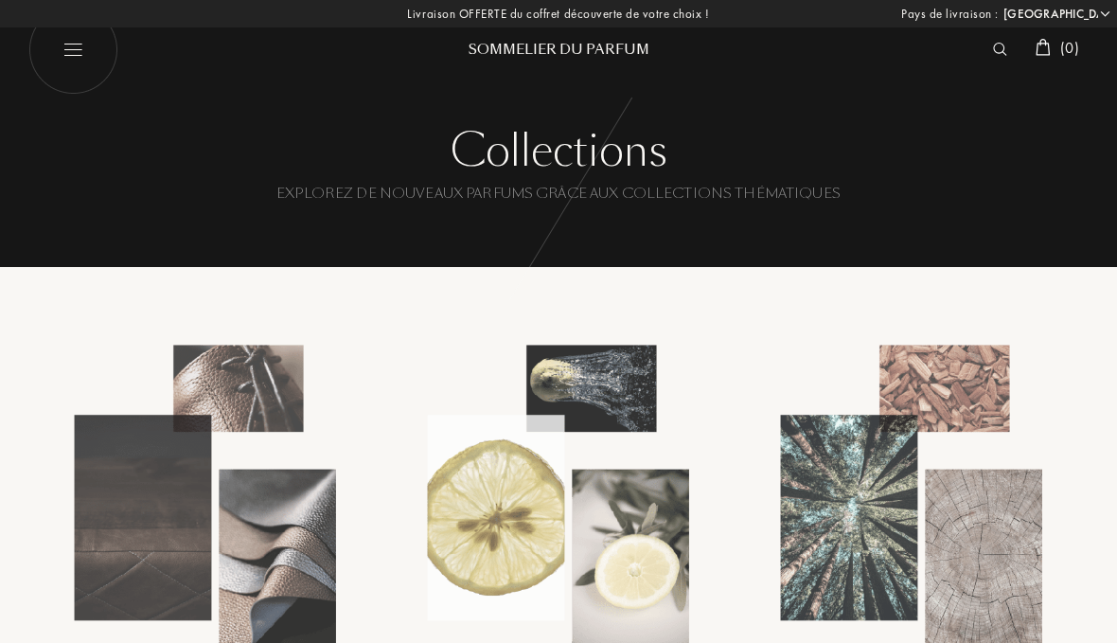
select select "FR"
click at [78, 67] on img at bounding box center [73, 50] width 90 height 90
select select "FR"
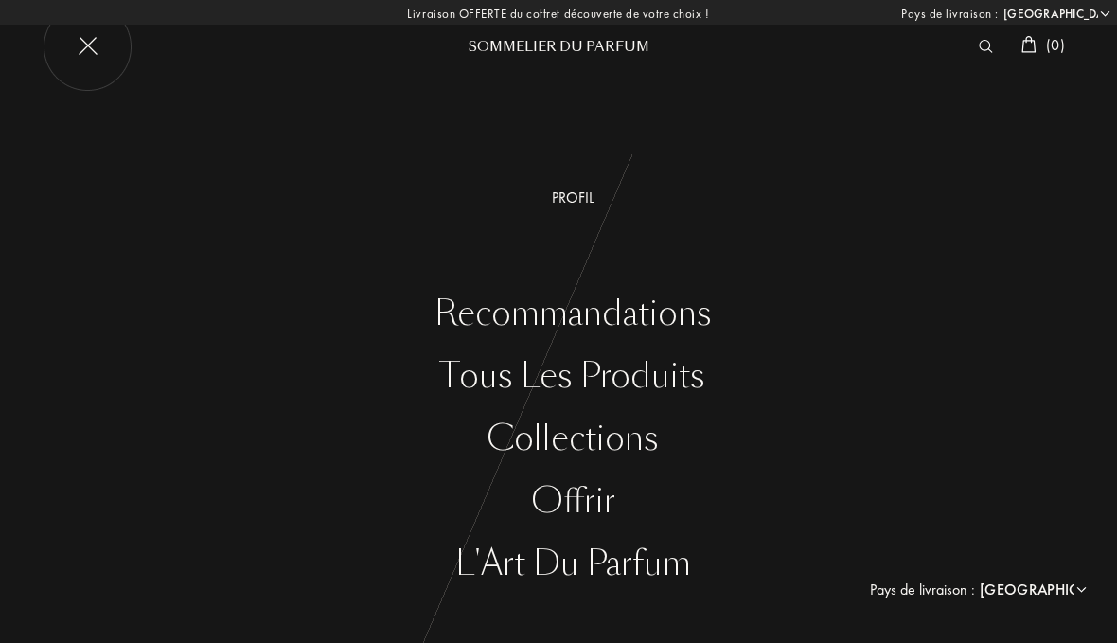
click at [555, 506] on div "Offrir" at bounding box center [572, 501] width 1089 height 39
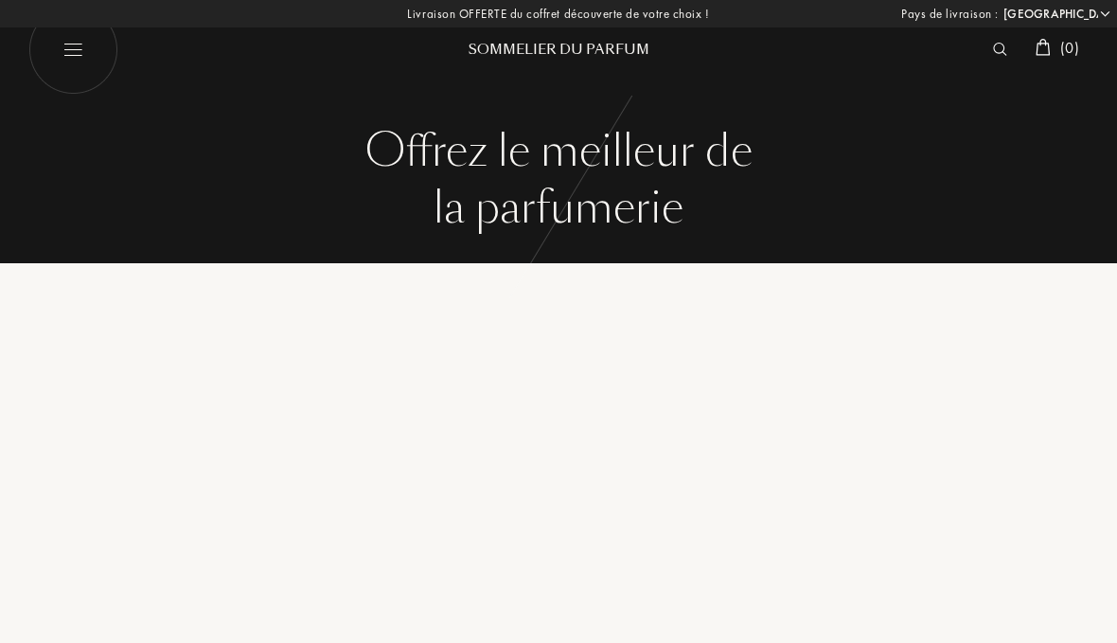
select select "FR"
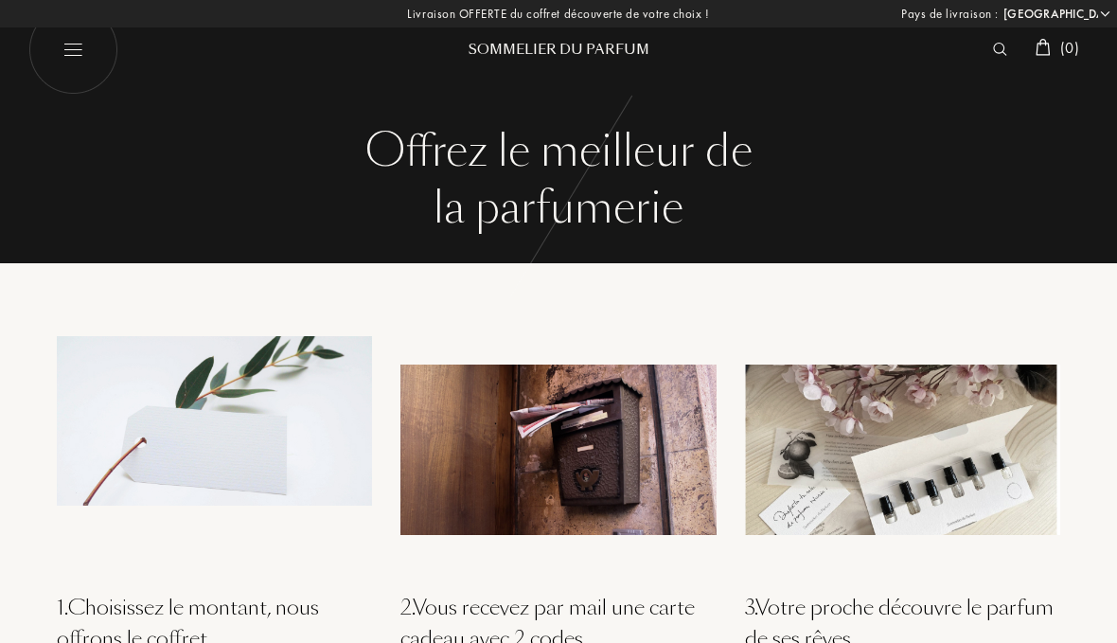
click at [71, 55] on img at bounding box center [73, 50] width 90 height 90
select select "FR"
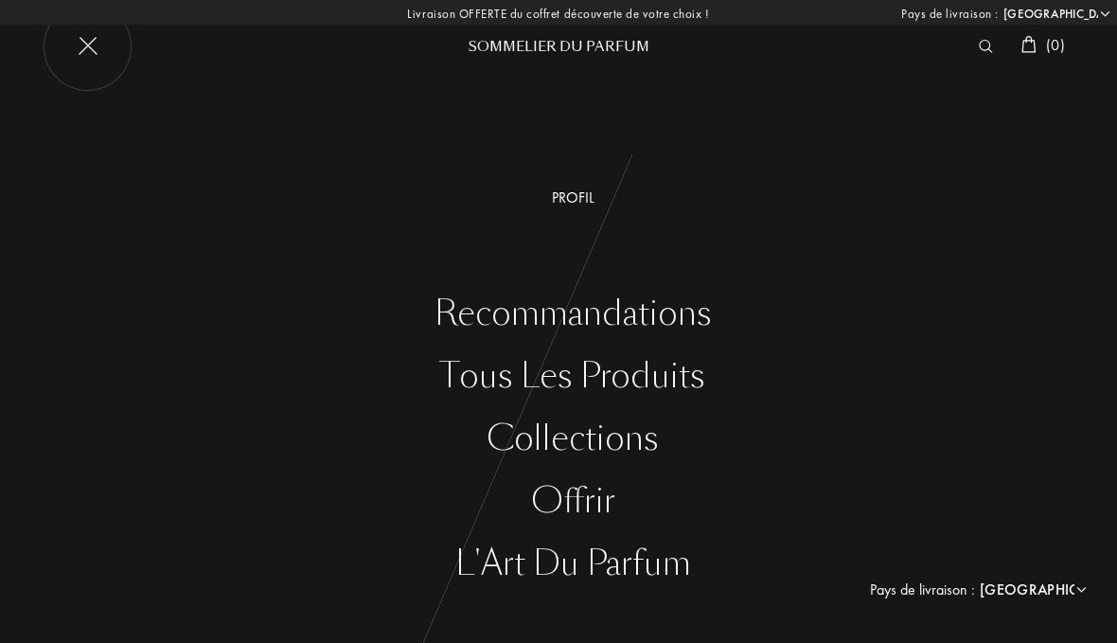
click at [544, 51] on div "Sommelier du Parfum" at bounding box center [558, 47] width 227 height 20
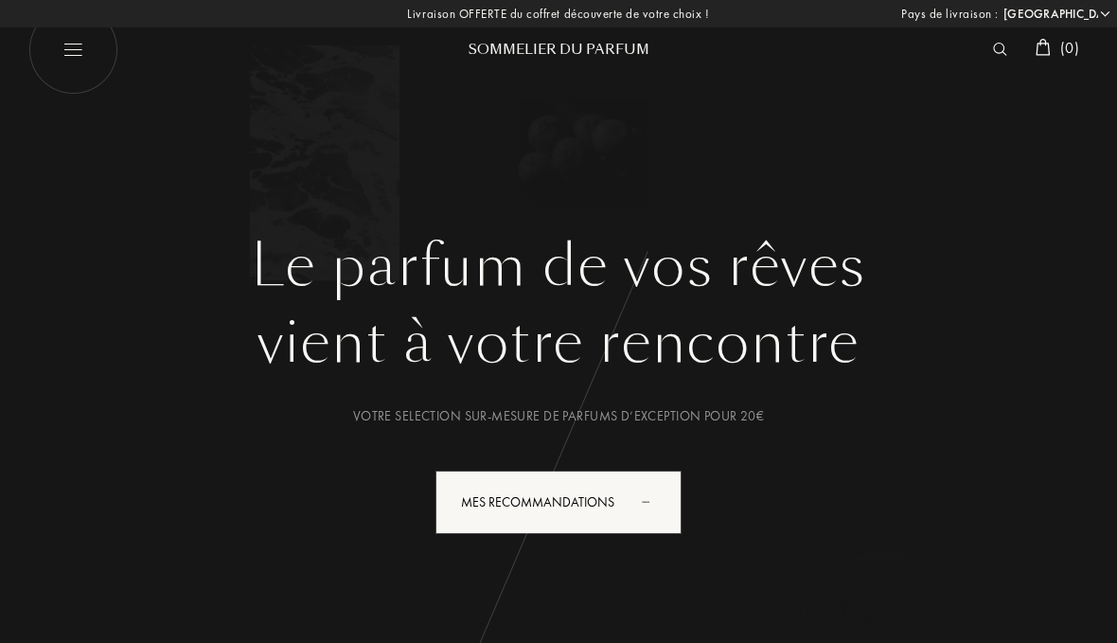
select select "FR"
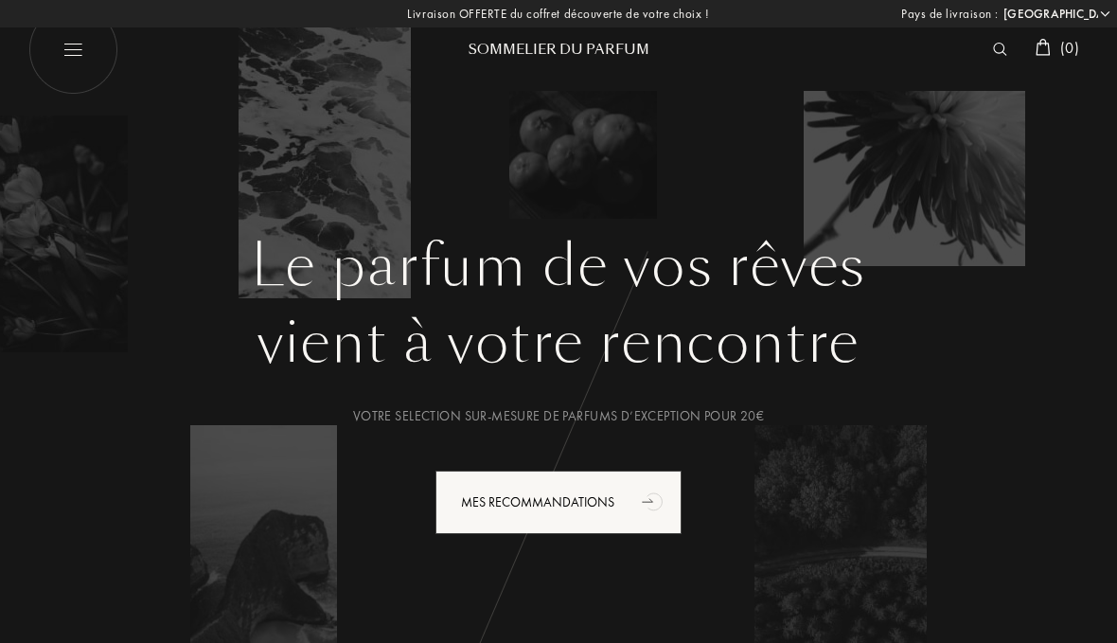
click at [523, 511] on div "Mes Recommandations" at bounding box center [559, 502] width 246 height 63
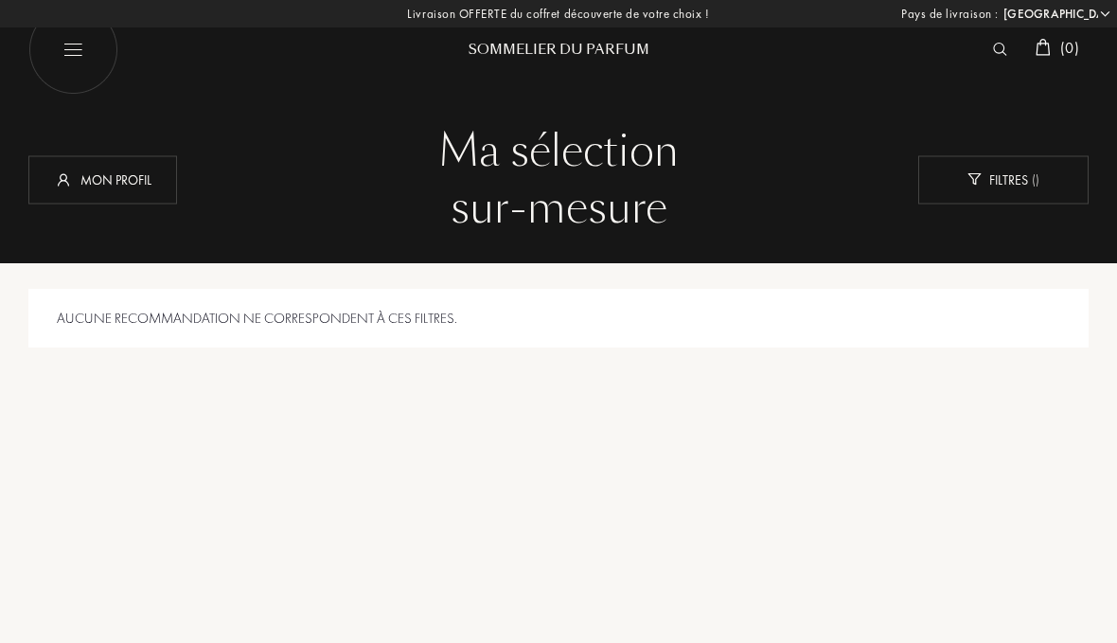
select select "FR"
click at [977, 181] on img at bounding box center [975, 179] width 14 height 12
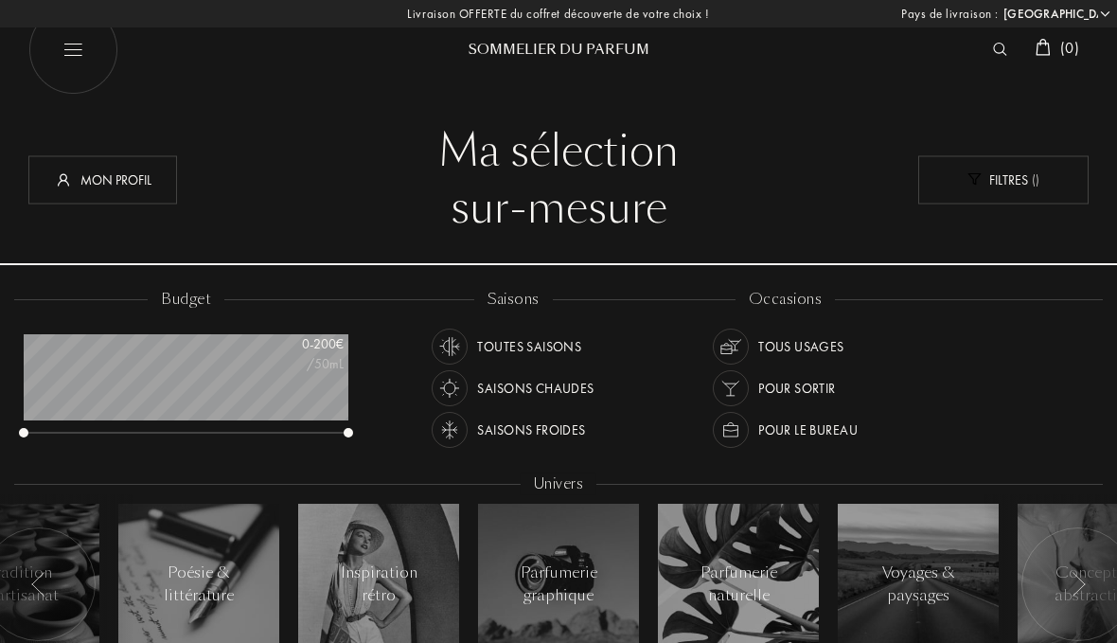
scroll to position [95, 326]
click at [75, 62] on img at bounding box center [73, 50] width 90 height 90
select select "FR"
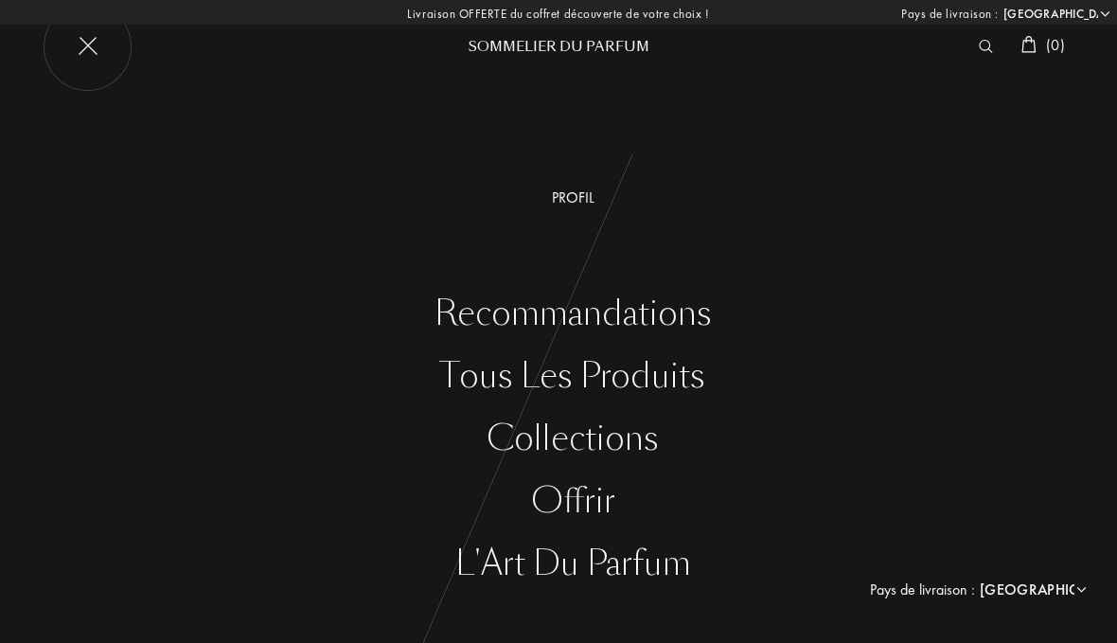
click at [516, 53] on div "Sommelier du Parfum" at bounding box center [558, 47] width 227 height 20
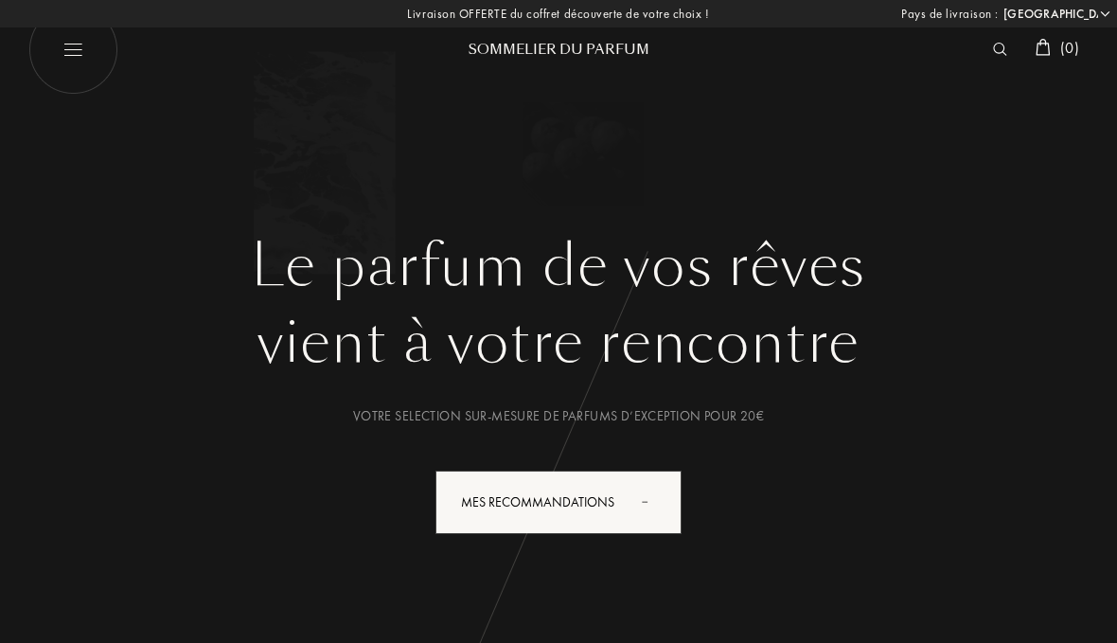
select select "FR"
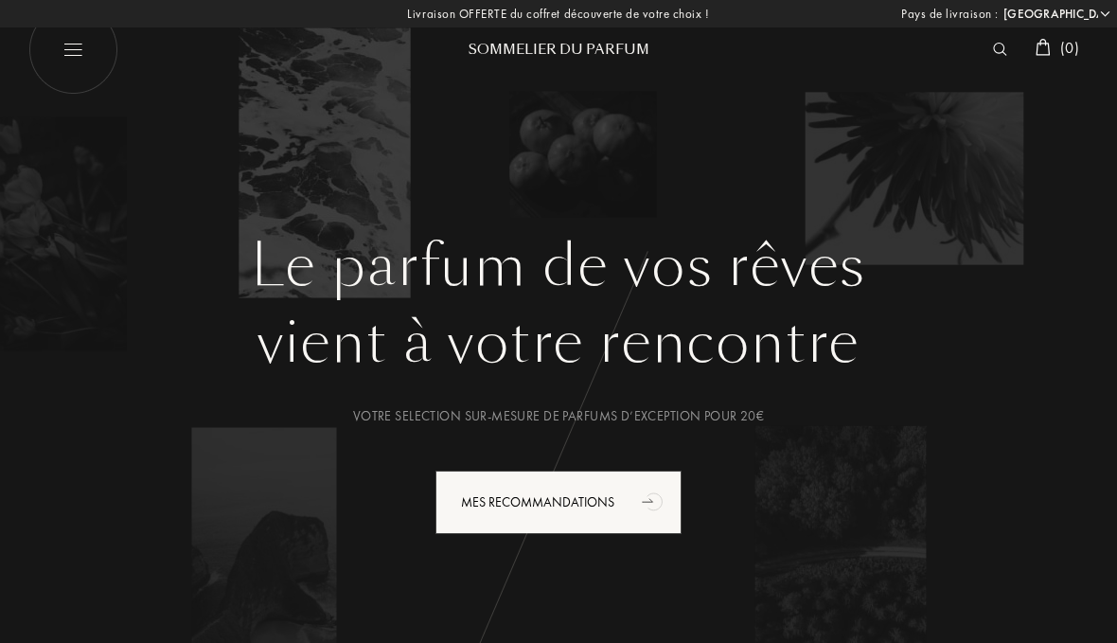
click at [1109, 384] on div "Le parfum de vos rêves vient à votre rencontre Votre selection sur-mesure de pa…" at bounding box center [558, 343] width 1117 height 686
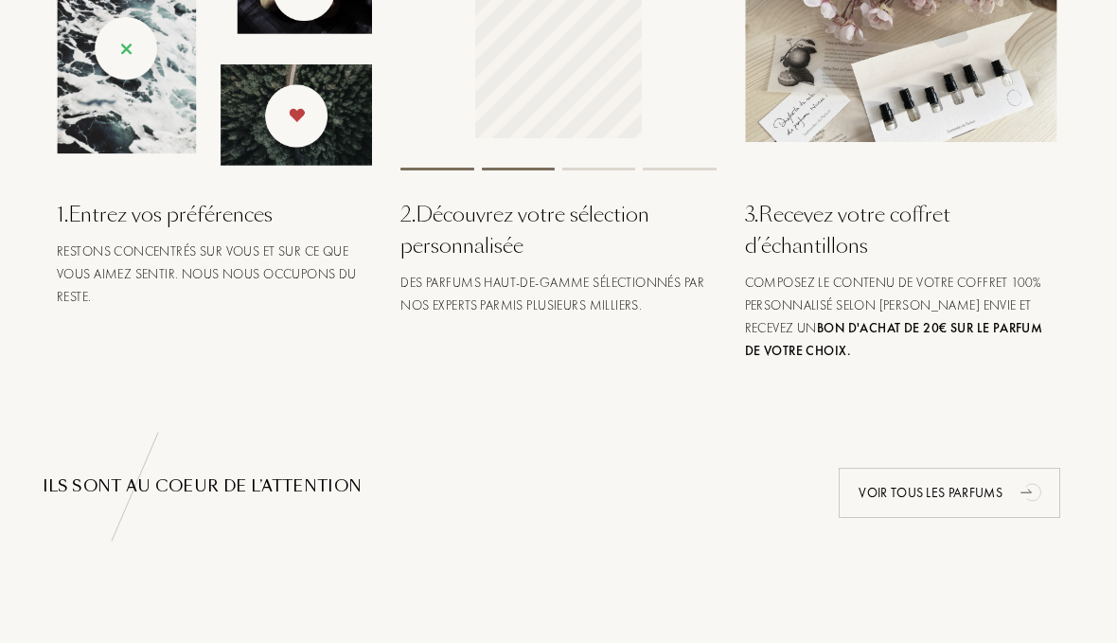
scroll to position [860, 0]
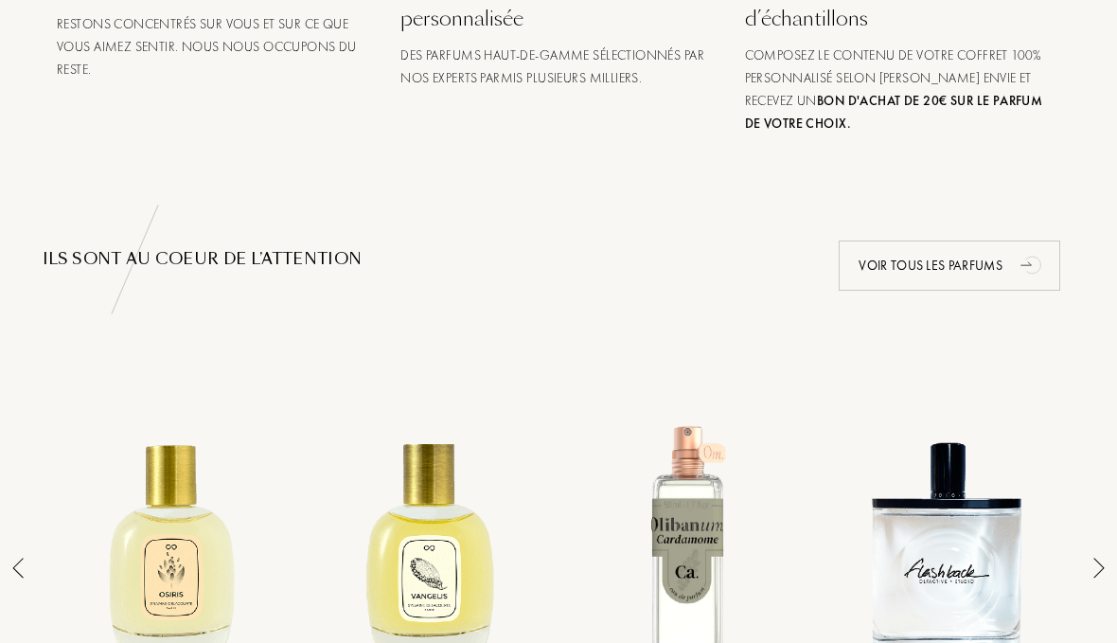
scroll to position [1080, 0]
click at [1009, 267] on div "Voir tous les parfums" at bounding box center [950, 265] width 222 height 50
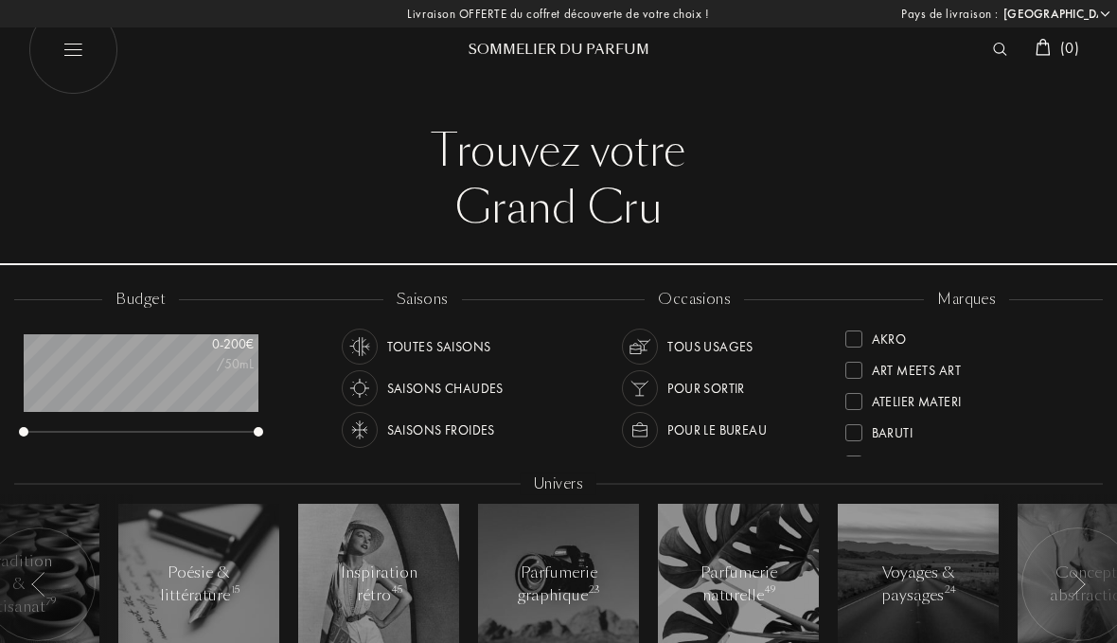
select select "FR"
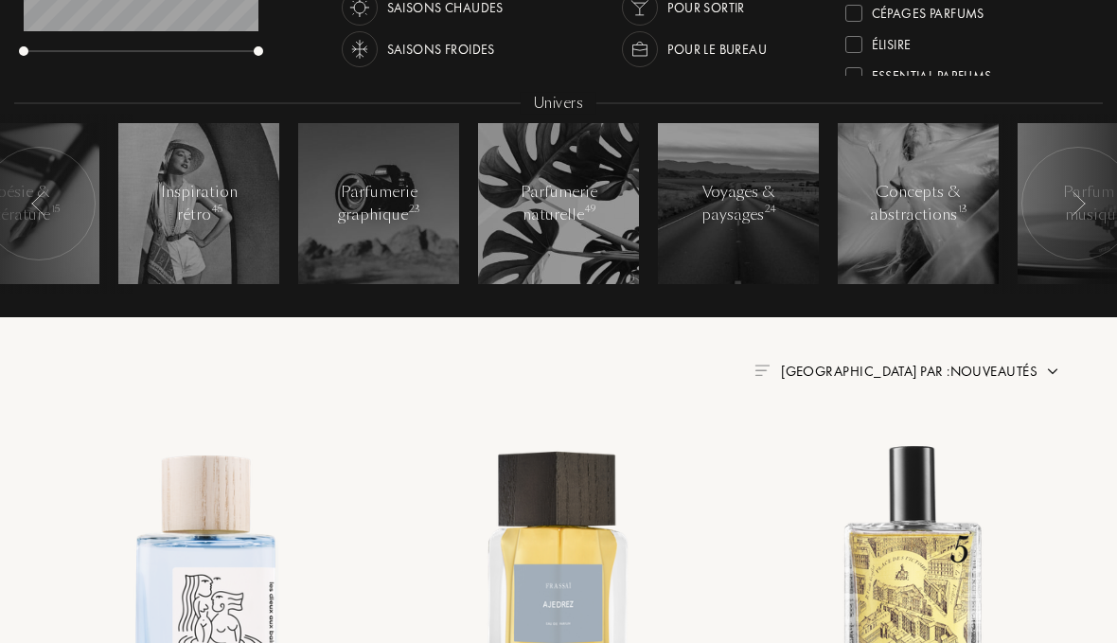
scroll to position [383, 0]
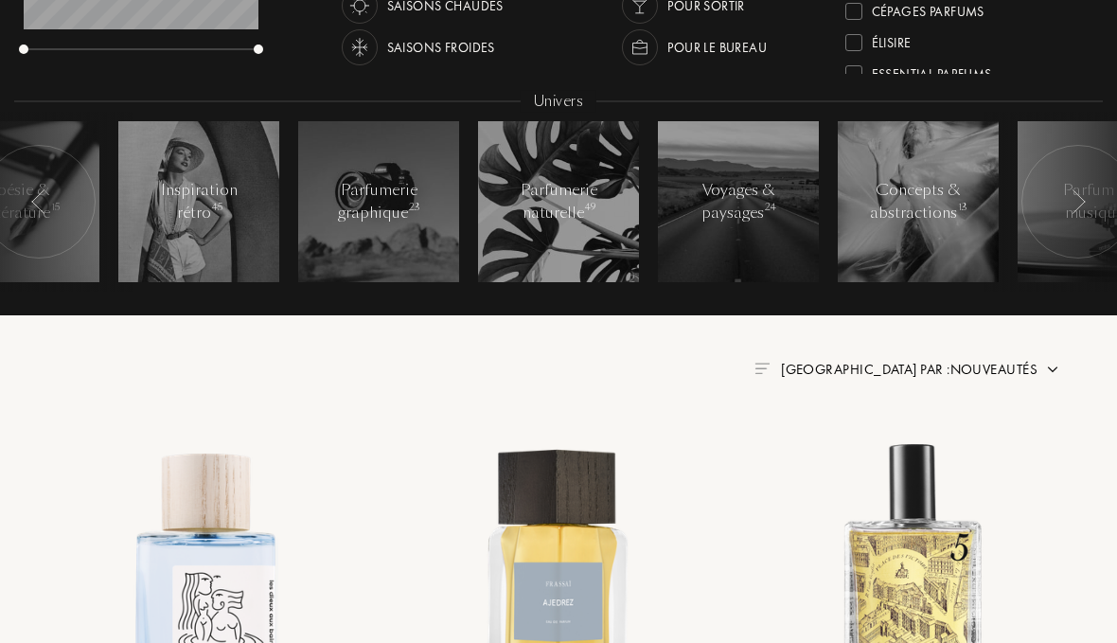
click at [1018, 360] on span "Trier par : Nouveautés" at bounding box center [909, 369] width 257 height 19
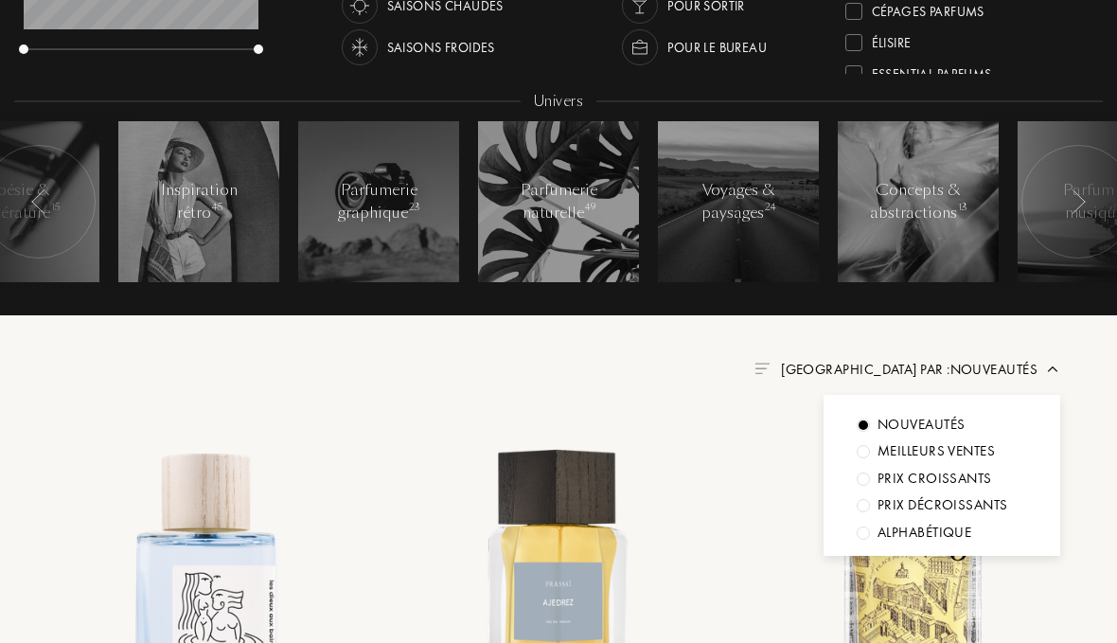
click at [966, 436] on div "Prix décroissants" at bounding box center [922, 425] width 88 height 22
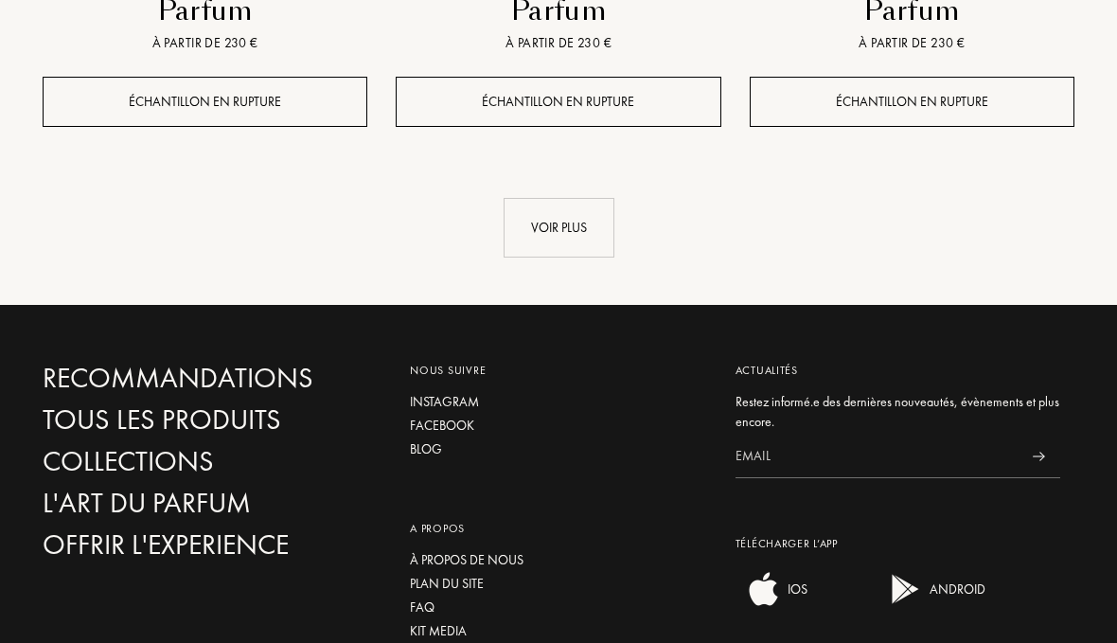
scroll to position [2942, 0]
click at [544, 198] on div "Voir plus" at bounding box center [559, 228] width 111 height 60
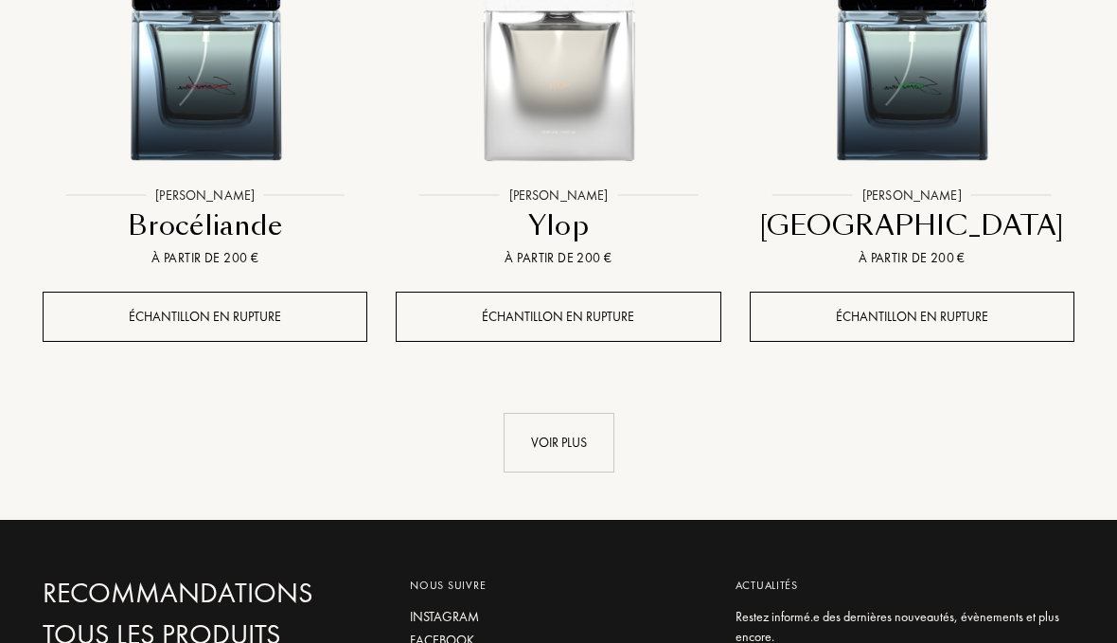
scroll to position [4880, 0]
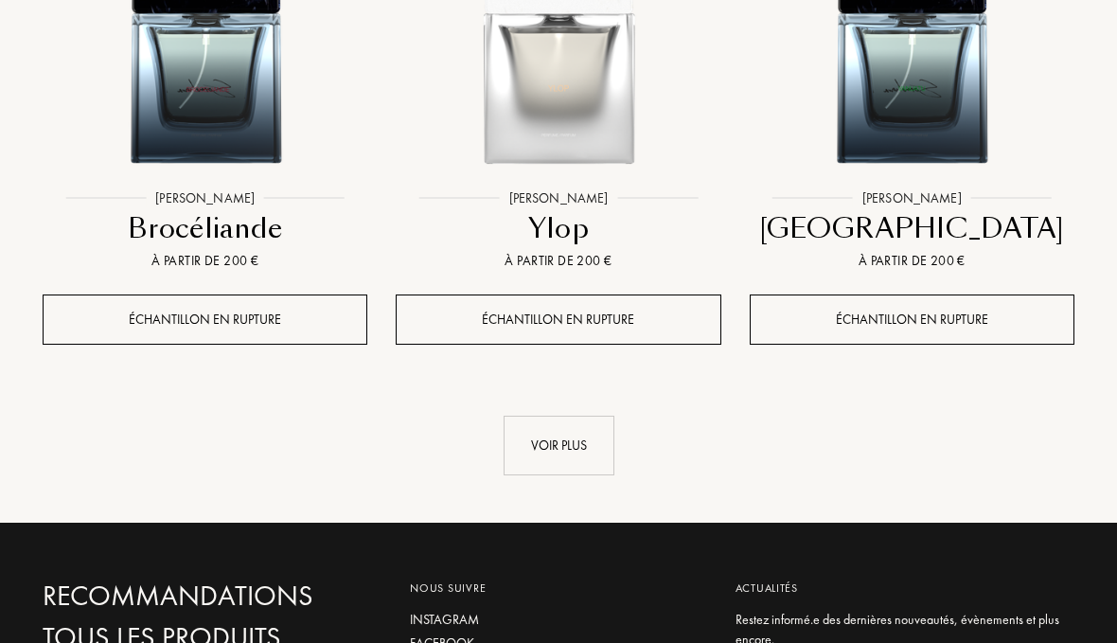
click at [556, 416] on div "Voir plus" at bounding box center [559, 446] width 111 height 60
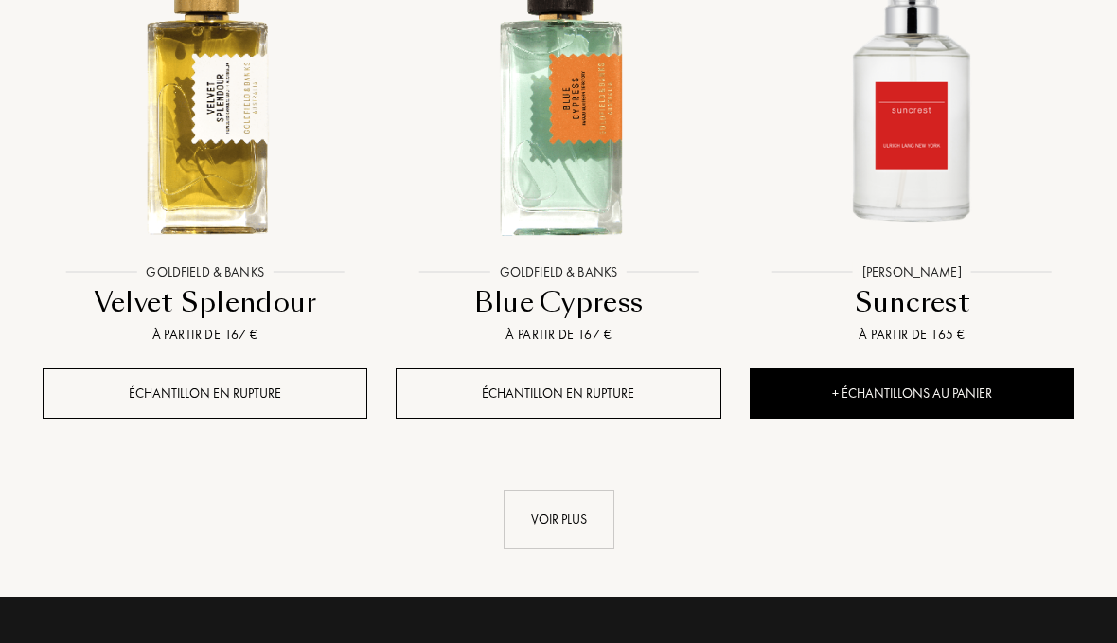
click at [552, 491] on div "Voir plus" at bounding box center [559, 521] width 111 height 60
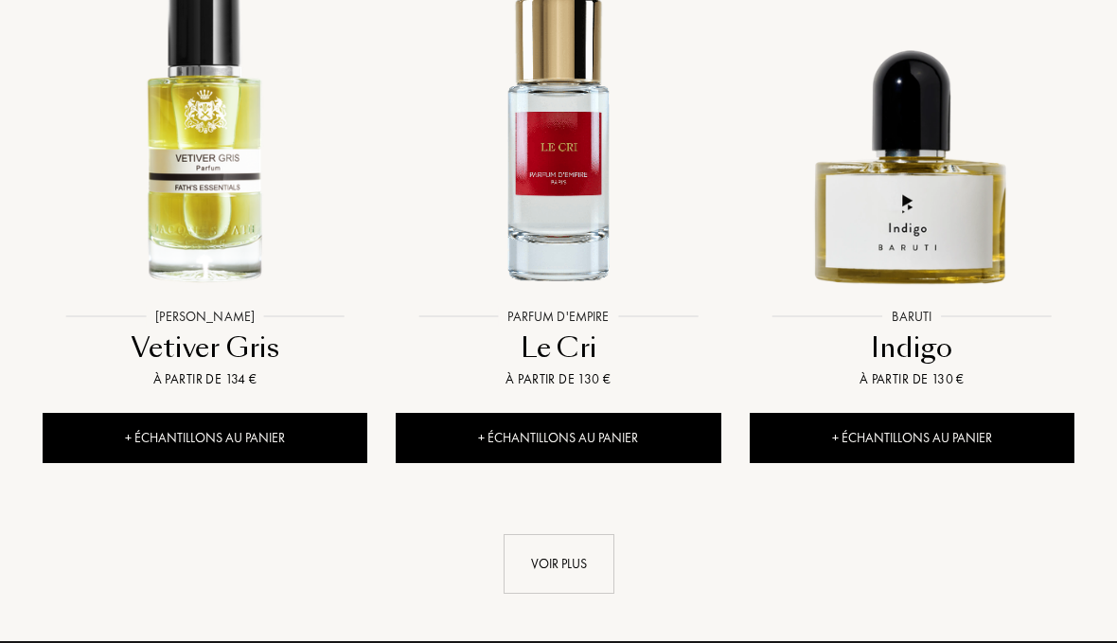
click at [525, 535] on div "Voir plus" at bounding box center [559, 565] width 111 height 60
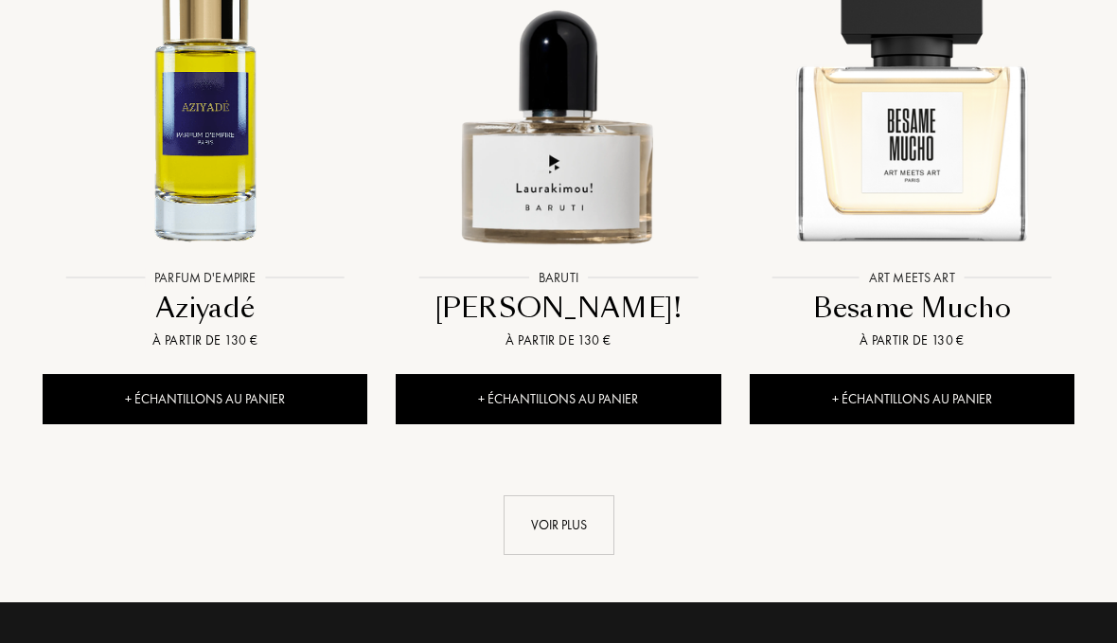
scroll to position [11342, 0]
click at [555, 495] on div "Voir plus" at bounding box center [559, 525] width 111 height 60
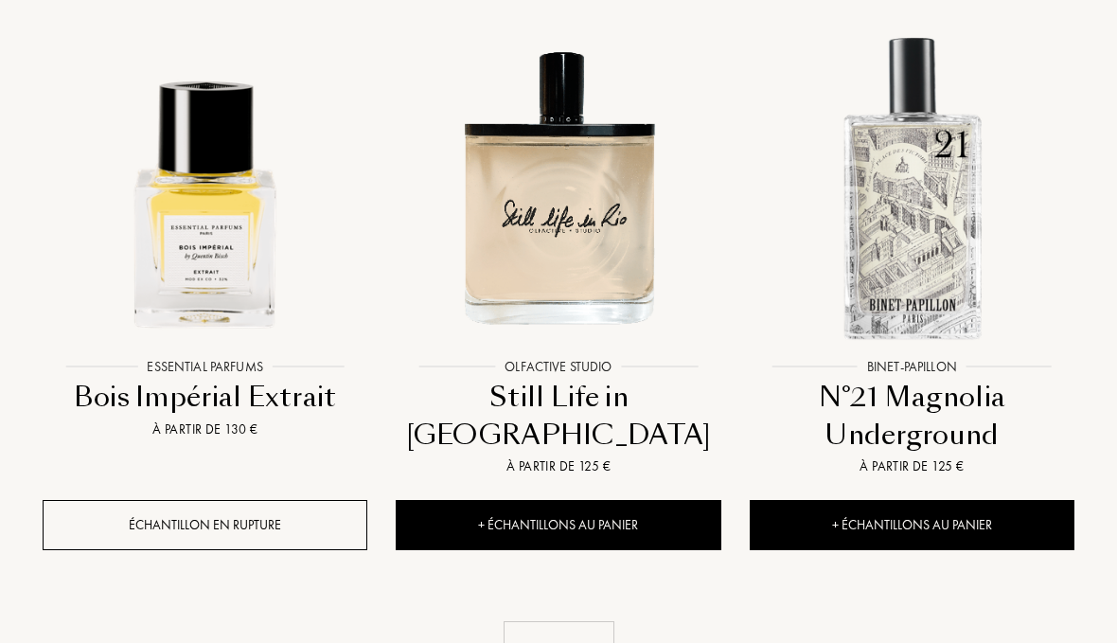
scroll to position [13410, 0]
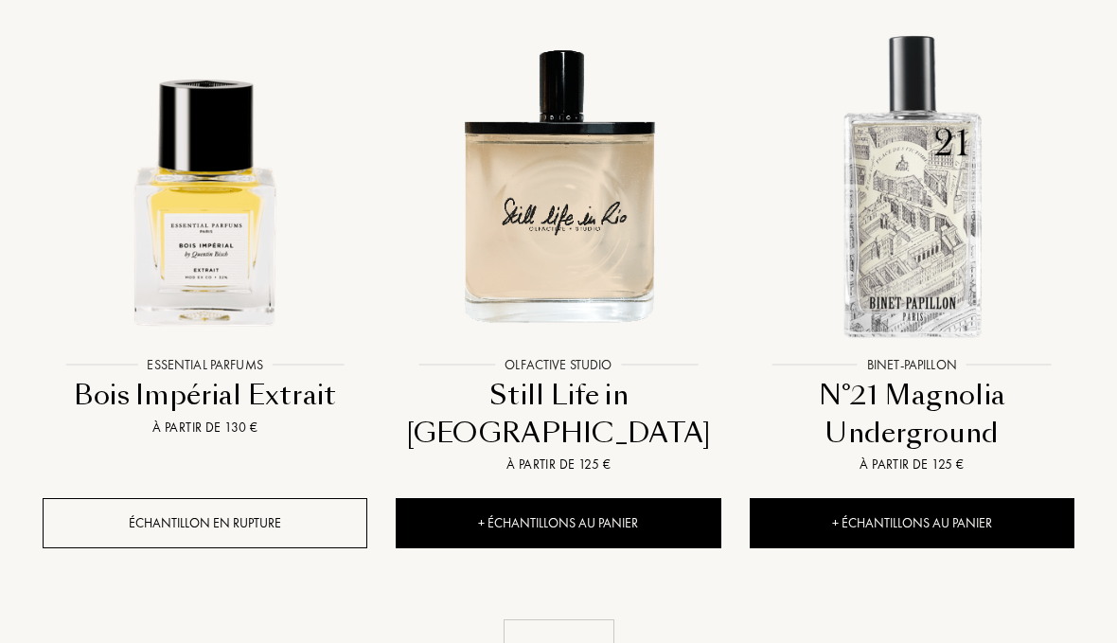
click at [552, 619] on div "Voir plus" at bounding box center [559, 649] width 111 height 60
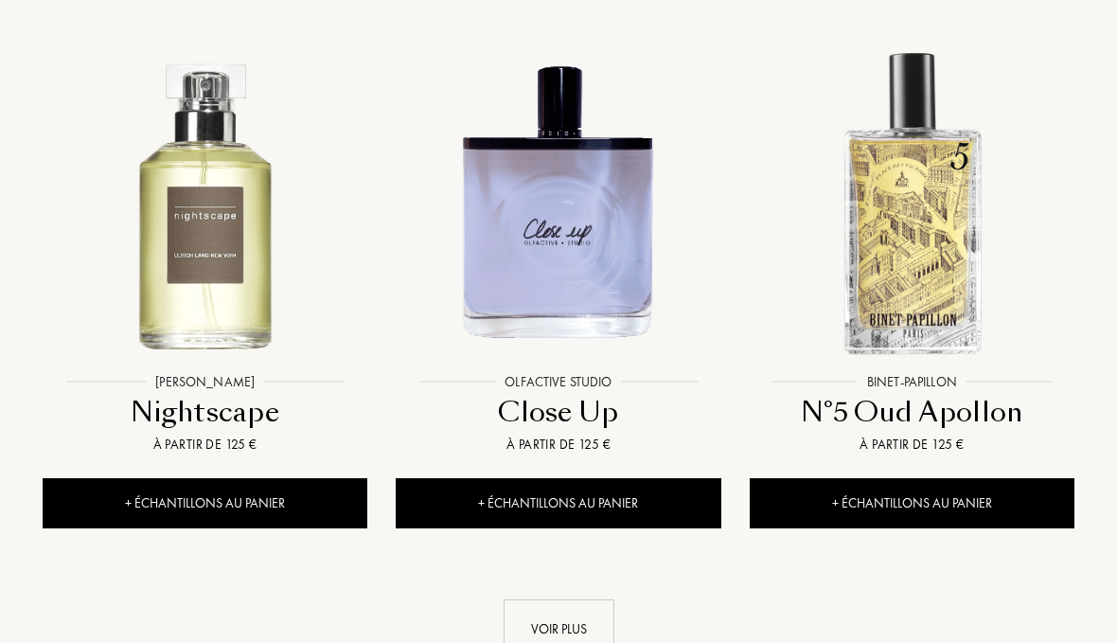
scroll to position [15622, 0]
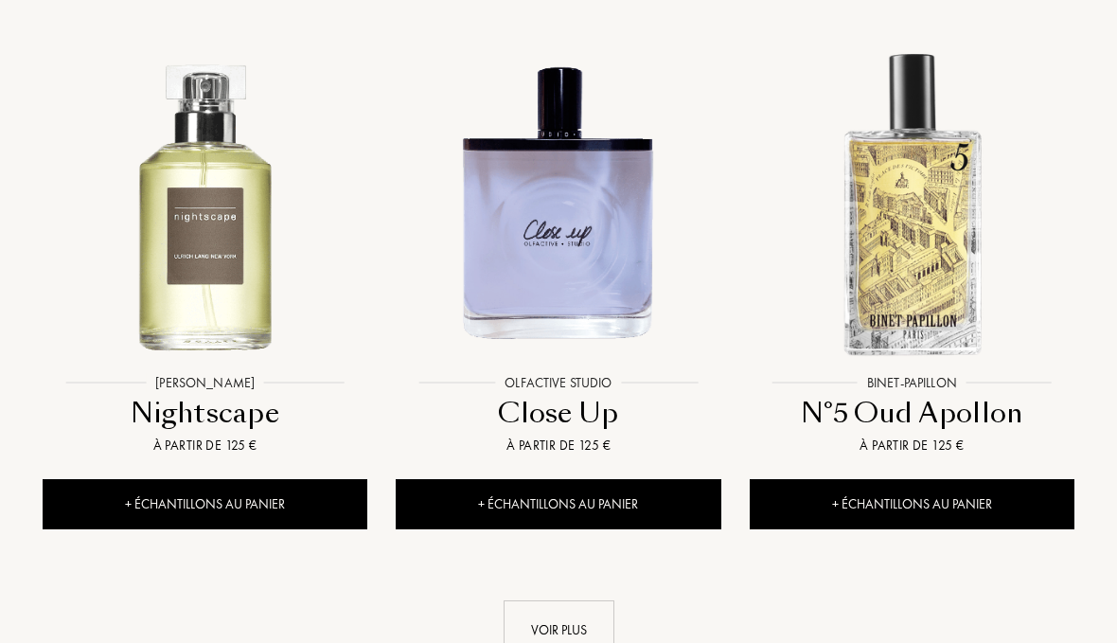
click at [534, 600] on div "Voir plus" at bounding box center [559, 630] width 111 height 60
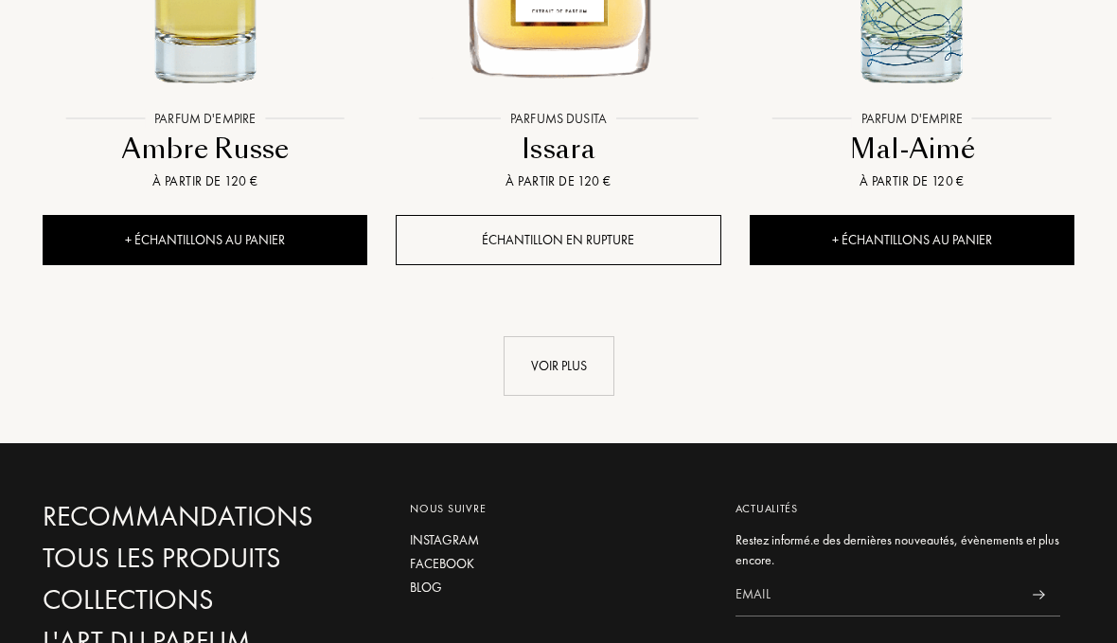
scroll to position [18047, 0]
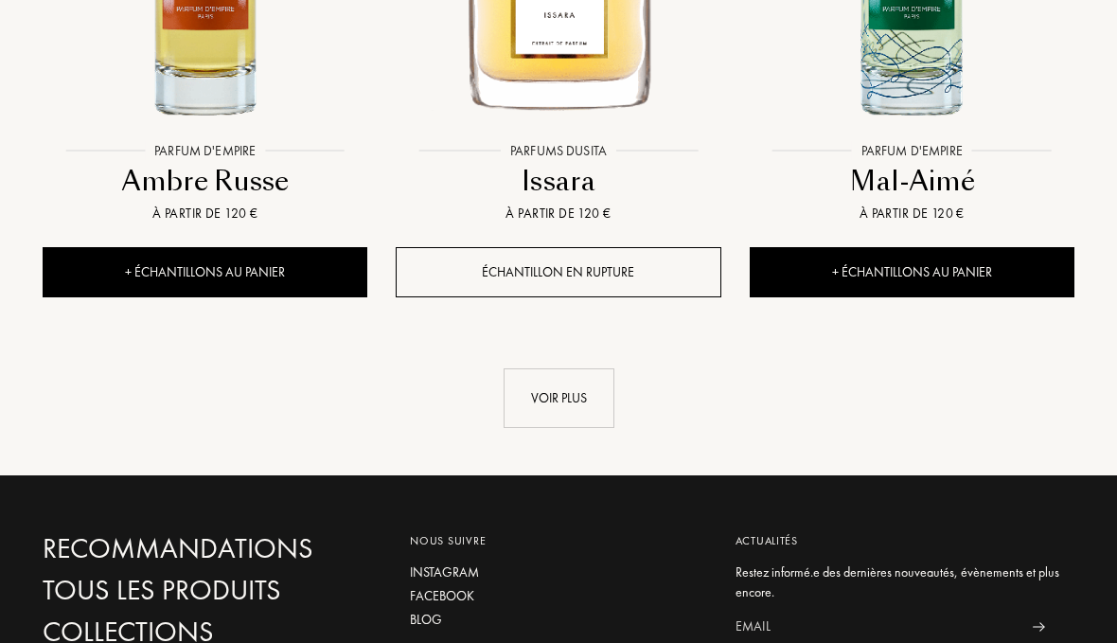
click at [542, 368] on div "Voir plus" at bounding box center [559, 398] width 111 height 60
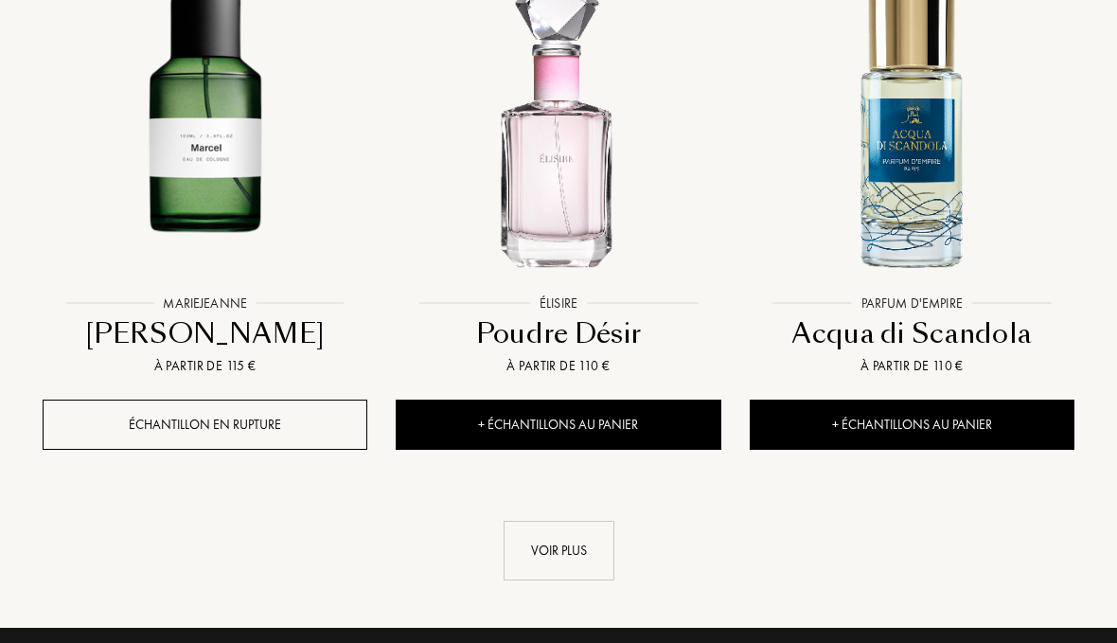
click at [543, 522] on div "Voir plus" at bounding box center [559, 552] width 111 height 60
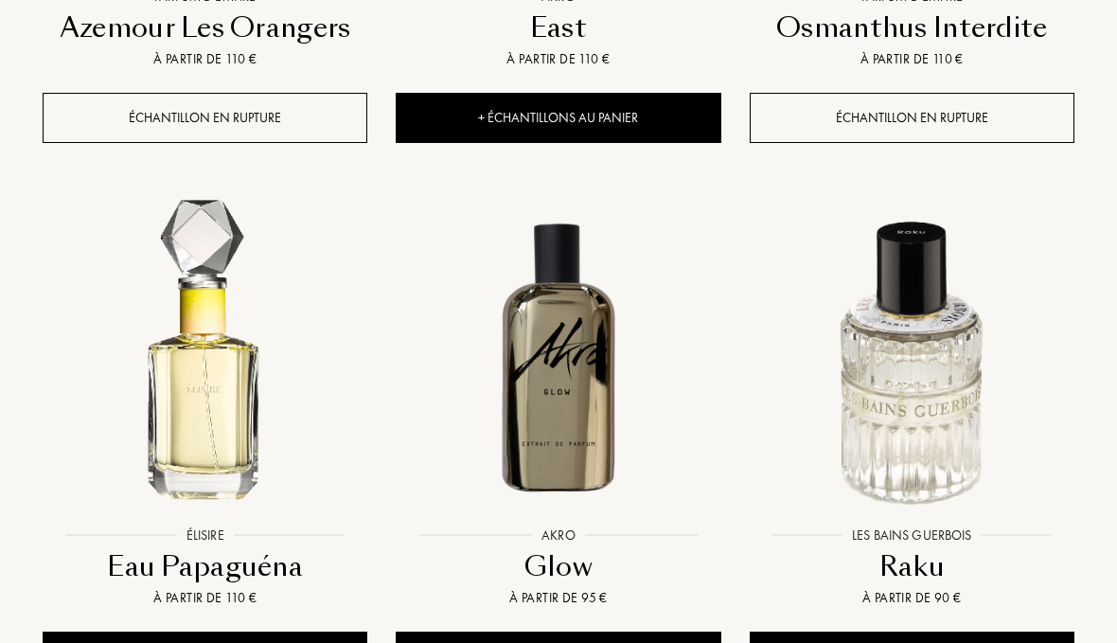
scroll to position [21973, 0]
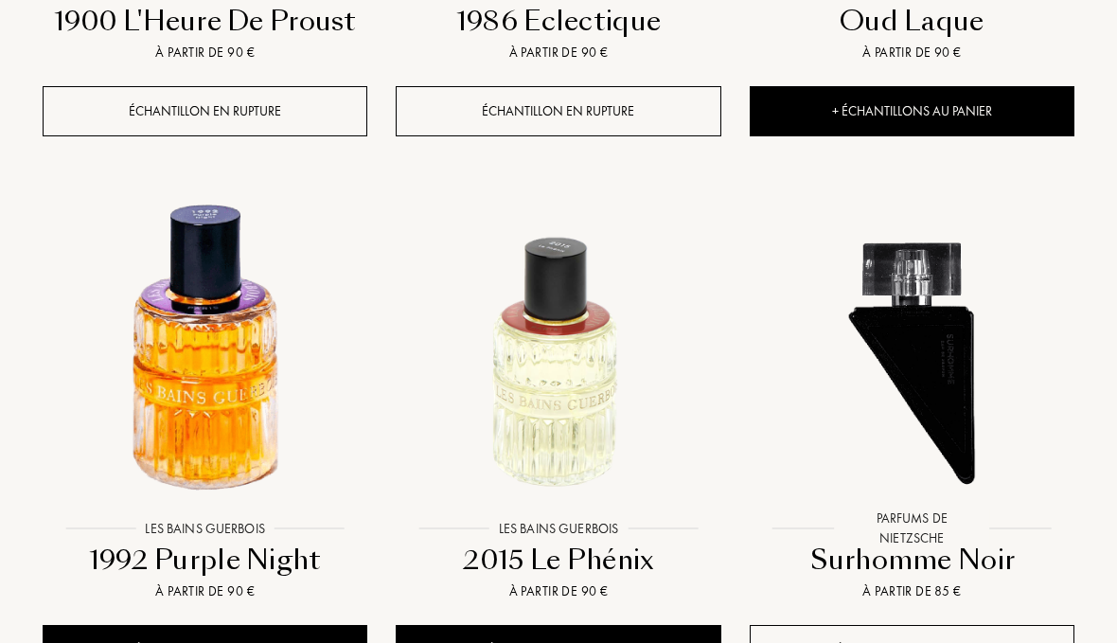
scroll to position [24215, 0]
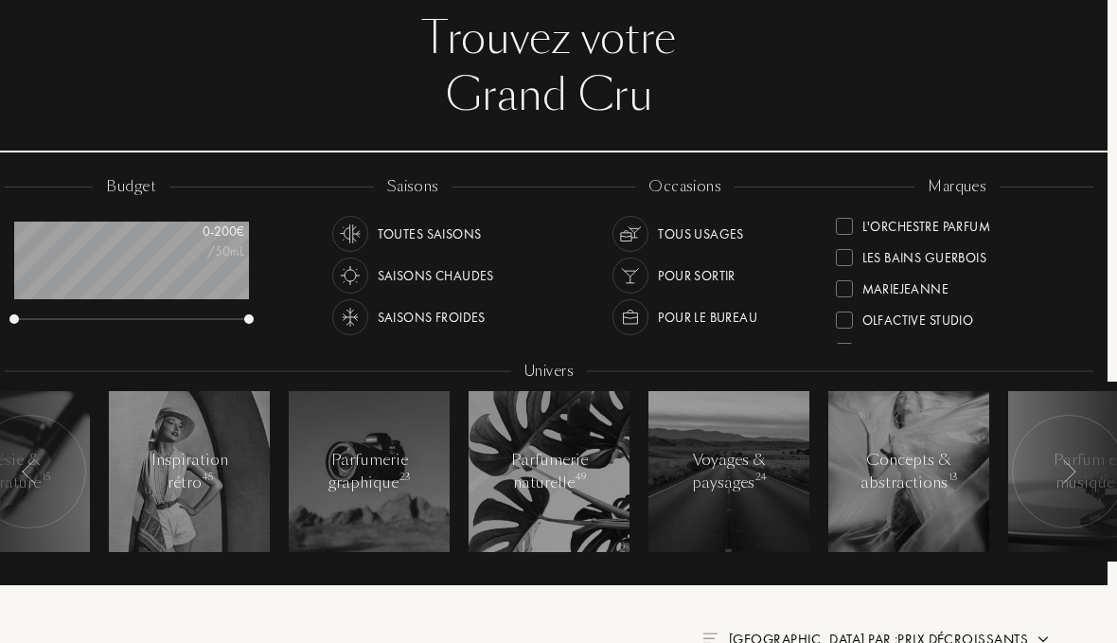
scroll to position [438, 0]
click at [854, 250] on div "Les Bains Guerbois" at bounding box center [912, 254] width 152 height 26
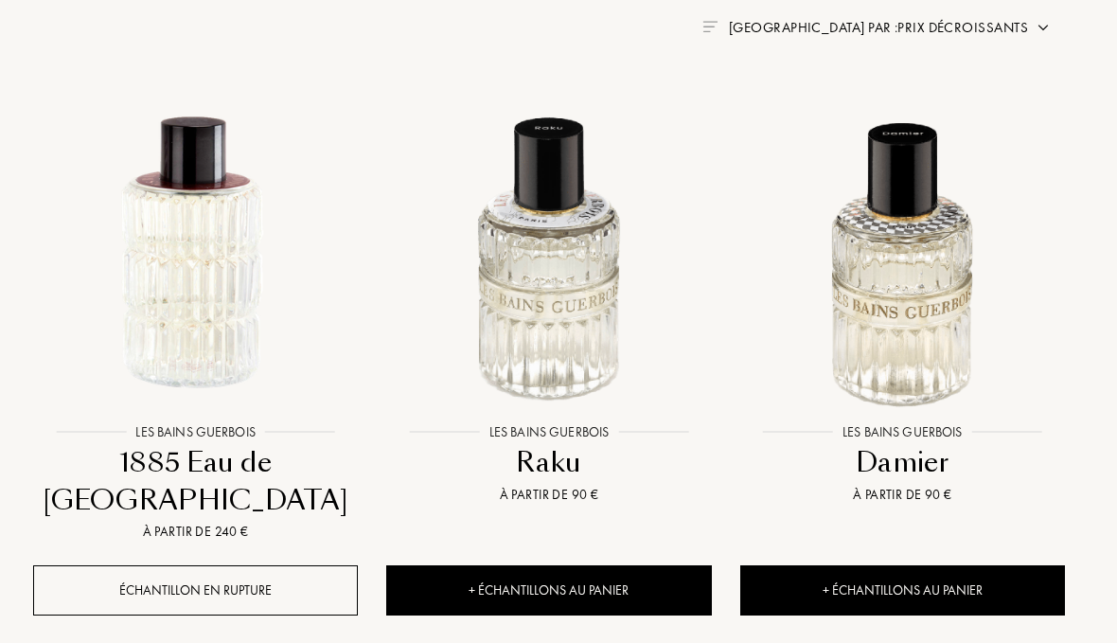
scroll to position [724, 9]
click at [1025, 35] on span "Trier par : Prix décroissants" at bounding box center [878, 27] width 299 height 19
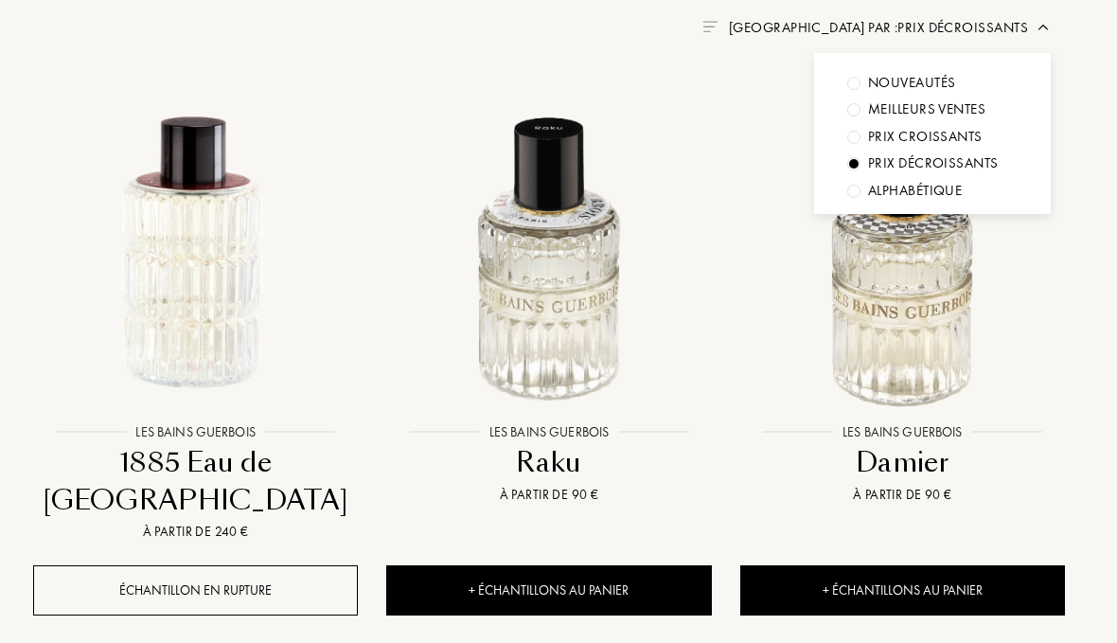
click at [955, 94] on div "Prix croissants" at bounding box center [912, 83] width 88 height 22
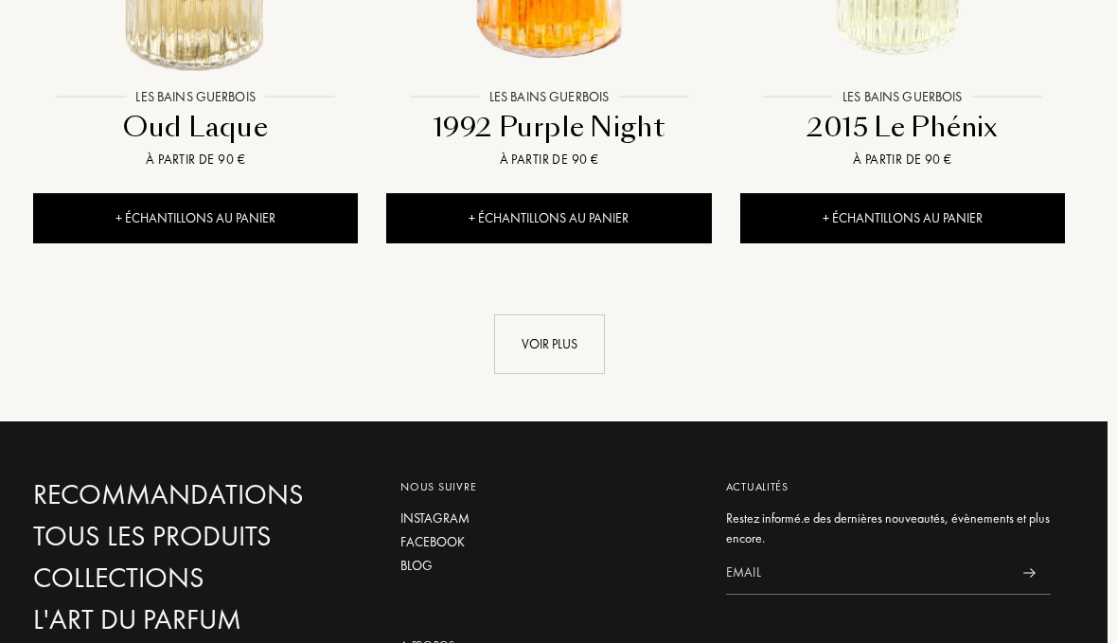
scroll to position [2740, 9]
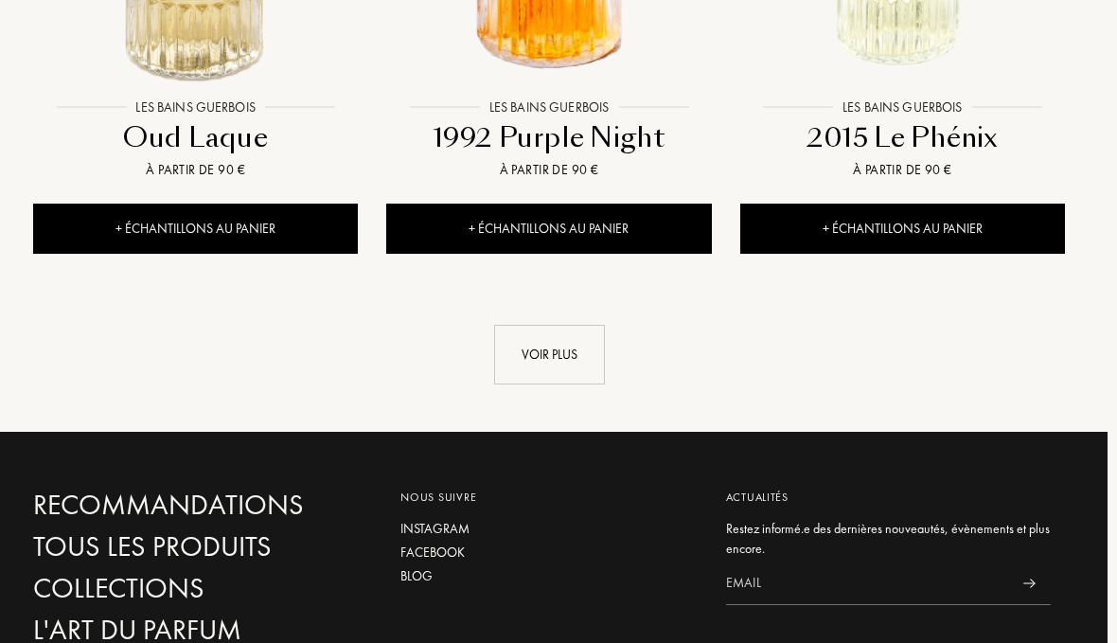
click at [567, 325] on div "Voir plus" at bounding box center [549, 355] width 111 height 60
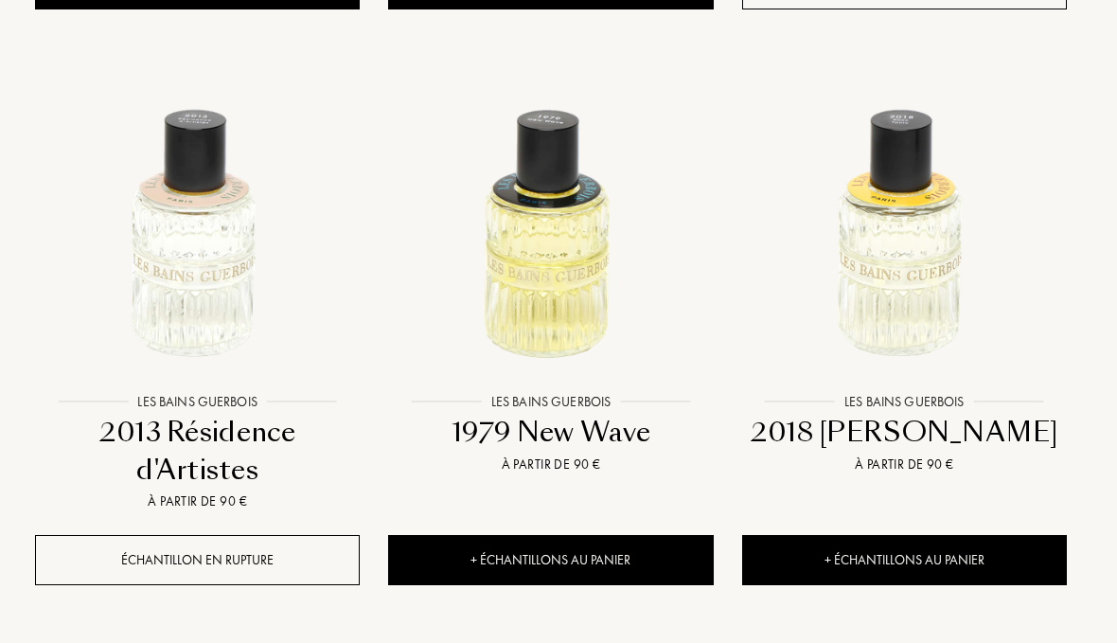
scroll to position [1293, 0]
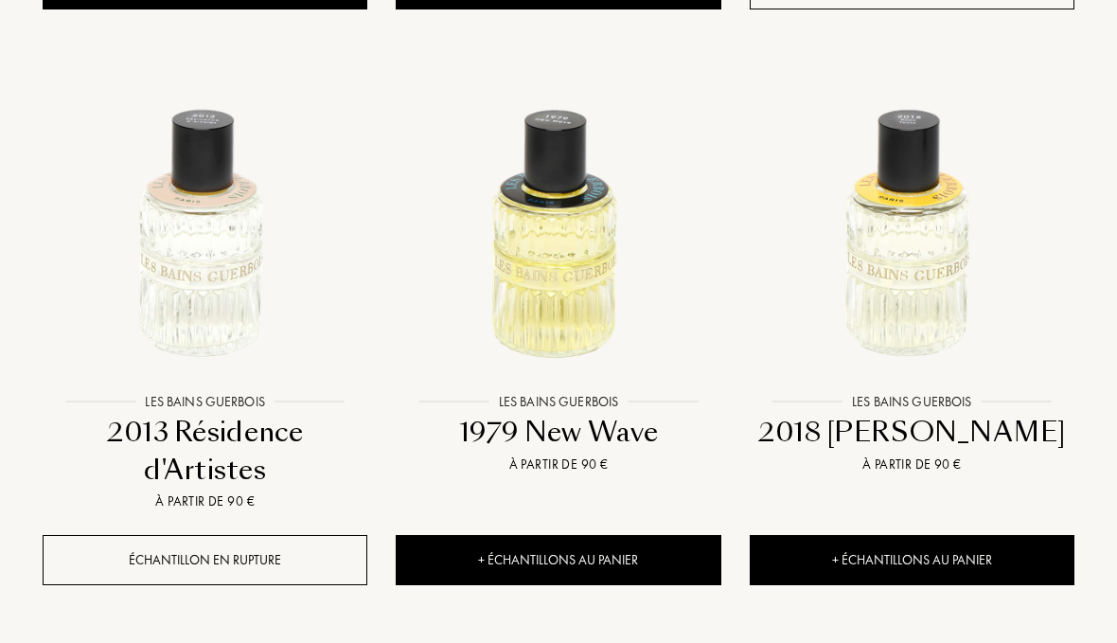
click at [530, 455] on div "À partir de 90 €" at bounding box center [558, 465] width 310 height 20
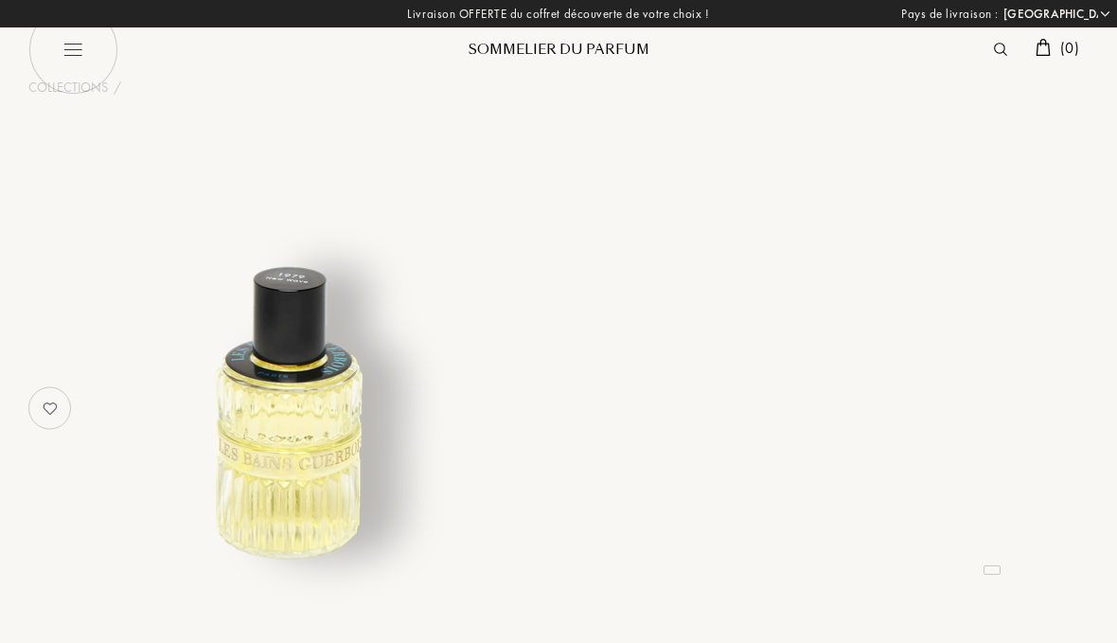
select select "FR"
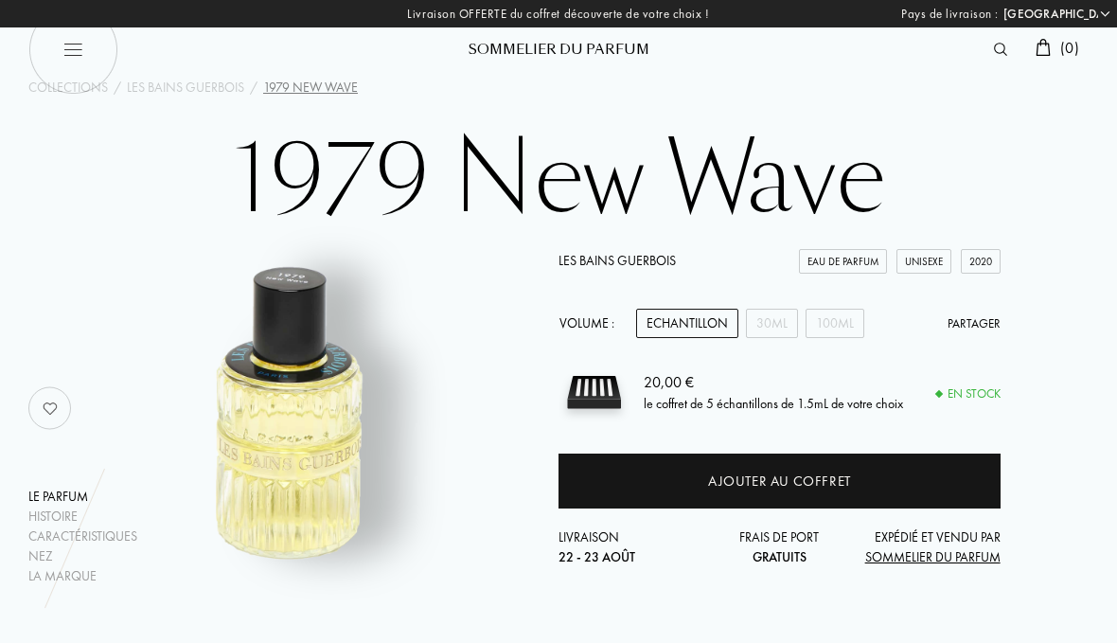
click at [845, 311] on div "100mL" at bounding box center [835, 323] width 59 height 29
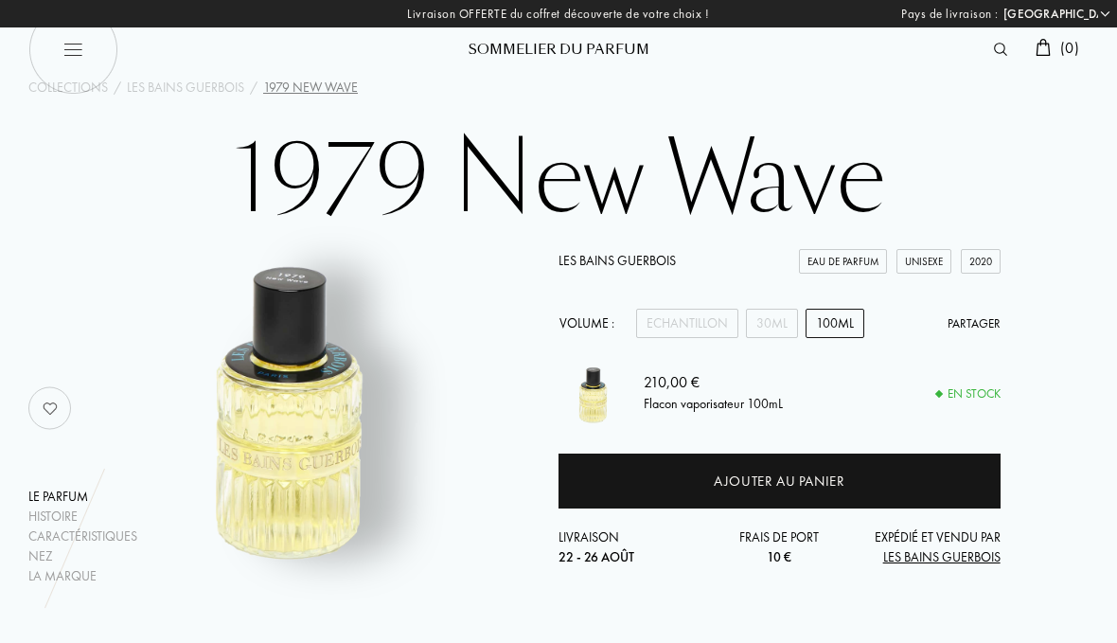
click at [774, 328] on div "30mL" at bounding box center [772, 323] width 52 height 29
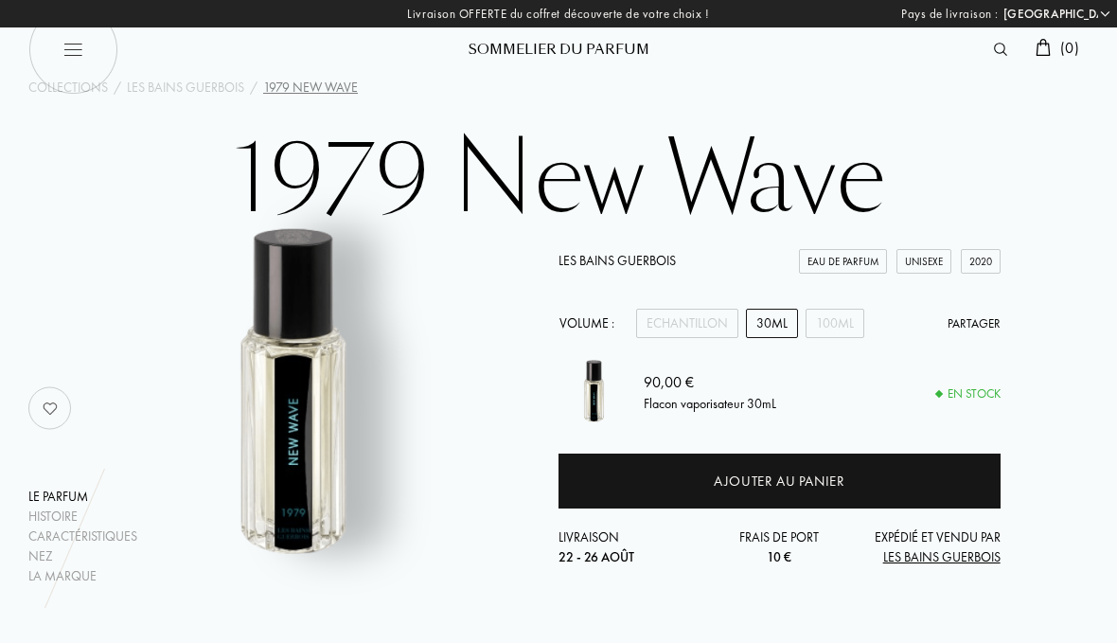
click at [656, 479] on div "Ajouter au panier" at bounding box center [780, 481] width 442 height 55
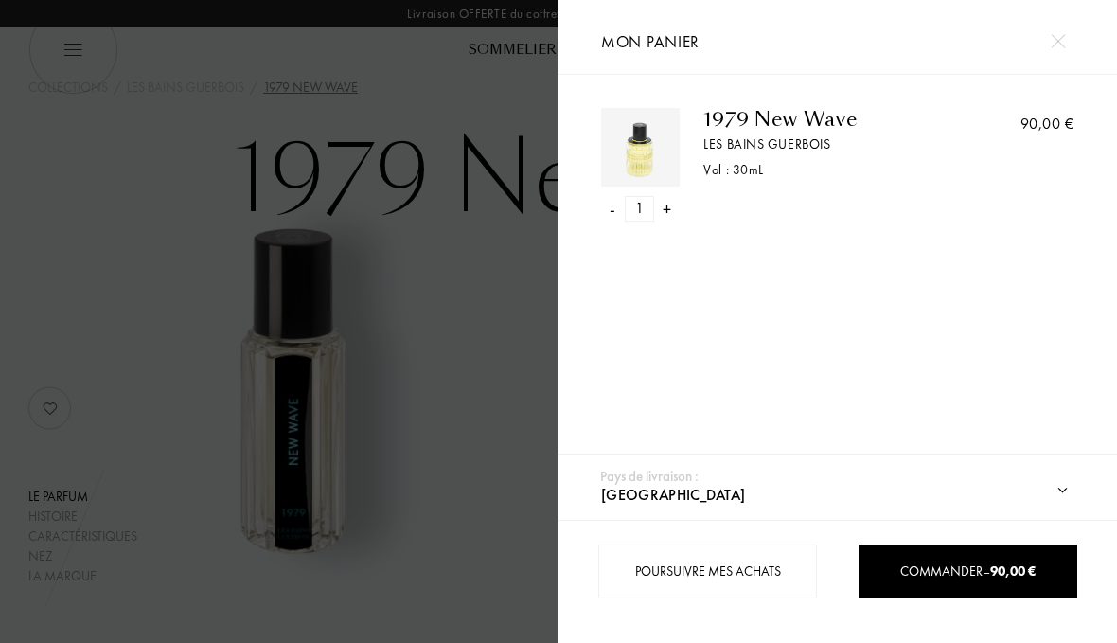
click at [983, 583] on div "Commander – 90,00 €" at bounding box center [968, 571] width 219 height 54
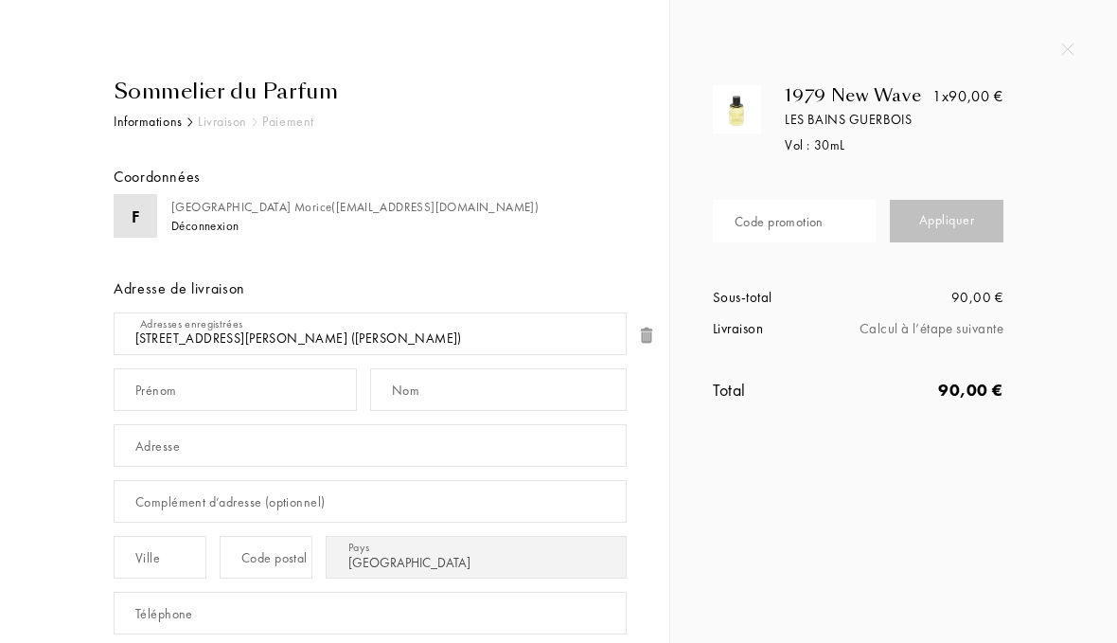
select select "FR"
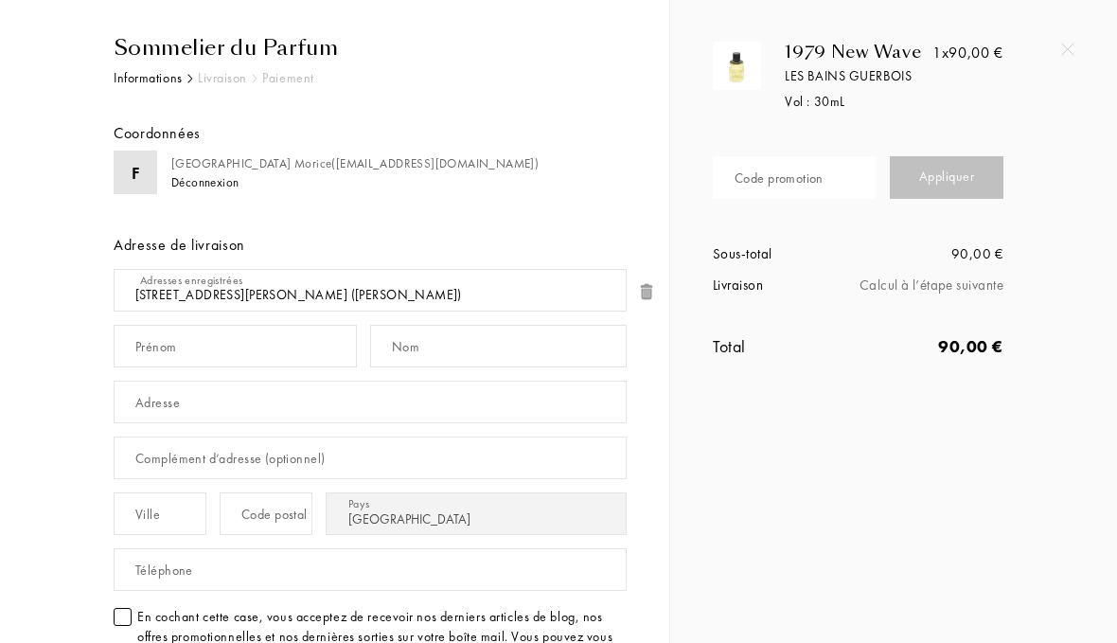
scroll to position [45, 0]
click at [739, 182] on div "Code promotion" at bounding box center [779, 178] width 89 height 20
type input "NJPIN-NMGE9"
click at [971, 183] on div "Appliquer" at bounding box center [947, 176] width 114 height 43
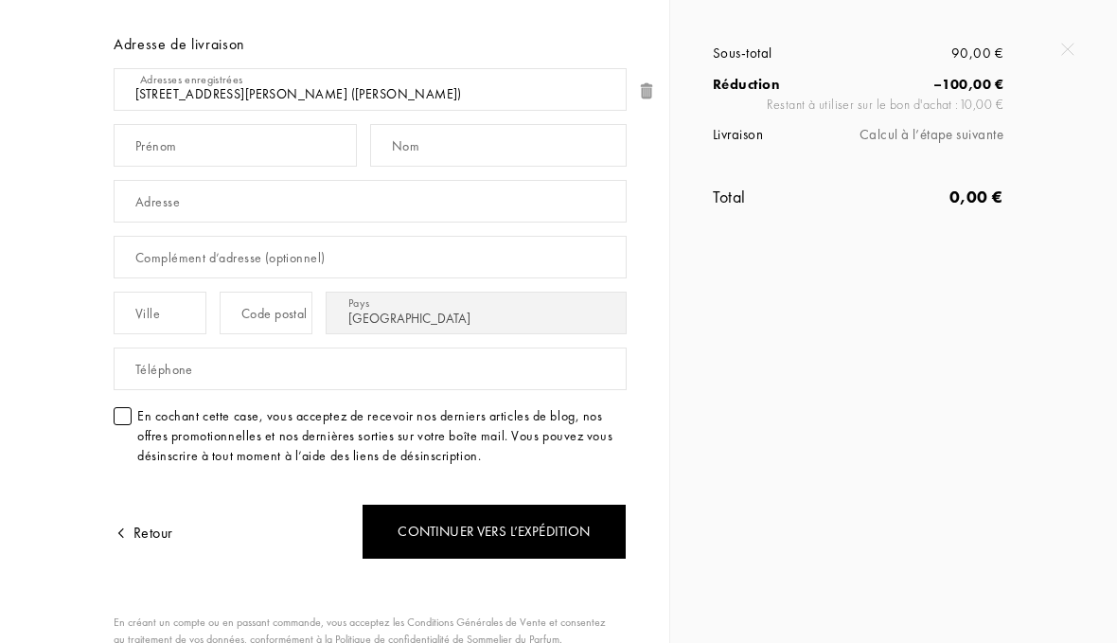
scroll to position [246, 0]
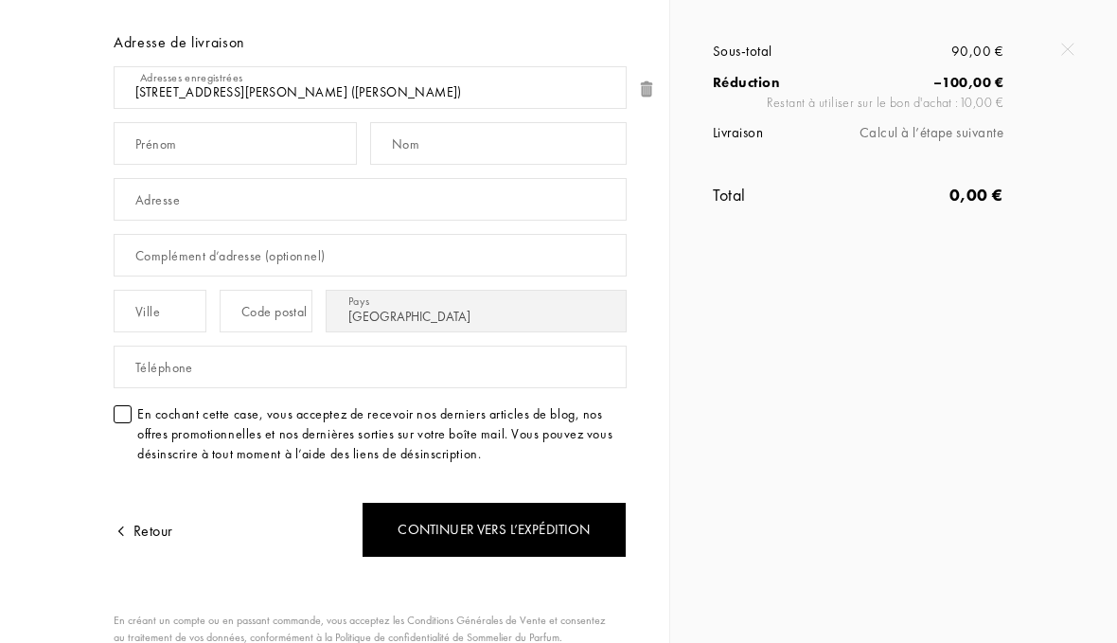
click at [127, 420] on div at bounding box center [123, 414] width 18 height 18
click at [398, 541] on div "Continuer vers l’expédition" at bounding box center [494, 530] width 265 height 56
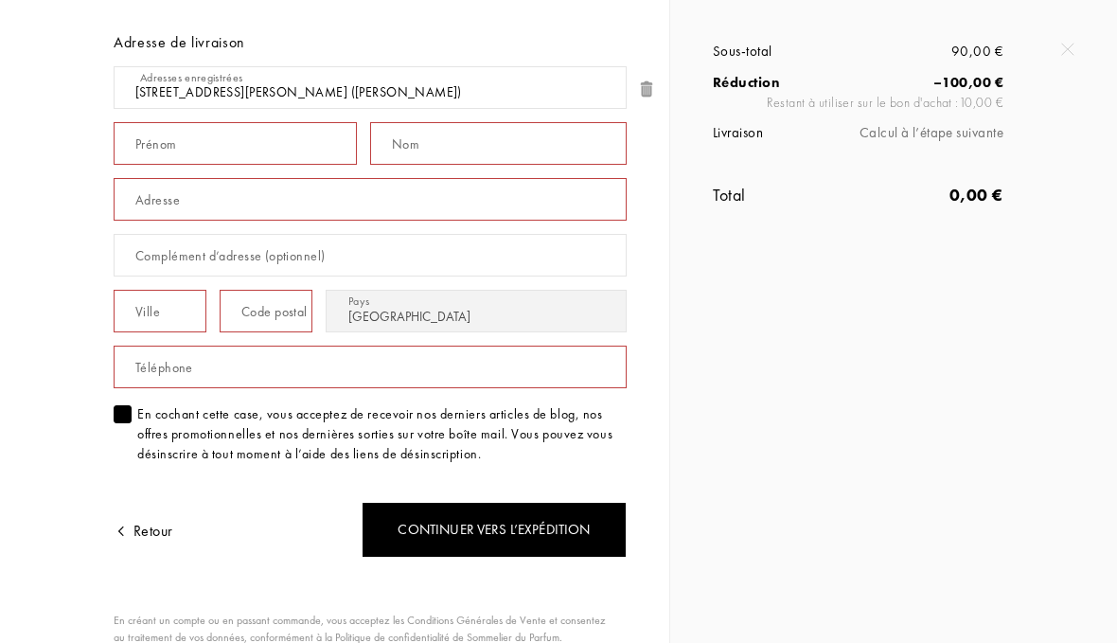
scroll to position [75, 0]
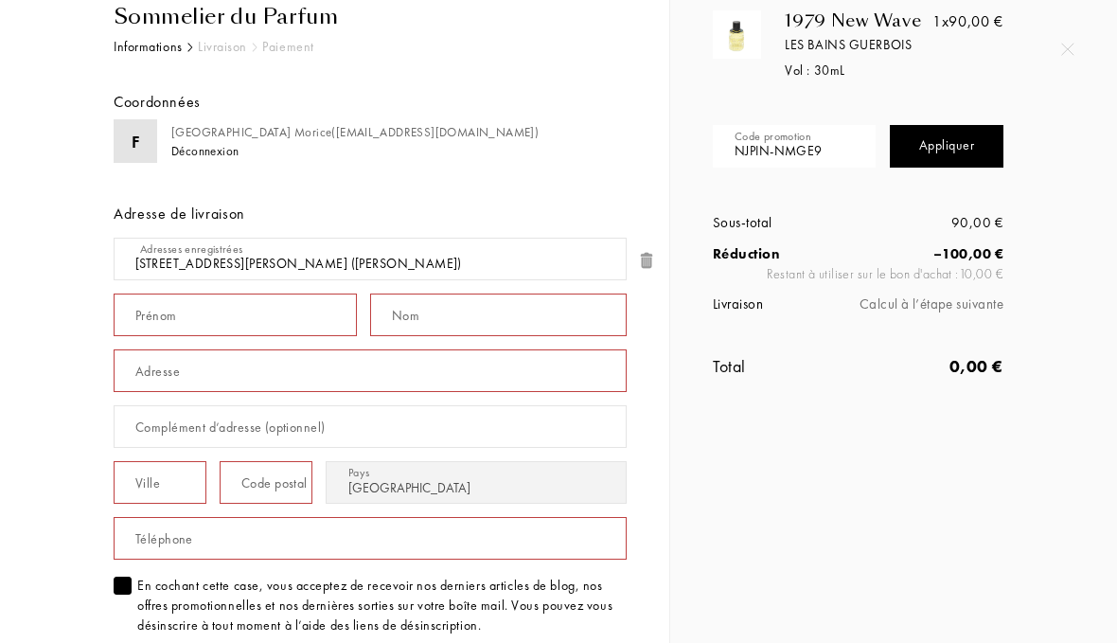
click at [649, 267] on img at bounding box center [646, 260] width 19 height 19
type input "Florence"
type input "Morice"
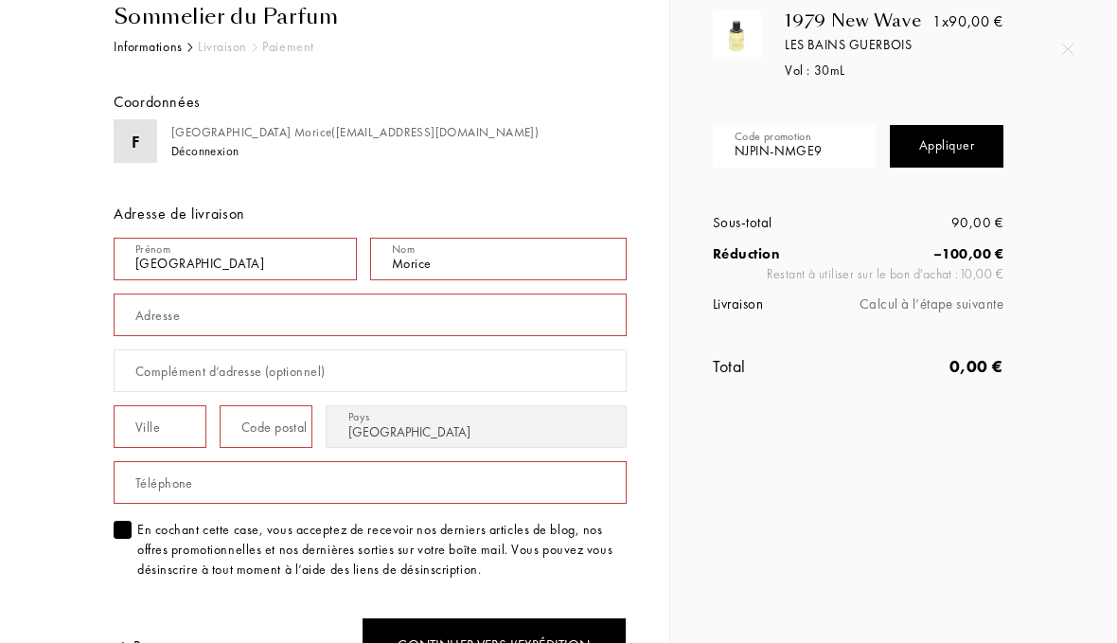
scroll to position [136, 0]
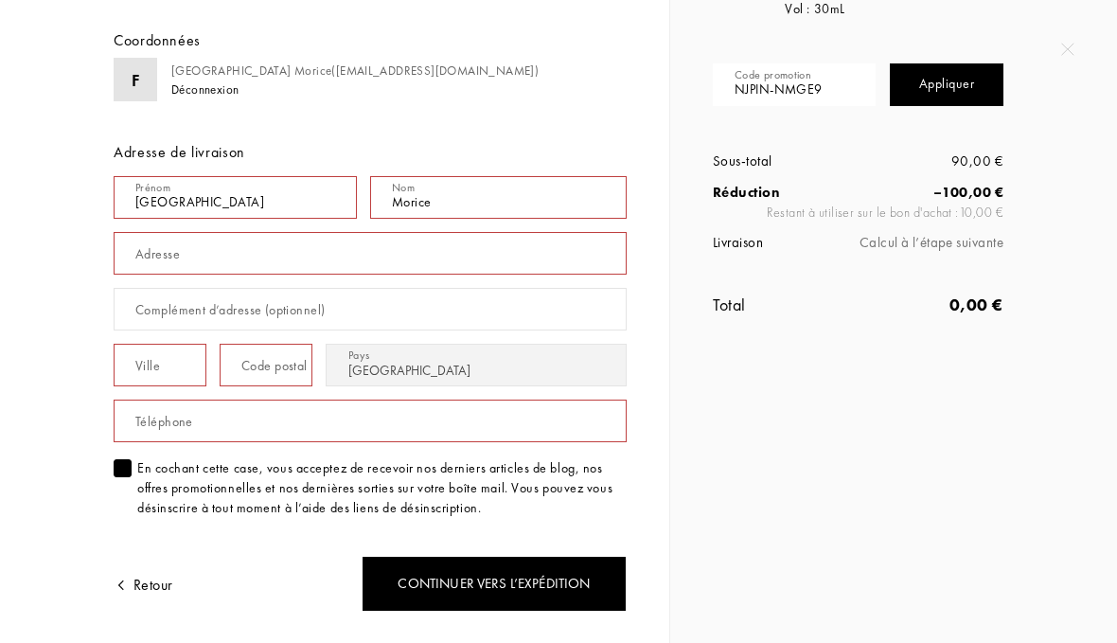
click at [152, 248] on div "Adresse" at bounding box center [157, 254] width 45 height 20
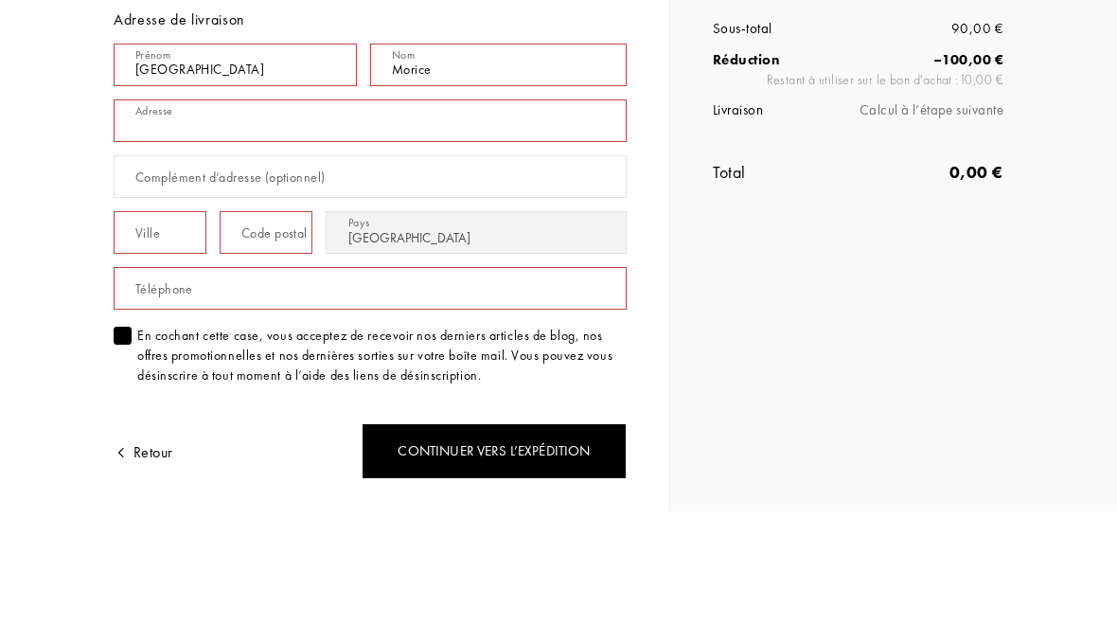
type input "[STREET_ADDRESS][PERSON_NAME]"
type input "Marly le roi"
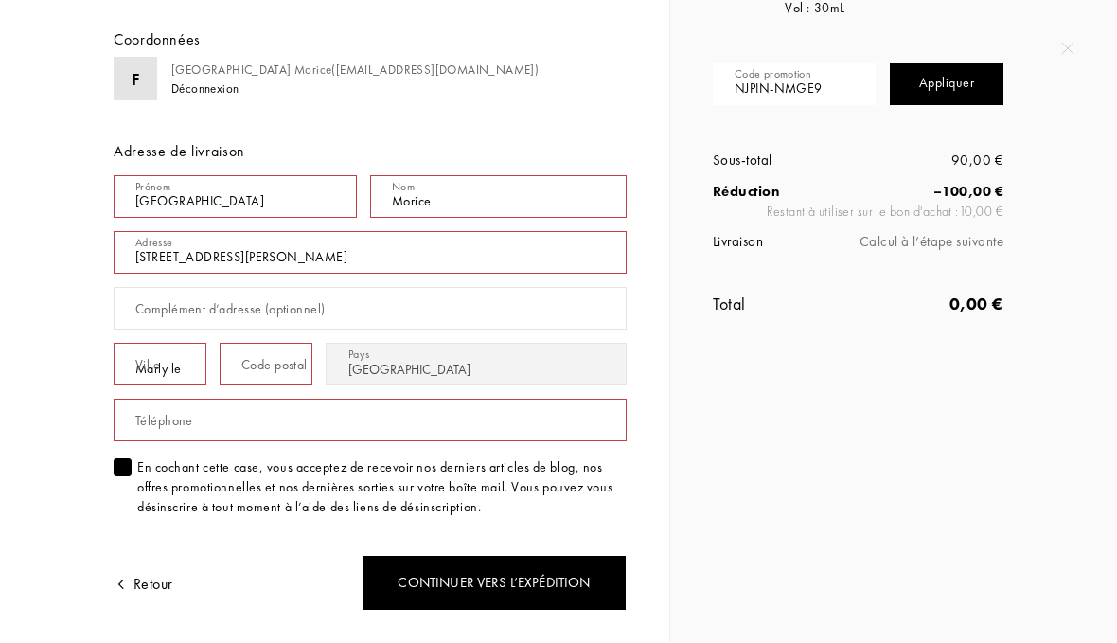
type input "78160"
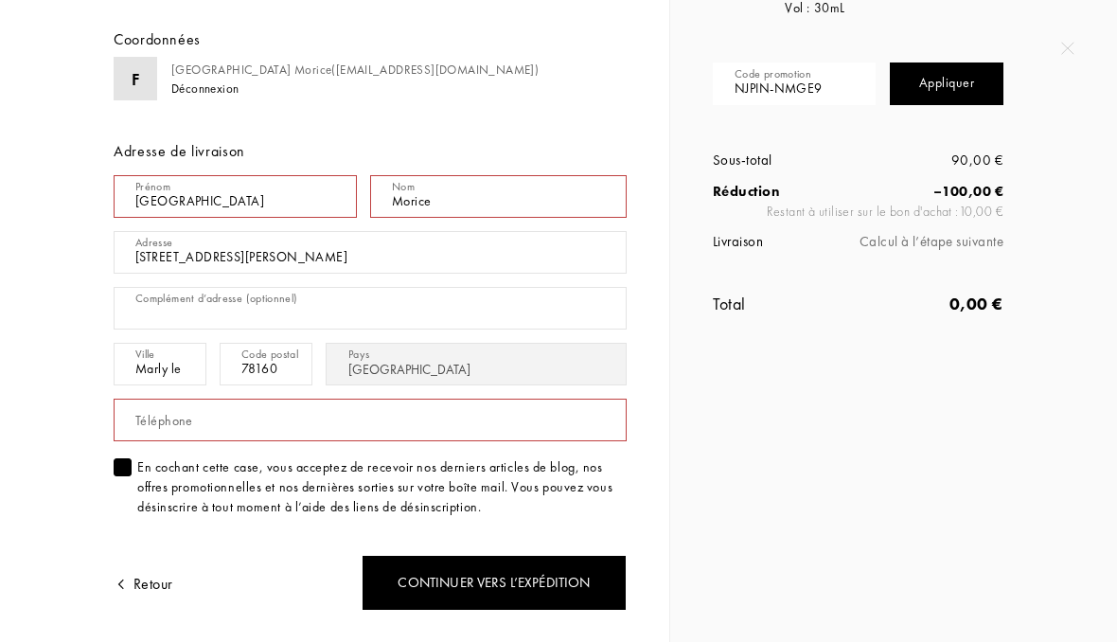
click at [136, 419] on div "Téléphone" at bounding box center [164, 422] width 58 height 20
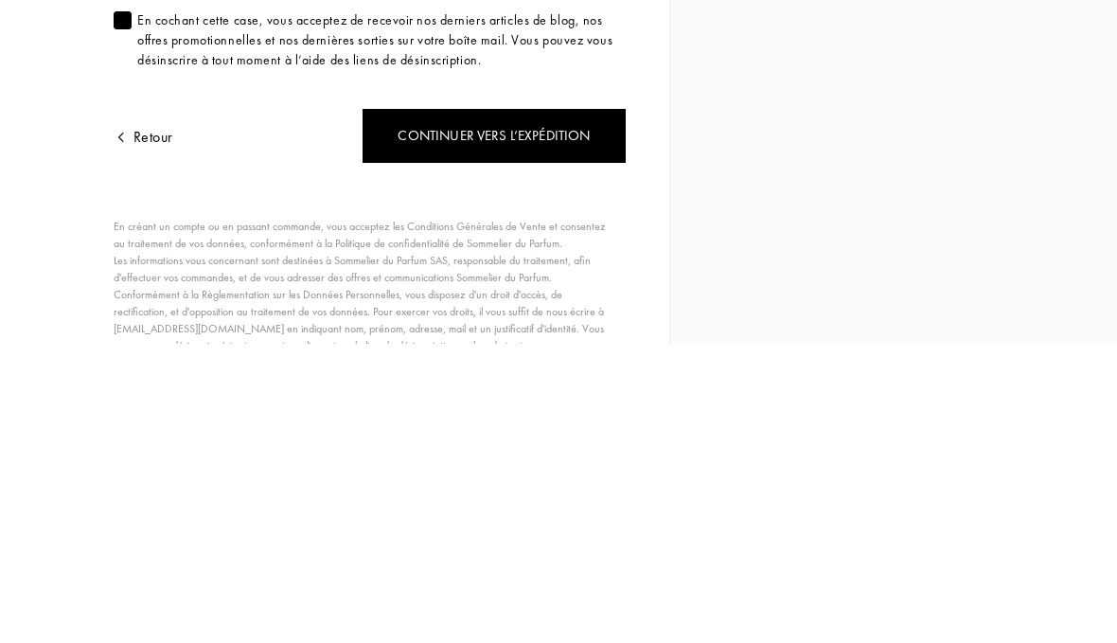
scroll to position [290, 0]
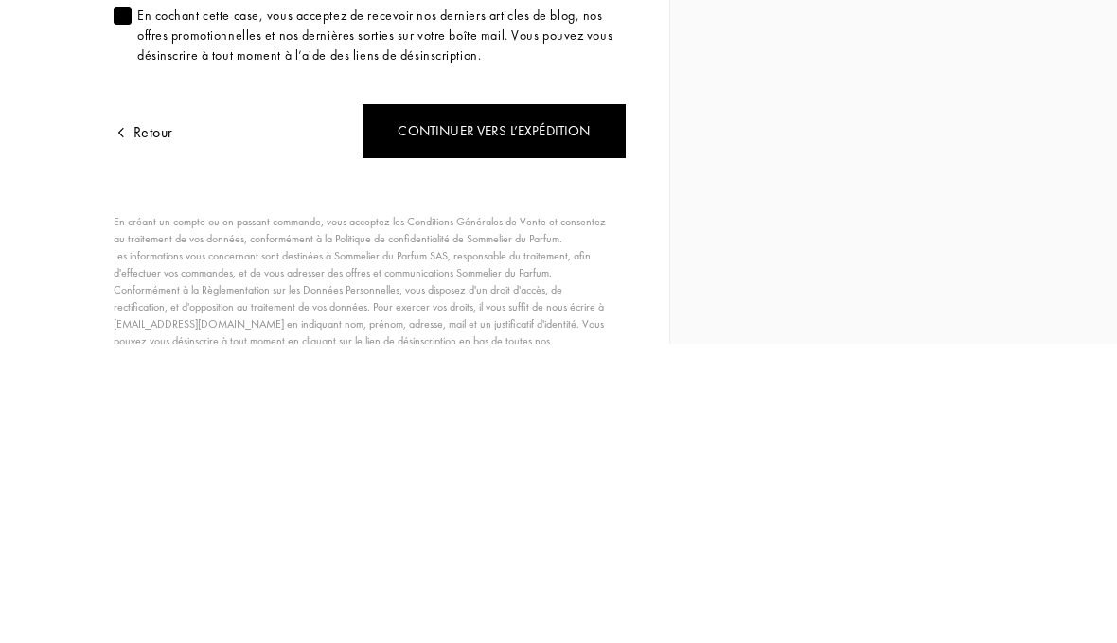
type input "0662093634"
click at [442, 402] on div "Continuer vers l’expédition" at bounding box center [494, 430] width 265 height 56
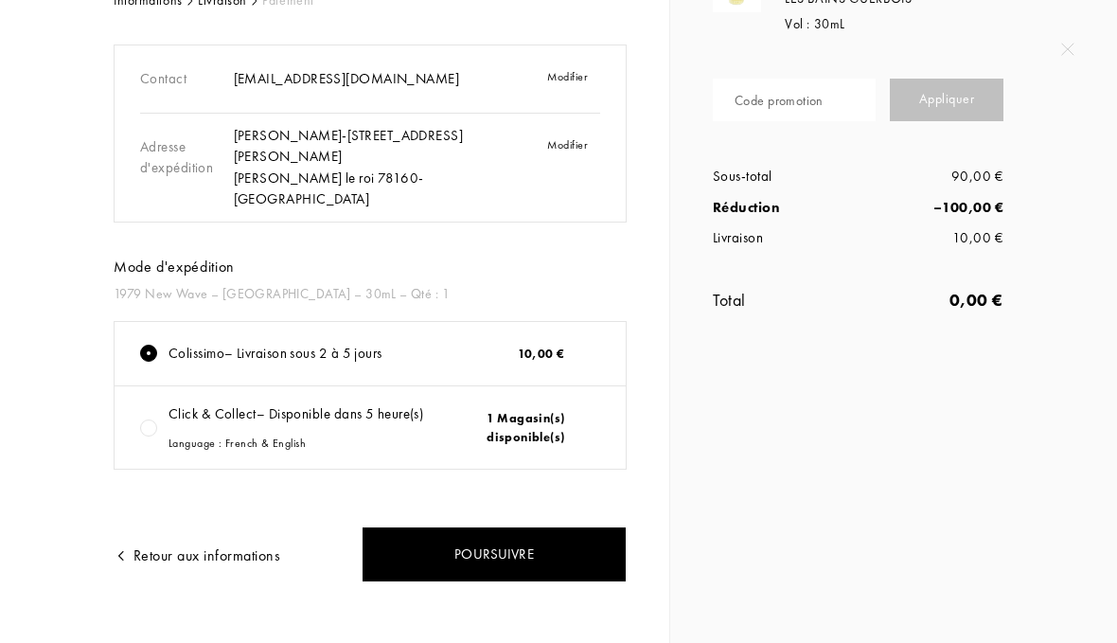
scroll to position [119, 0]
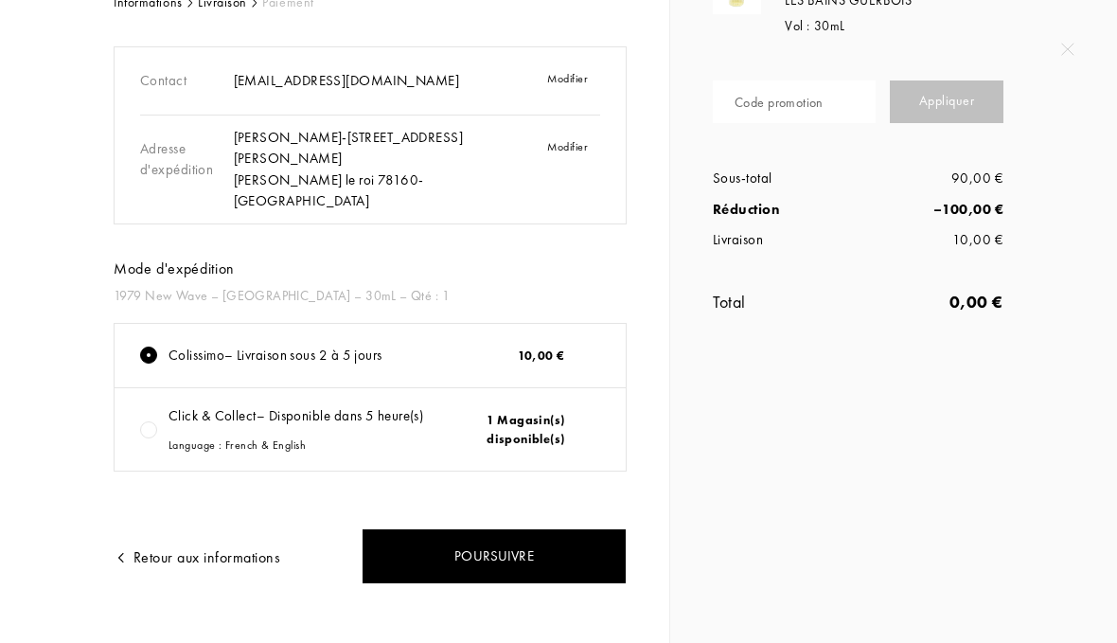
click at [136, 418] on div "Click & Collect – Disponible dans 5 heure(s) Language : French & English 1 Maga…" at bounding box center [370, 429] width 511 height 82
click at [305, 412] on div "Click & Collect – Disponible dans 5 heure(s) Language : French & English" at bounding box center [296, 429] width 255 height 48
click at [449, 551] on div "Poursuivre" at bounding box center [494, 556] width 265 height 56
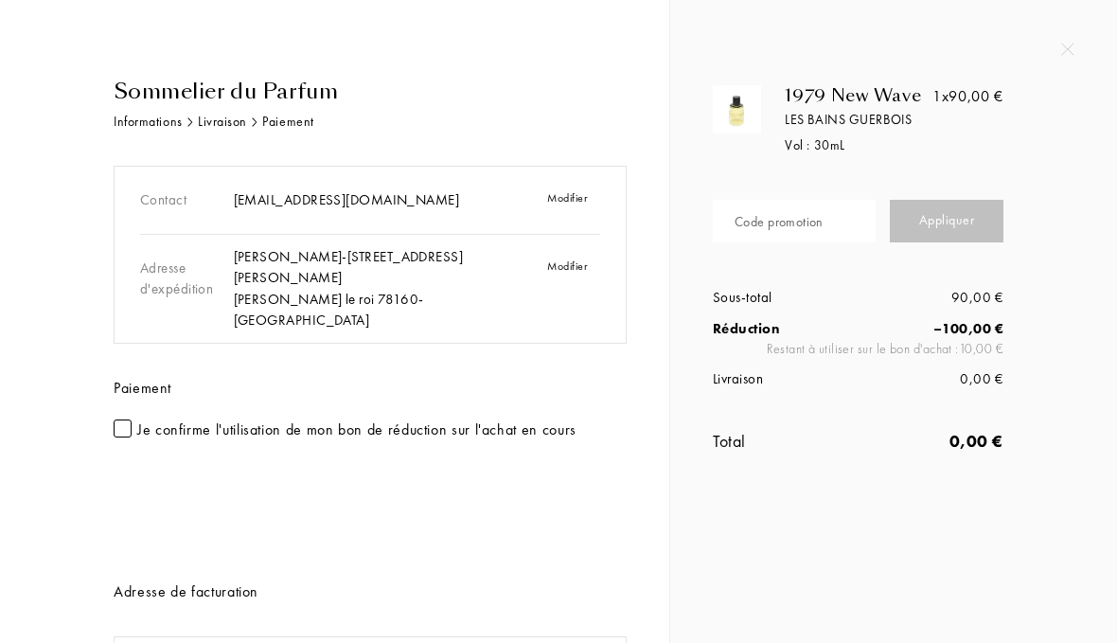
click at [125, 419] on div at bounding box center [123, 428] width 18 height 18
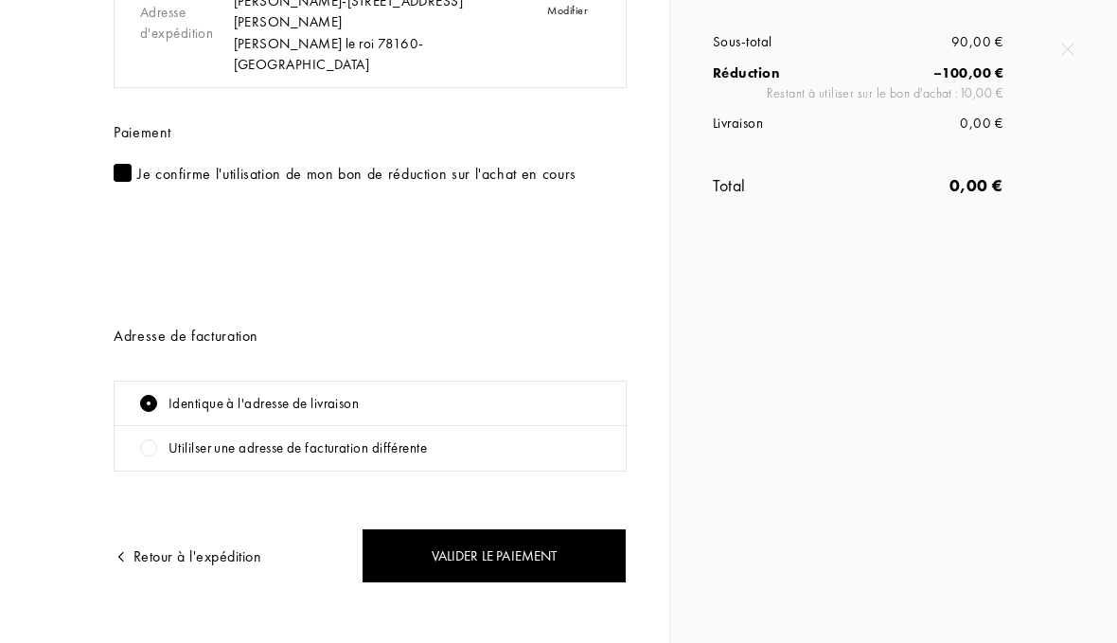
scroll to position [229, 0]
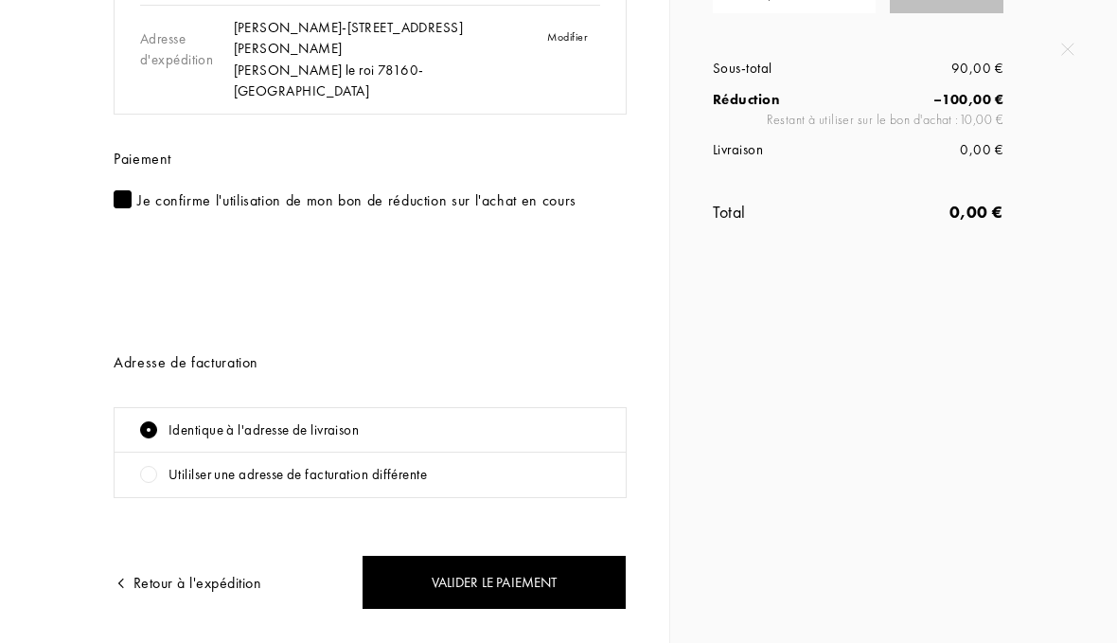
click at [409, 584] on div "Valider le paiement" at bounding box center [494, 583] width 265 height 56
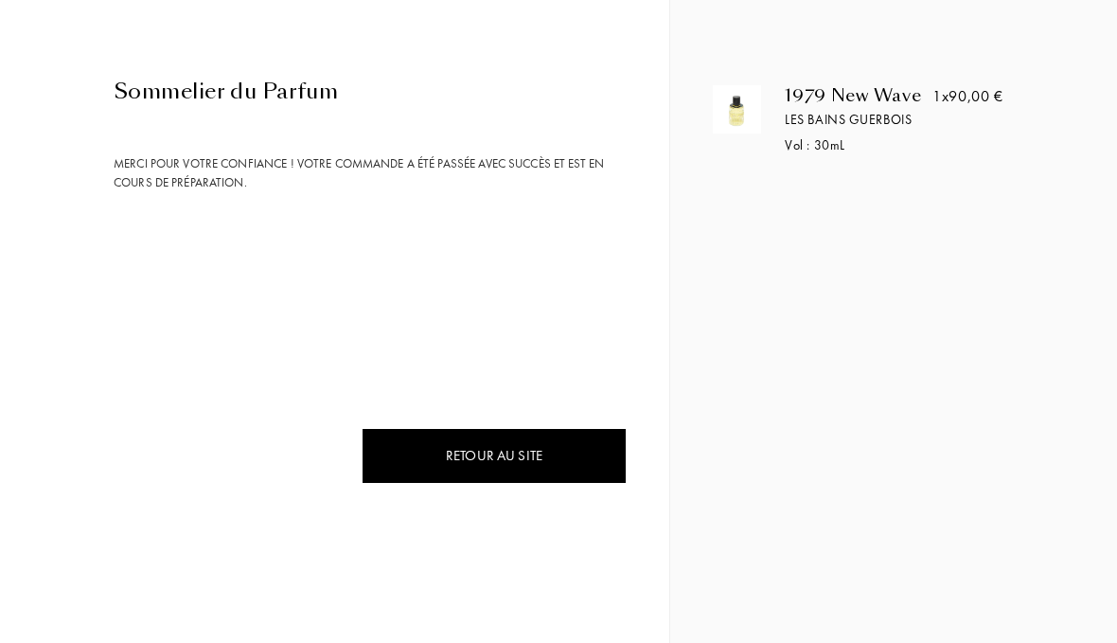
click at [455, 438] on div "Retour au site" at bounding box center [494, 456] width 265 height 56
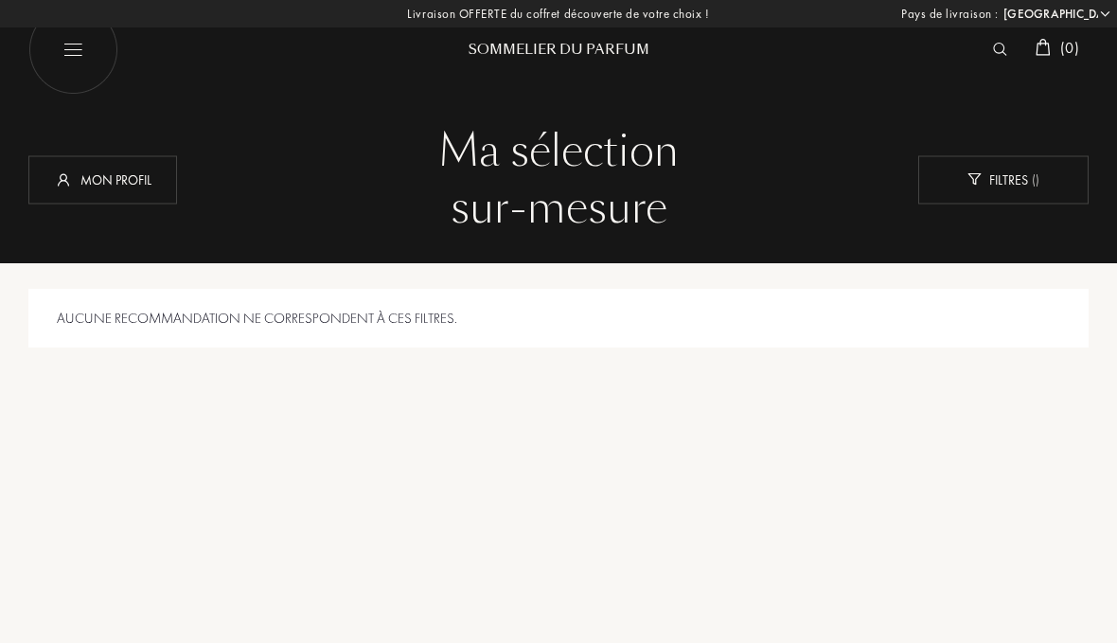
select select "FR"
